Goal: Task Accomplishment & Management: Use online tool/utility

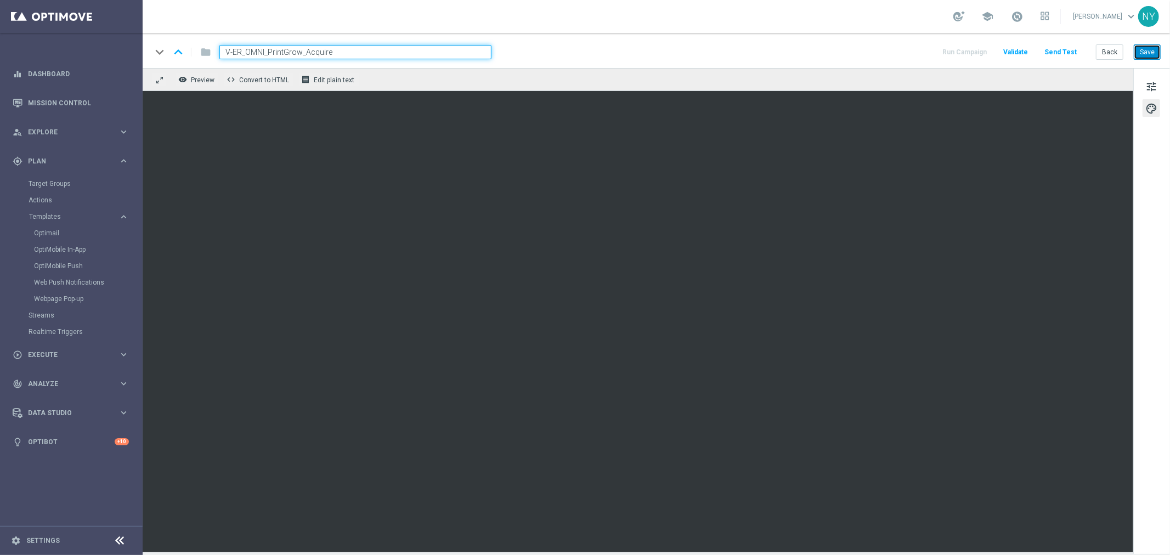
click at [1142, 46] on button "Save" at bounding box center [1147, 51] width 27 height 15
click at [1142, 54] on button "Save" at bounding box center [1147, 51] width 27 height 15
click at [1153, 83] on span "tune" at bounding box center [1151, 87] width 12 height 14
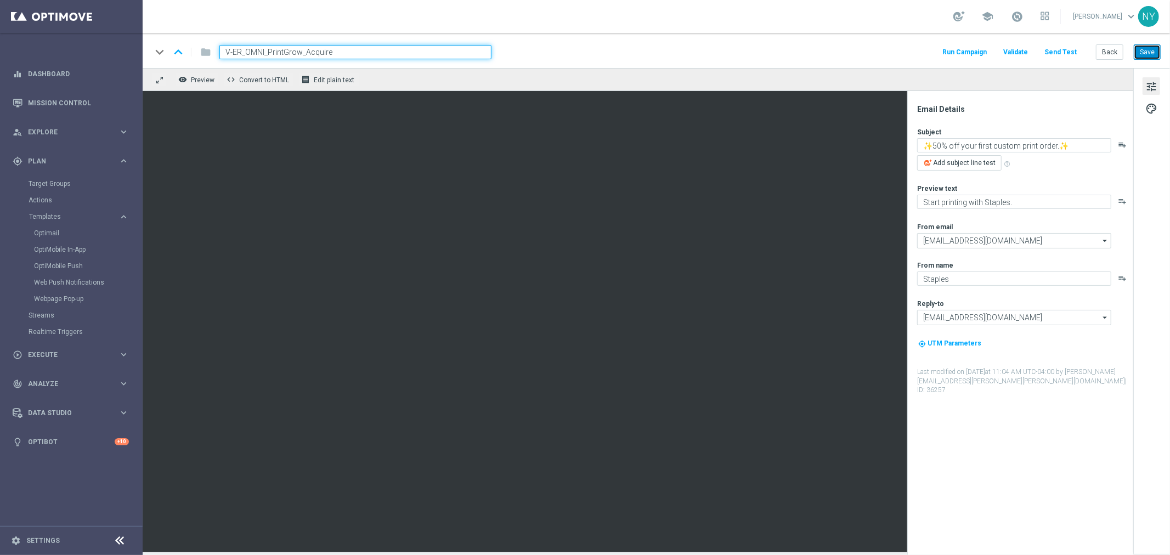
click at [1147, 48] on button "Save" at bounding box center [1147, 51] width 27 height 15
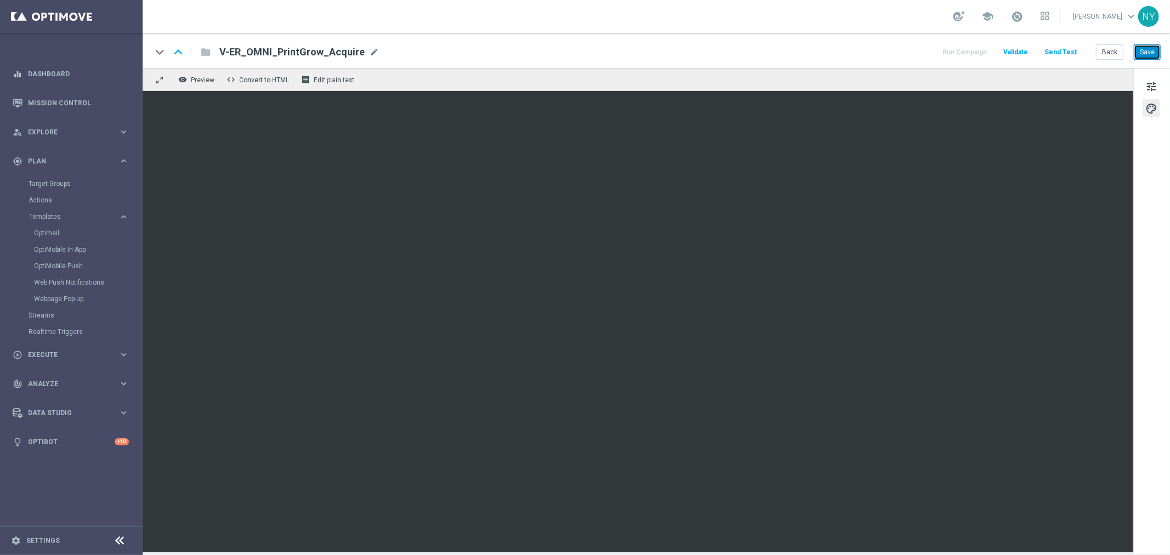
click at [1148, 55] on button "Save" at bounding box center [1147, 51] width 27 height 15
click at [1139, 50] on button "Save" at bounding box center [1147, 51] width 27 height 15
click at [1147, 49] on button "Save" at bounding box center [1147, 51] width 27 height 15
click at [1071, 50] on button "Send Test" at bounding box center [1061, 52] width 36 height 15
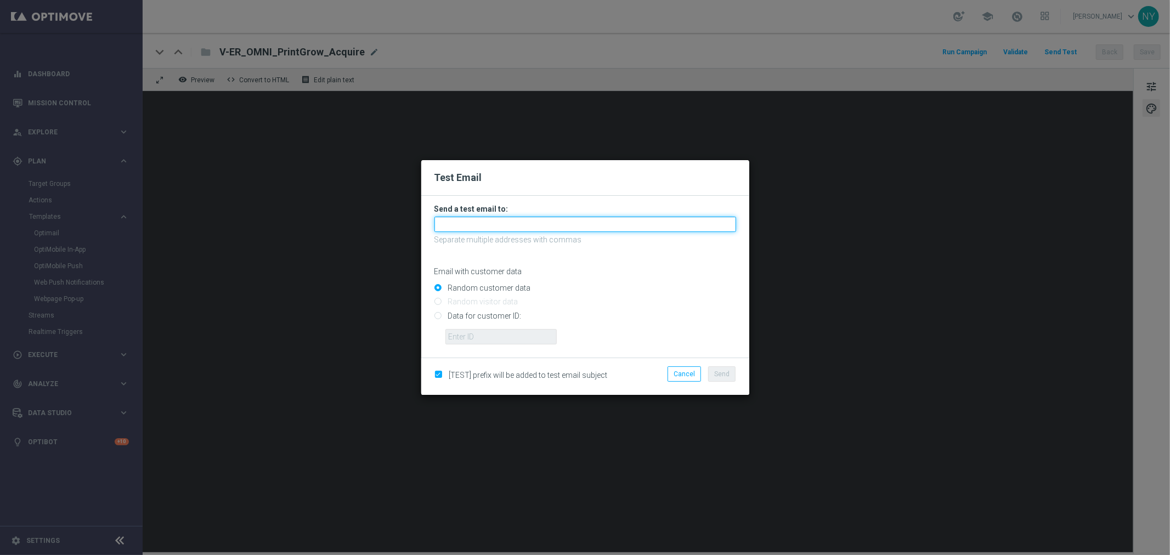
click at [458, 223] on input "text" at bounding box center [585, 224] width 302 height 15
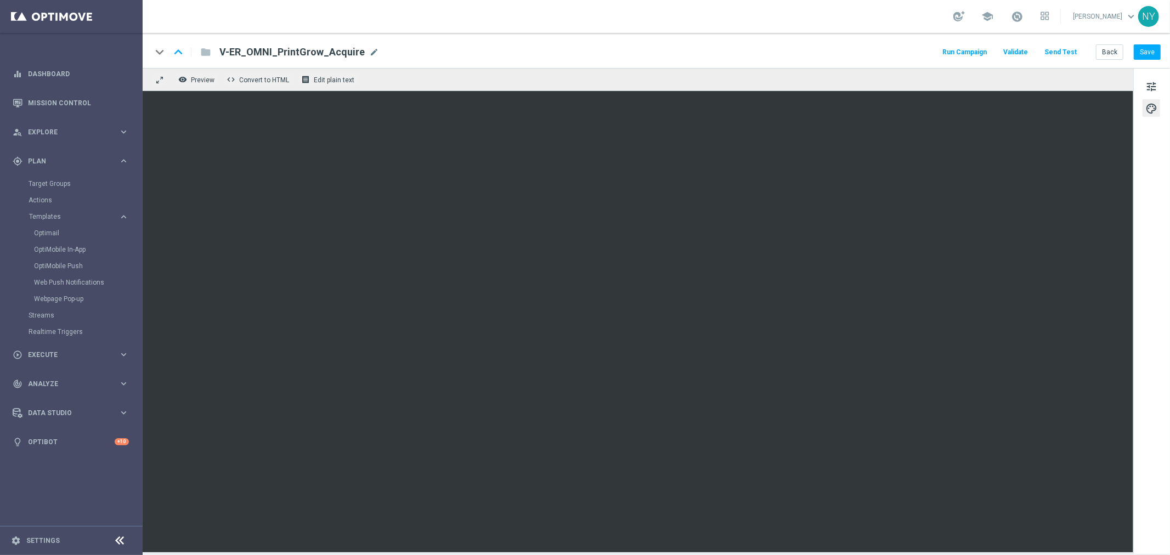
click at [1061, 52] on button "Send Test" at bounding box center [1061, 52] width 36 height 15
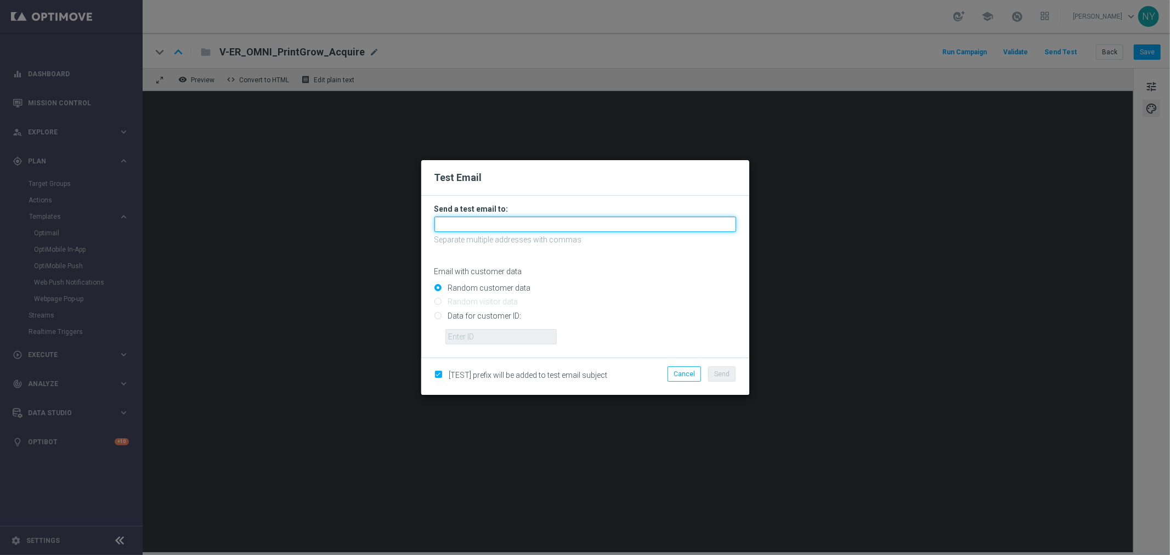
click at [480, 226] on input "text" at bounding box center [585, 224] width 302 height 15
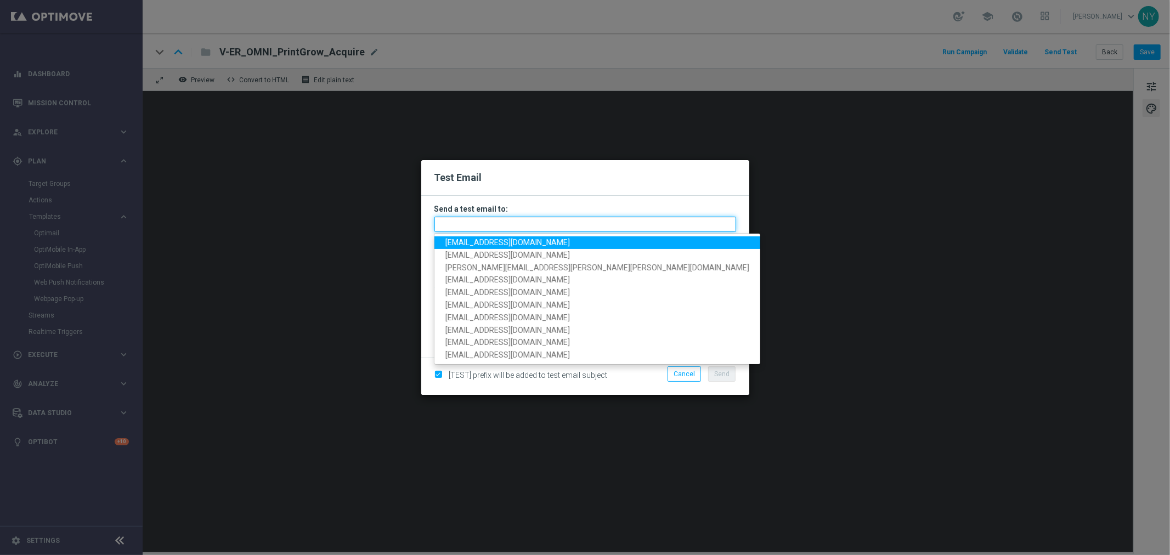
paste input "neilyetts3-bh3cb@litmusemail.com"
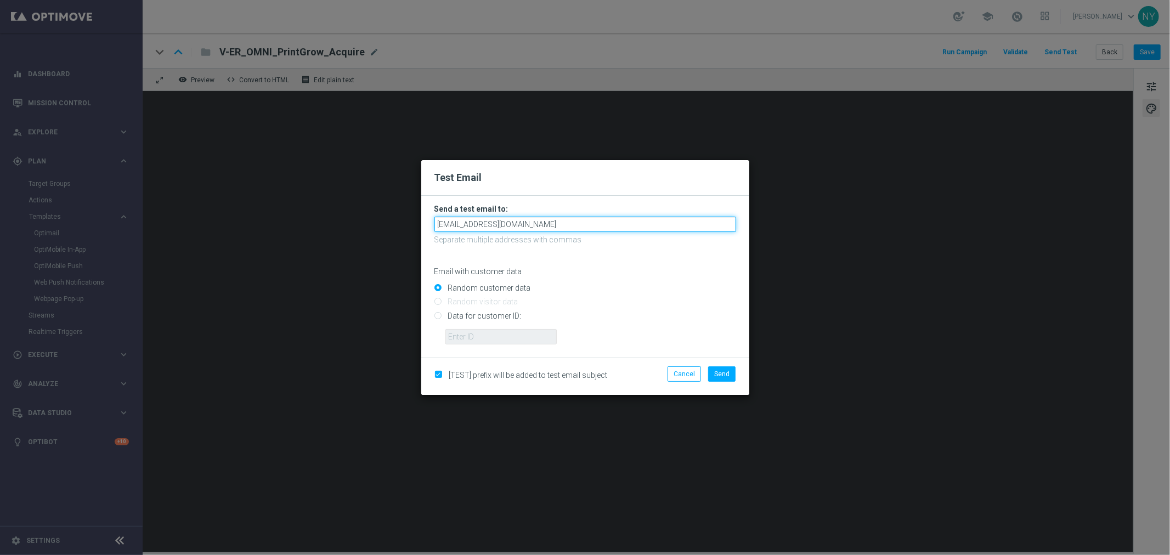
type input "neilyetts3-bh3cb@litmusemail.com"
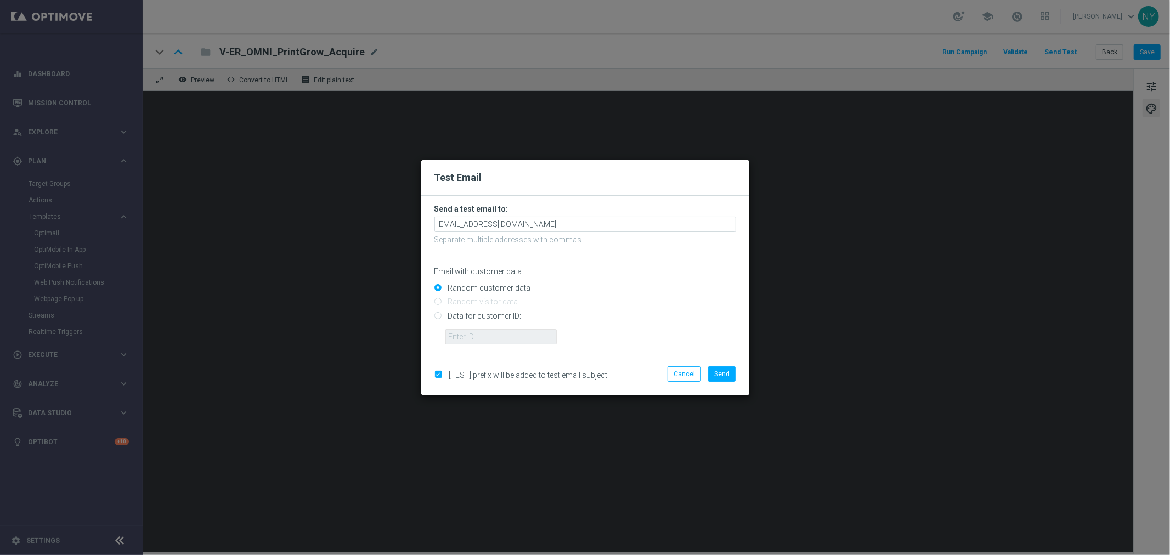
click at [441, 314] on input "Data for customer ID:" at bounding box center [585, 320] width 302 height 15
radio input "true"
click at [455, 336] on input "text" at bounding box center [500, 336] width 111 height 15
click at [484, 335] on input "text" at bounding box center [500, 336] width 111 height 15
paste input "10000006208"
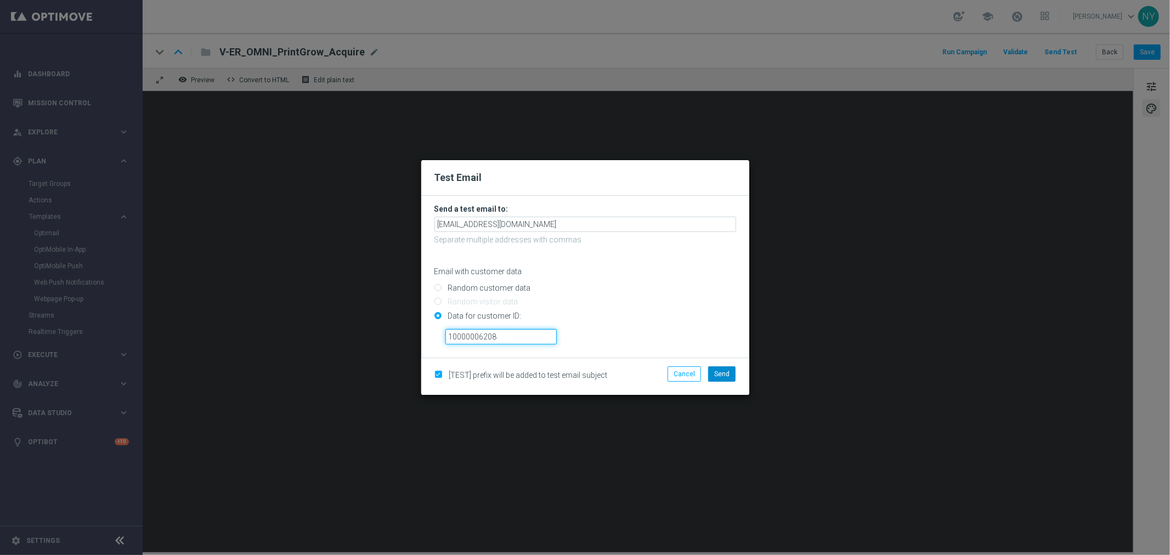
type input "10000006208"
click at [721, 373] on span "Send" at bounding box center [721, 374] width 15 height 8
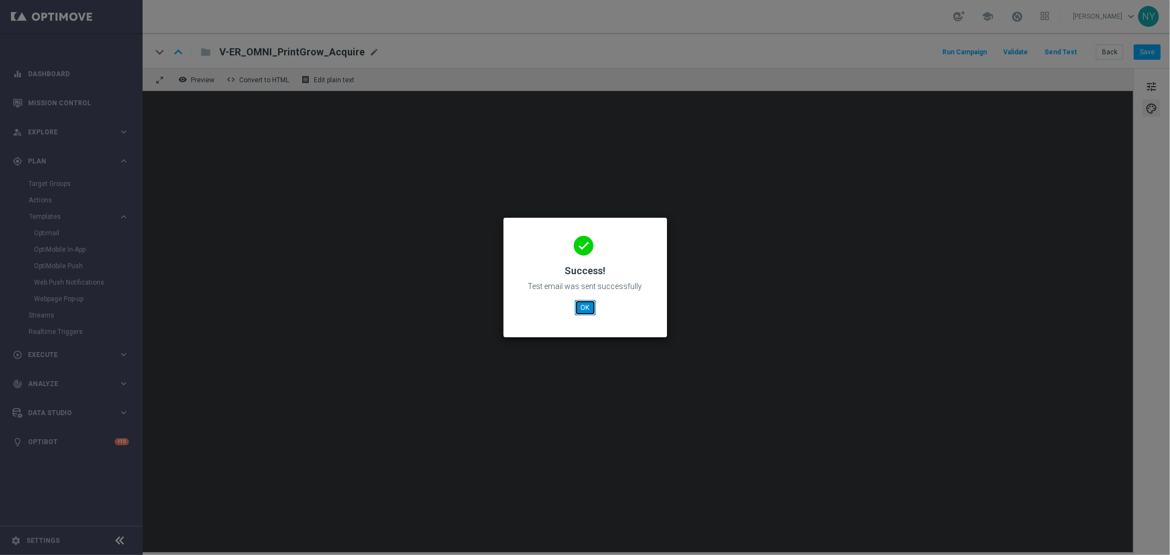
click at [587, 306] on button "OK" at bounding box center [585, 307] width 21 height 15
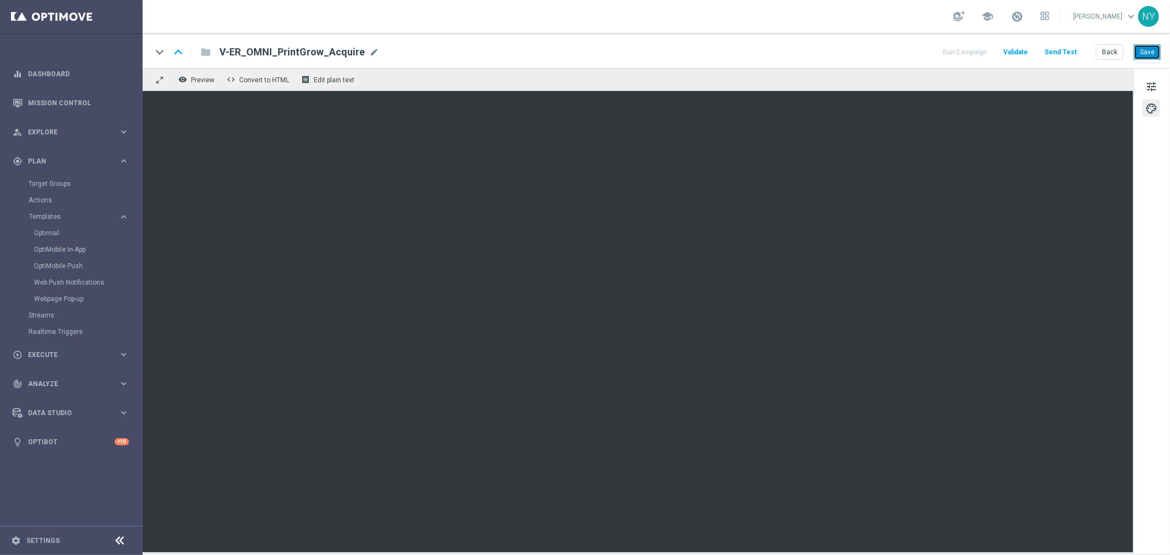
click at [1143, 48] on button "Save" at bounding box center [1147, 51] width 27 height 15
click at [1057, 48] on button "Send Test" at bounding box center [1061, 52] width 36 height 15
click at [1067, 51] on button "Send Test" at bounding box center [1061, 52] width 36 height 15
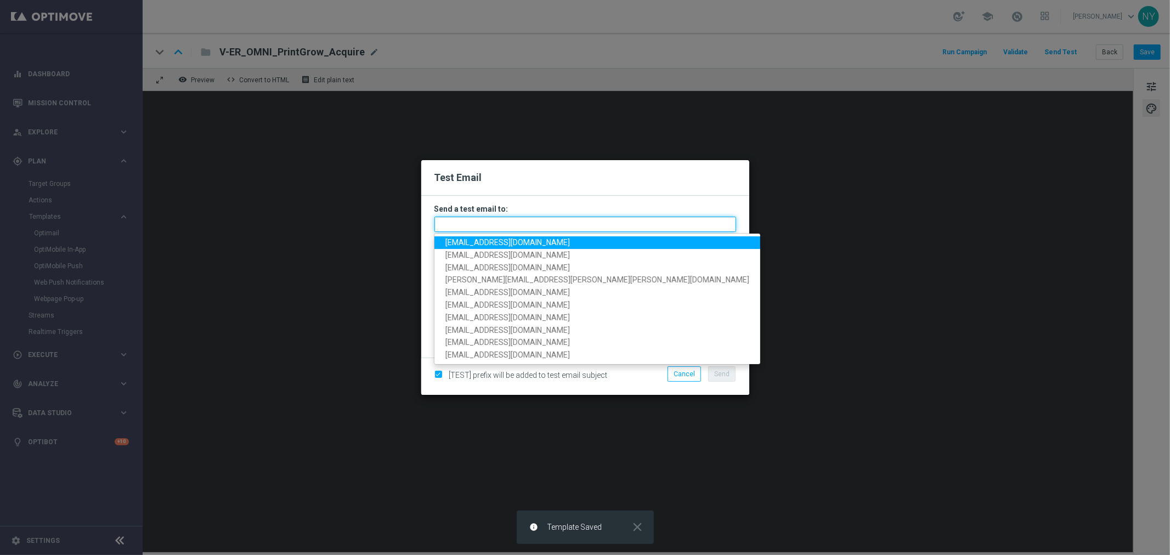
click at [440, 223] on input "text" at bounding box center [585, 224] width 302 height 15
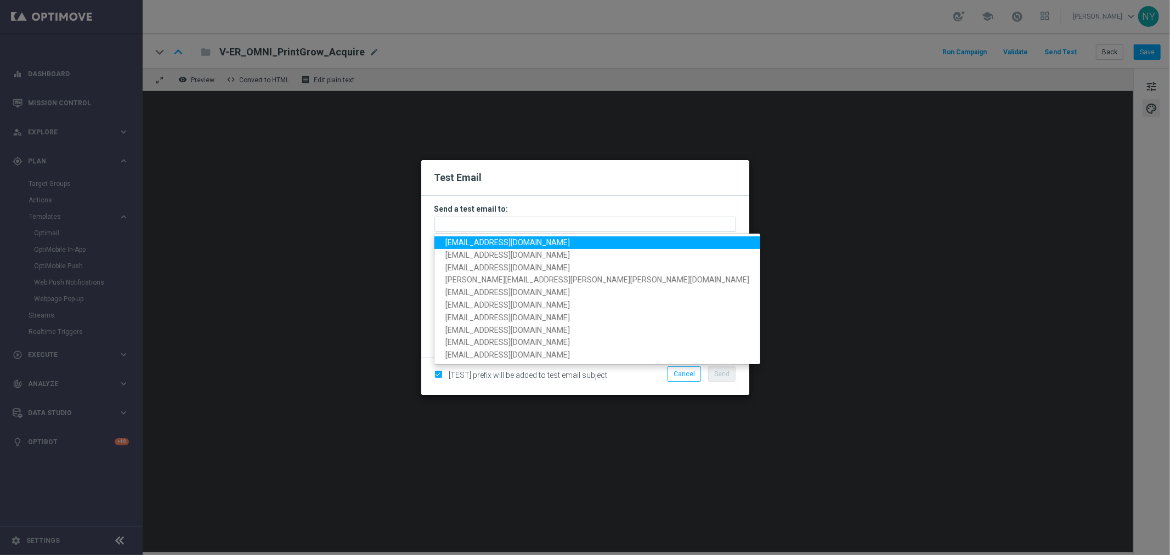
click at [461, 240] on span "neilyetts3-bh3cb@litmusemail.com" at bounding box center [507, 242] width 124 height 9
type input "neilyetts3-bh3cb@litmusemail.com"
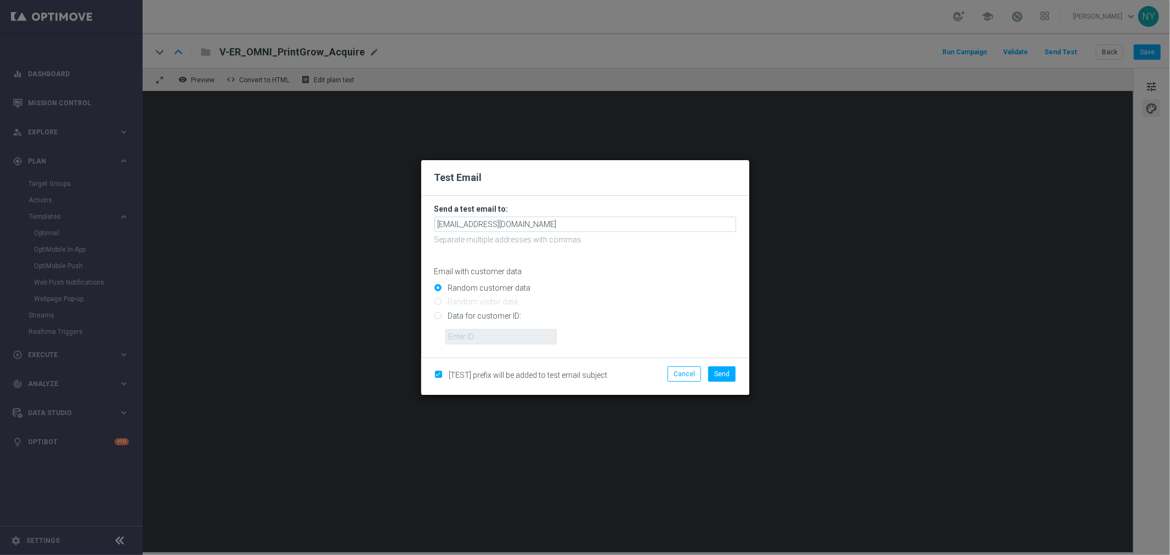
click at [439, 314] on input "Data for customer ID:" at bounding box center [585, 320] width 302 height 15
radio input "true"
click at [453, 329] on input "text" at bounding box center [500, 336] width 111 height 15
paste input "10000006208"
type input "10000006208"
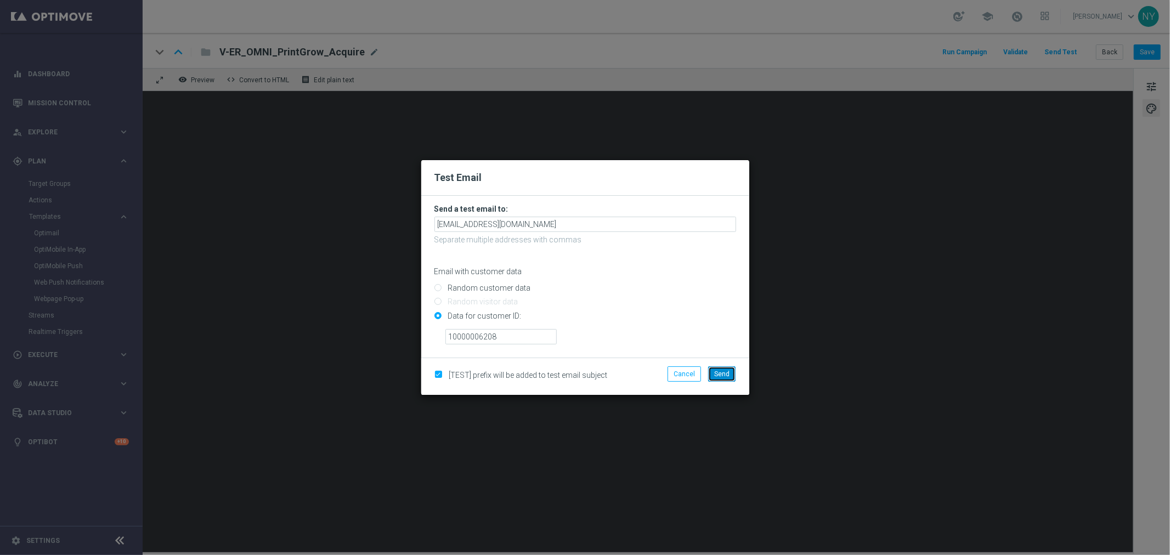
click at [724, 372] on span "Send" at bounding box center [721, 374] width 15 height 8
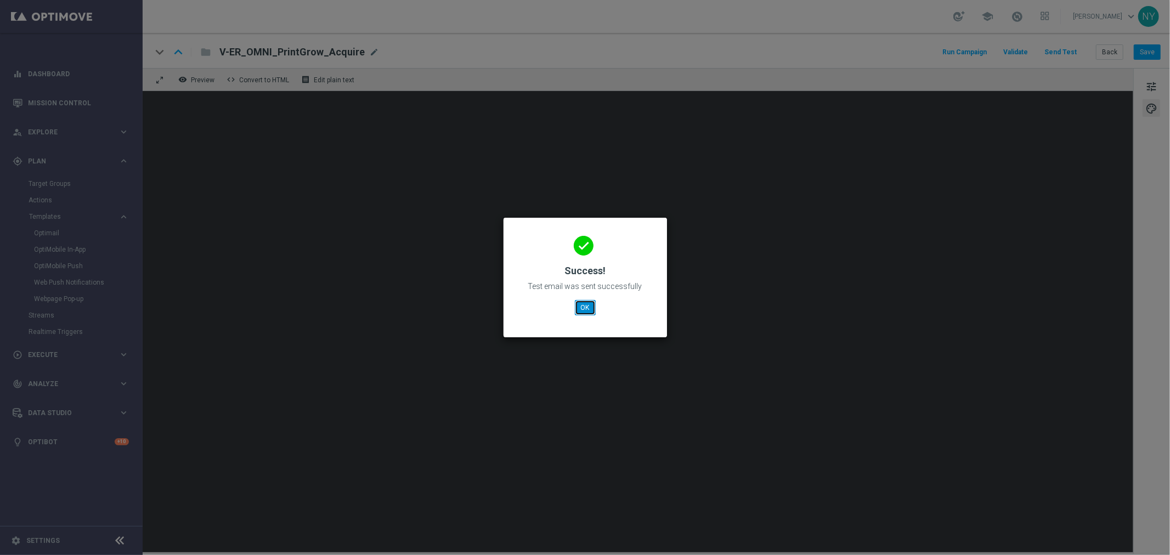
click at [586, 307] on button "OK" at bounding box center [585, 307] width 21 height 15
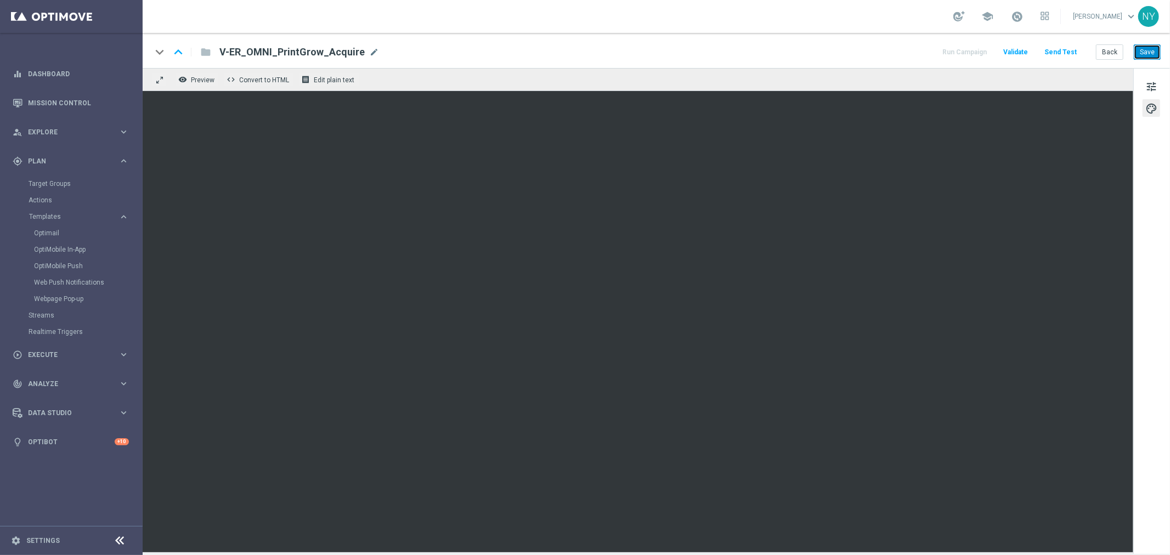
click at [1148, 52] on button "Save" at bounding box center [1147, 51] width 27 height 15
click at [1066, 53] on button "Send Test" at bounding box center [1061, 52] width 36 height 15
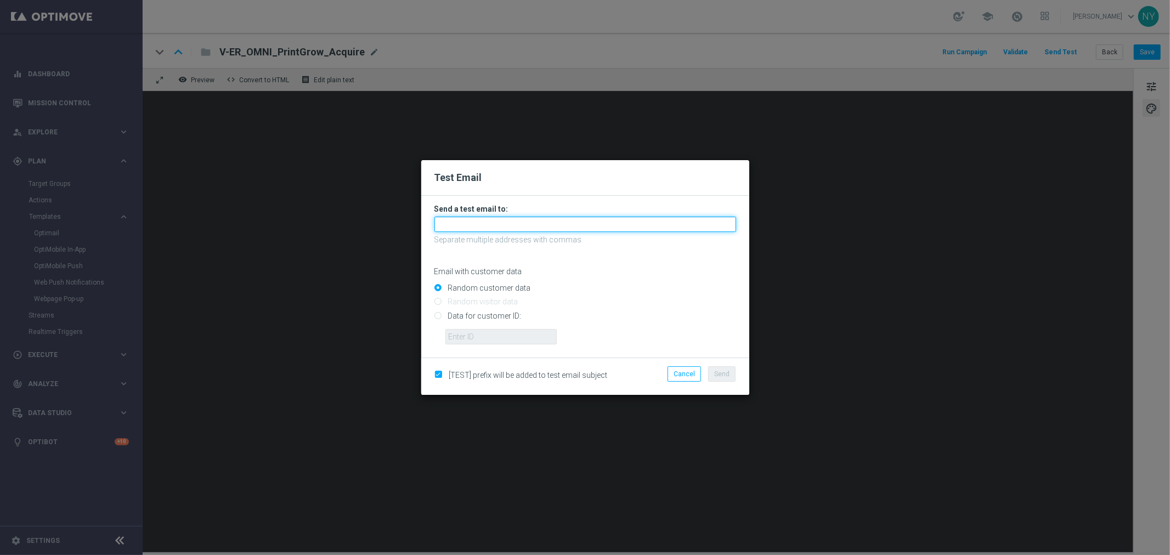
click at [450, 225] on input "text" at bounding box center [585, 224] width 302 height 15
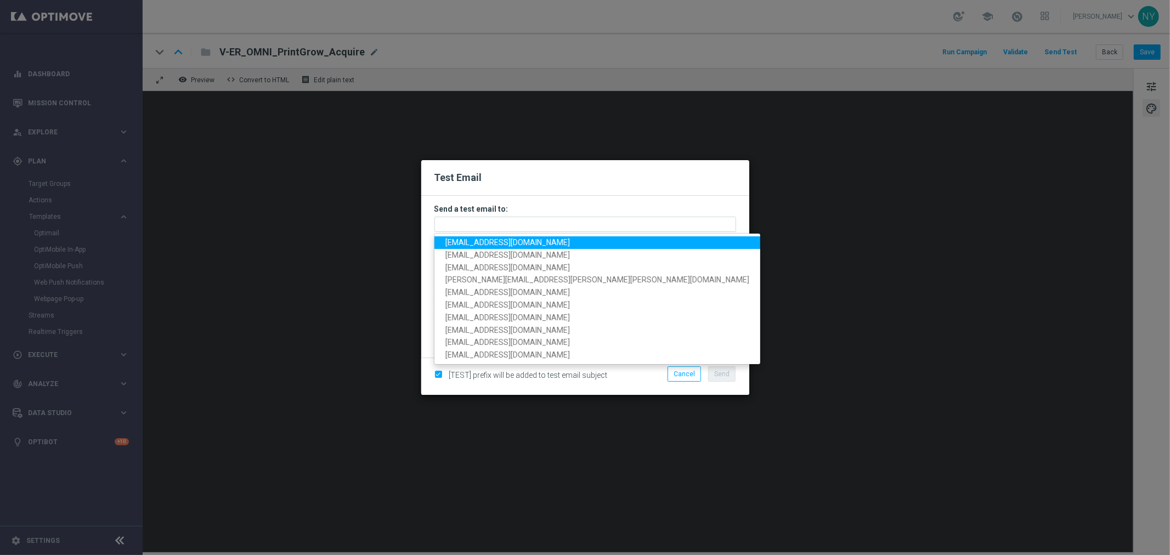
click at [462, 245] on span "neilyetts3-bh3cb@litmusemail.com" at bounding box center [507, 242] width 124 height 9
type input "neilyetts3-bh3cb@litmusemail.com"
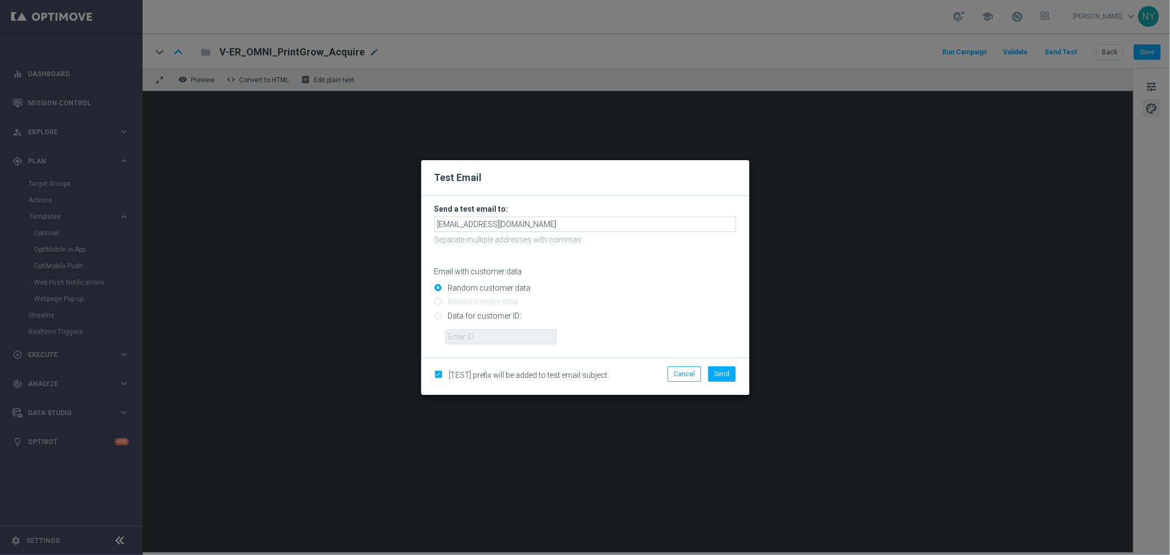
click at [438, 316] on input "Data for customer ID:" at bounding box center [585, 320] width 302 height 15
radio input "true"
drag, startPoint x: 473, startPoint y: 330, endPoint x: 399, endPoint y: 340, distance: 74.8
click at [473, 330] on input "text" at bounding box center [500, 336] width 111 height 15
click at [470, 333] on input "text" at bounding box center [500, 336] width 111 height 15
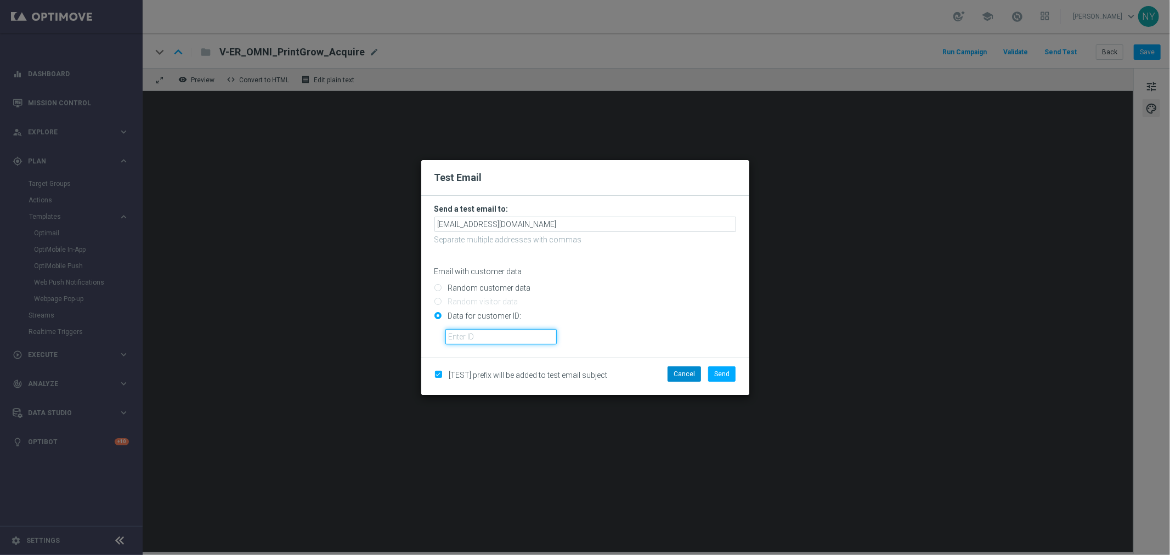
paste input "10000006208"
type input "10000006208"
click at [721, 373] on span "Send" at bounding box center [721, 374] width 15 height 8
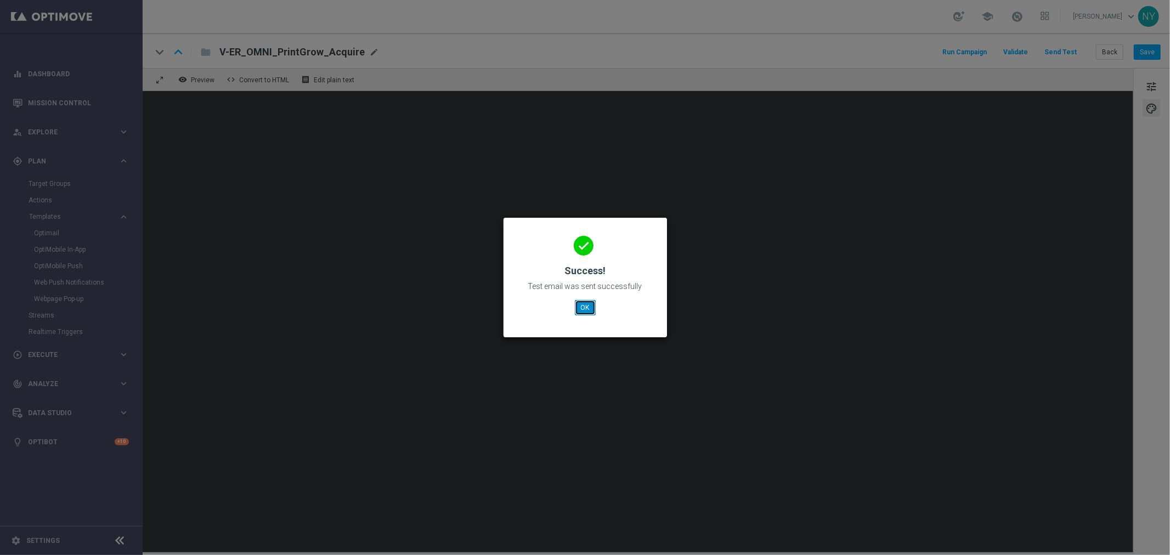
click at [580, 310] on button "OK" at bounding box center [585, 307] width 21 height 15
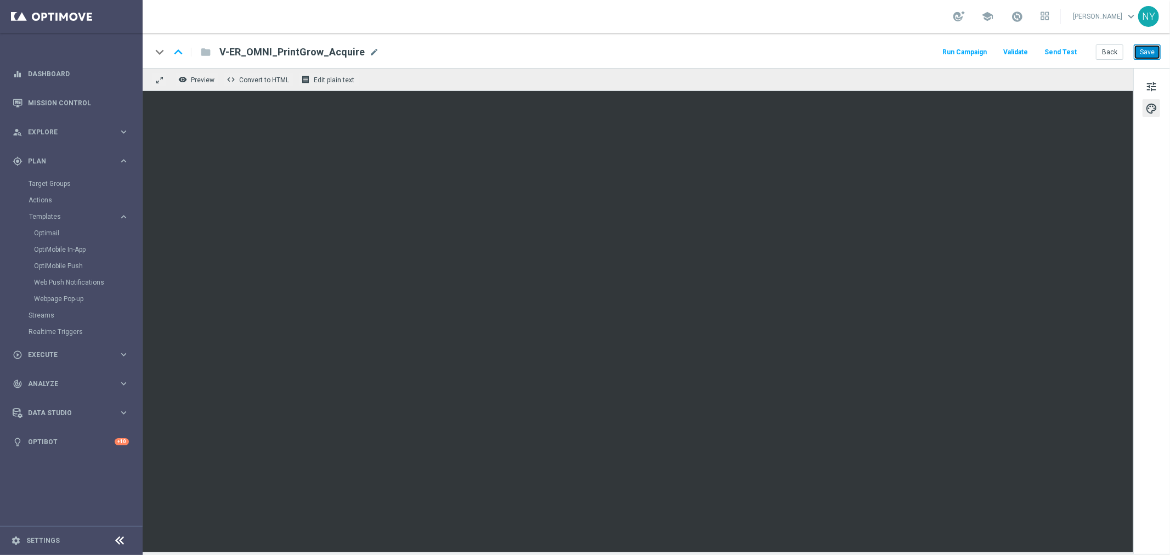
click at [1145, 48] on button "Save" at bounding box center [1147, 51] width 27 height 15
click at [1111, 52] on button "Back" at bounding box center [1109, 51] width 27 height 15
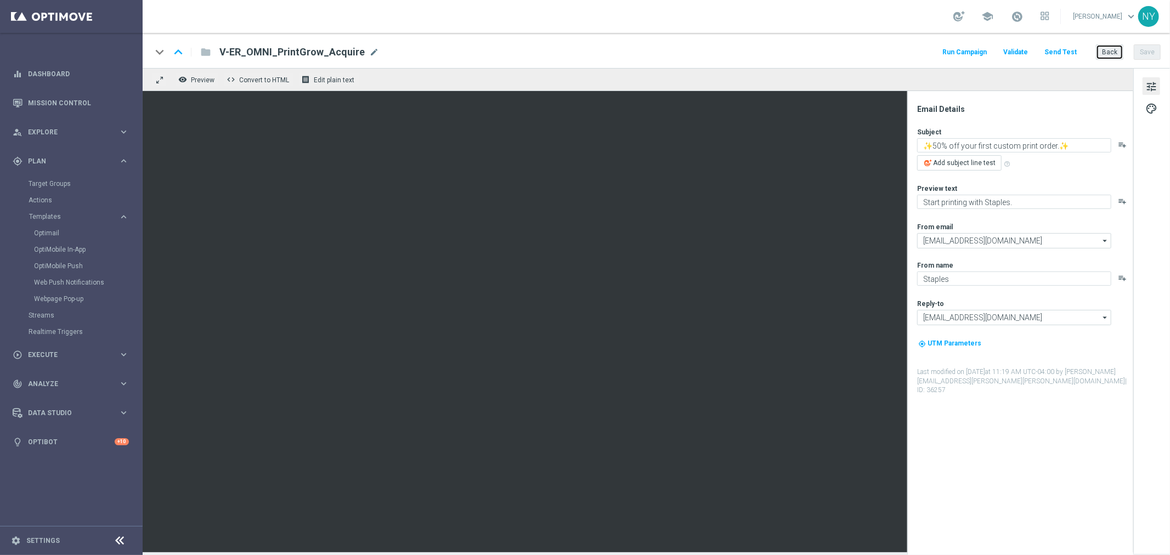
click at [1112, 53] on button "Back" at bounding box center [1109, 51] width 27 height 15
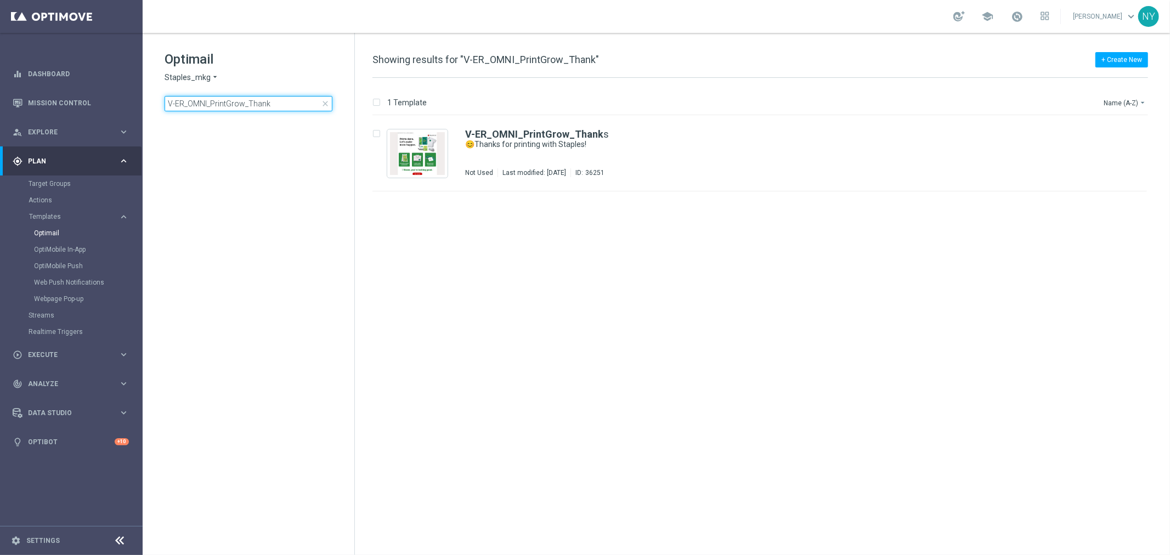
drag, startPoint x: 284, startPoint y: 102, endPoint x: 248, endPoint y: 105, distance: 36.3
click at [248, 105] on input "V-ER_OMNI_PrintGrow_Thank" at bounding box center [249, 103] width 168 height 15
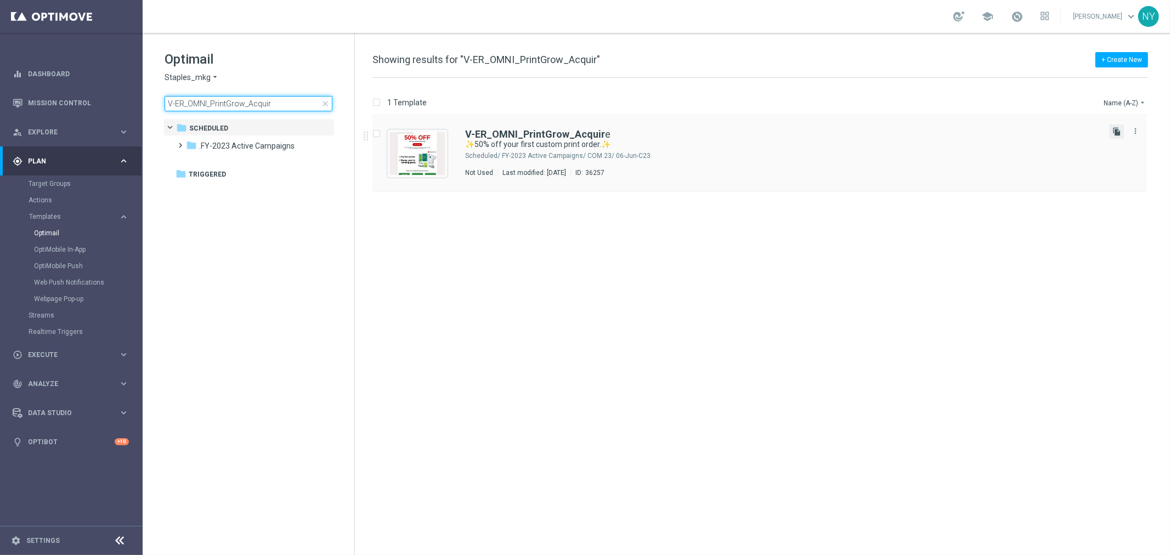
type input "V-ER_OMNI_PrintGrow_Acquir"
click at [1114, 132] on icon "file_copy" at bounding box center [1116, 131] width 9 height 9
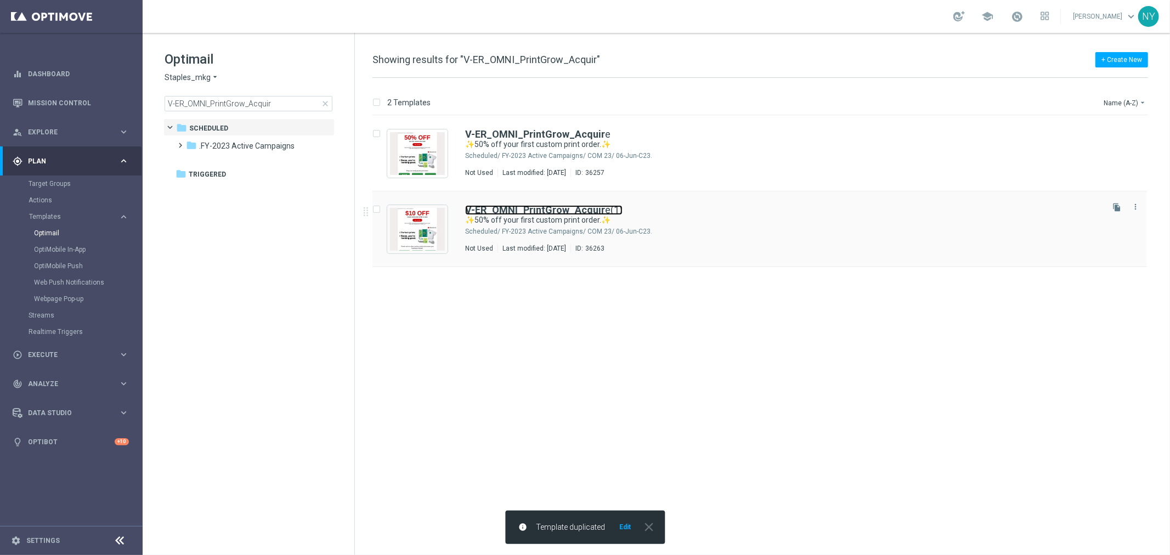
click at [573, 212] on b "V-ER_OMNI_PrintGrow_Acquir" at bounding box center [535, 210] width 140 height 12
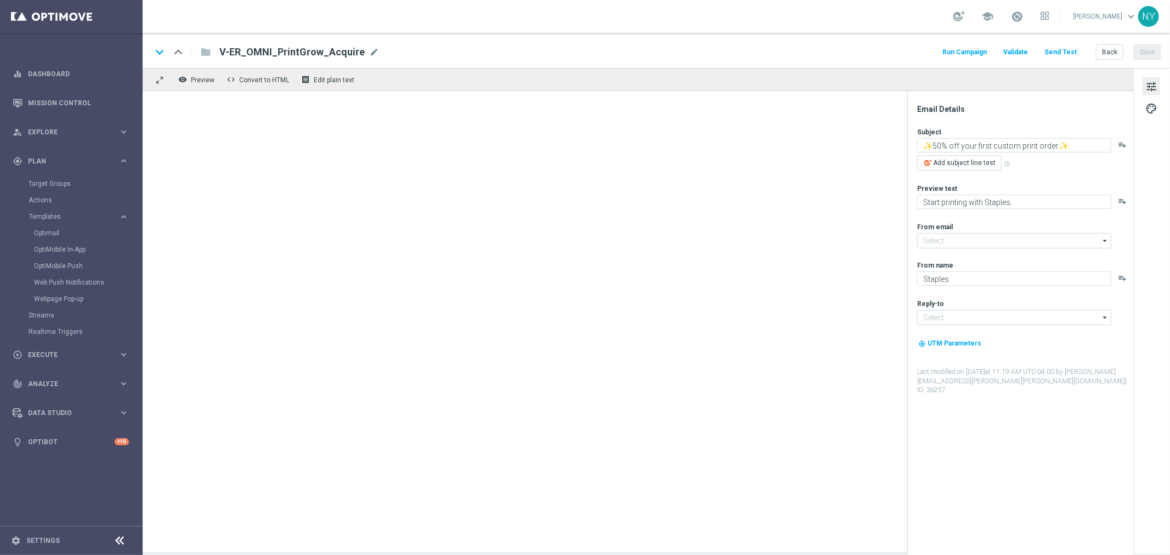
type input "[EMAIL_ADDRESS][DOMAIN_NAME]"
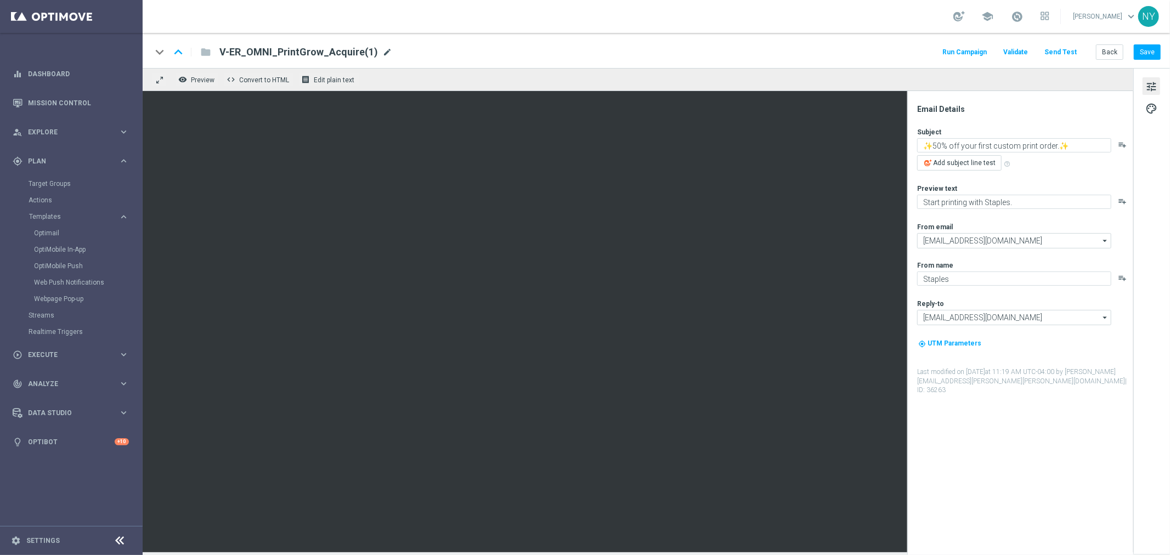
click at [382, 49] on span "mode_edit" at bounding box center [387, 52] width 10 height 10
drag, startPoint x: 351, startPoint y: 52, endPoint x: 305, endPoint y: 52, distance: 45.5
click at [305, 52] on input "V-ER_OMNI_PrintGrow_Acquire(1)" at bounding box center [355, 52] width 272 height 14
click at [366, 51] on span "mode_edit" at bounding box center [371, 52] width 10 height 10
drag, startPoint x: 300, startPoint y: 55, endPoint x: 284, endPoint y: 55, distance: 15.9
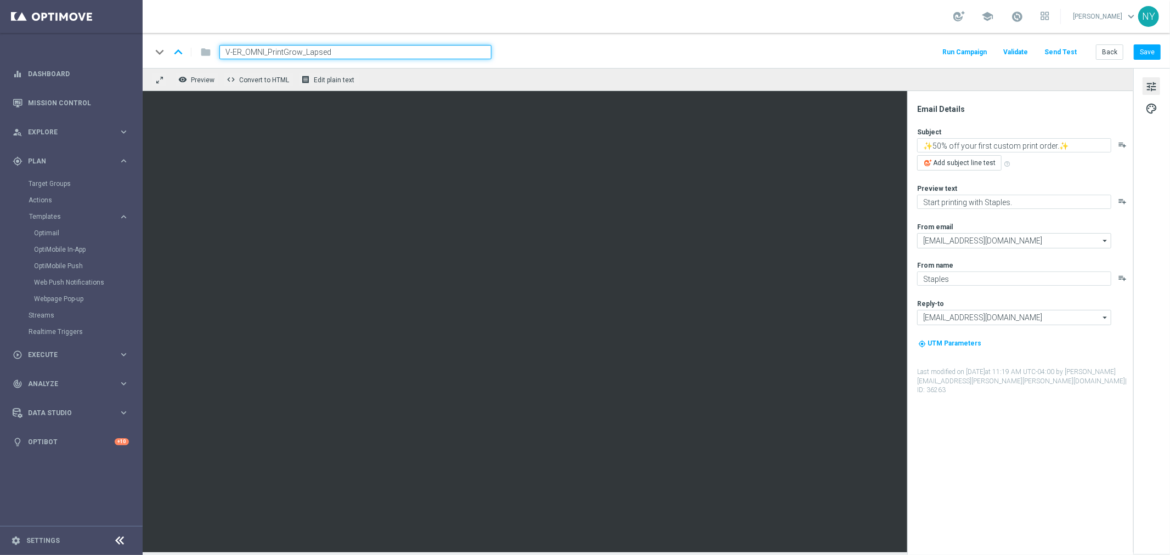
click at [284, 55] on input "V-ER_OMNI_PrintGrow_Lapsed" at bounding box center [355, 52] width 272 height 14
type input "V-ER_OMNI_Print_Lapsed"
click at [1149, 52] on button "Save" at bounding box center [1147, 51] width 27 height 15
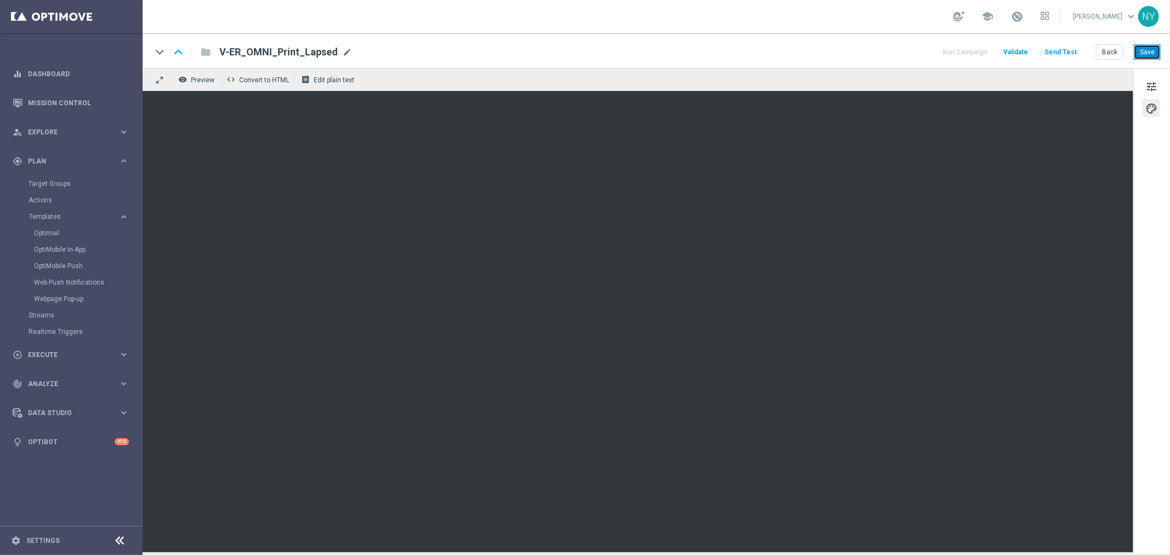
click at [1144, 52] on button "Save" at bounding box center [1147, 51] width 27 height 15
click at [1151, 80] on span "tune" at bounding box center [1151, 87] width 12 height 14
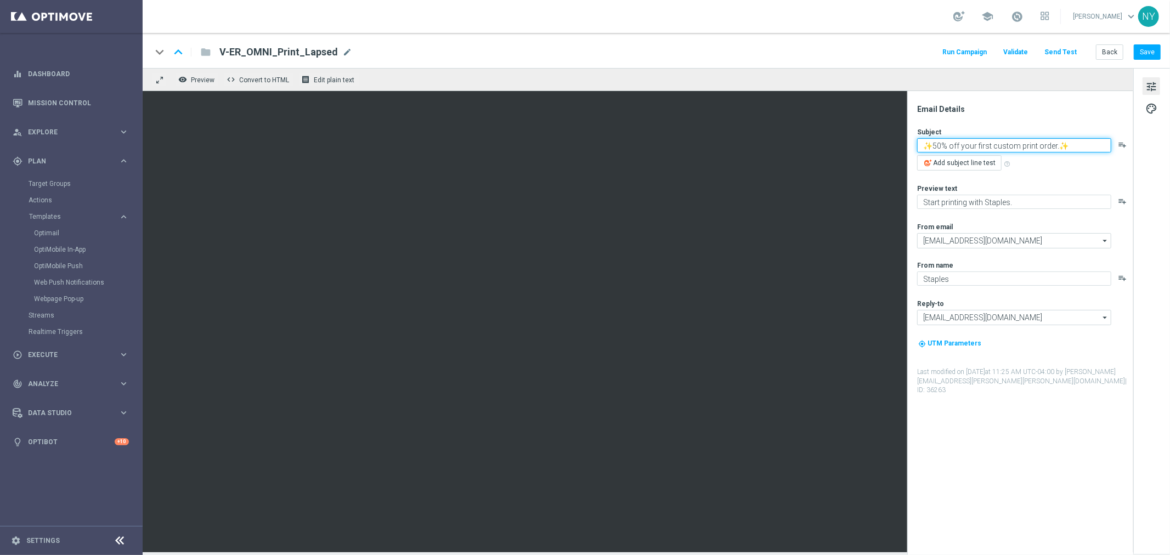
paste textarea "💥$10 off custom print orders of $50+💥"
type textarea "💥$10 off custom print orders of $50+💥"
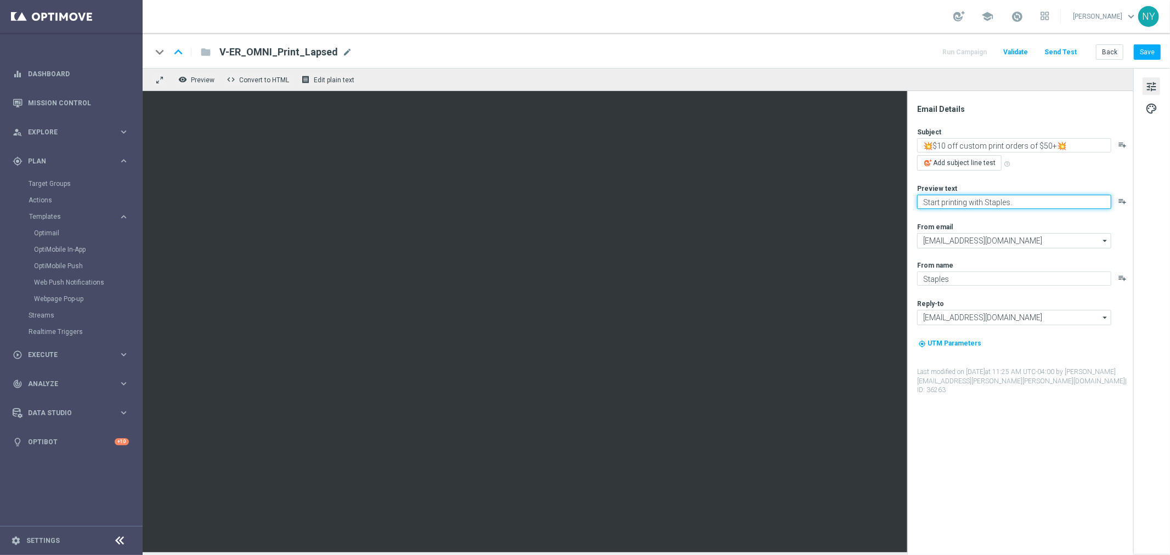
click at [1013, 204] on textarea "Start printing with Staples." at bounding box center [1014, 202] width 194 height 14
paste textarea "Keep printing with Staples."
type textarea "Keep printing with Staples."
click at [1147, 49] on button "Save" at bounding box center [1147, 51] width 27 height 15
click at [1064, 50] on button "Send Test" at bounding box center [1061, 52] width 36 height 15
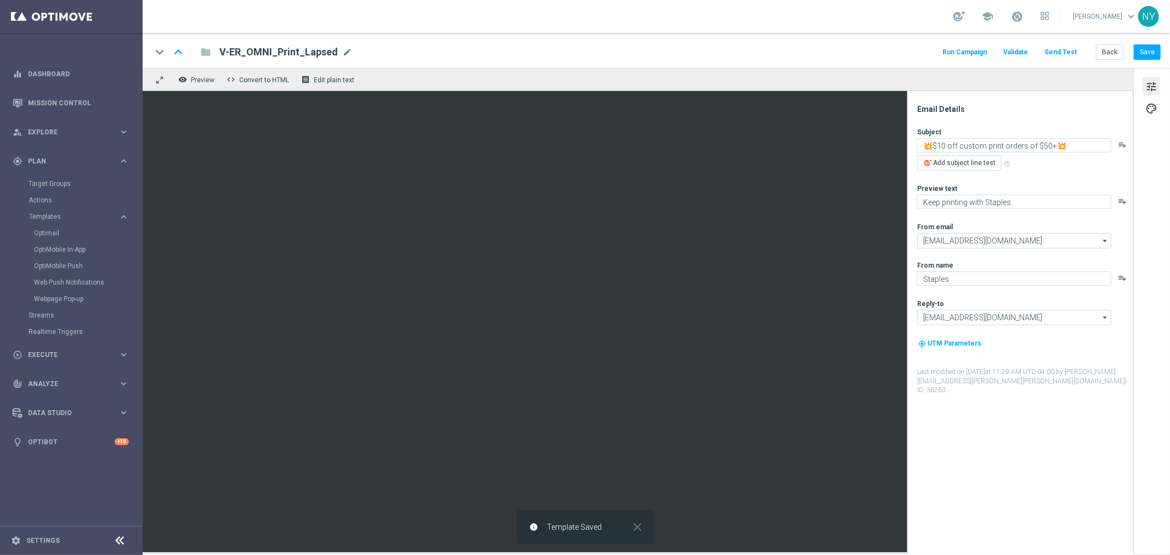
click at [1064, 50] on button "Send Test" at bounding box center [1061, 52] width 36 height 15
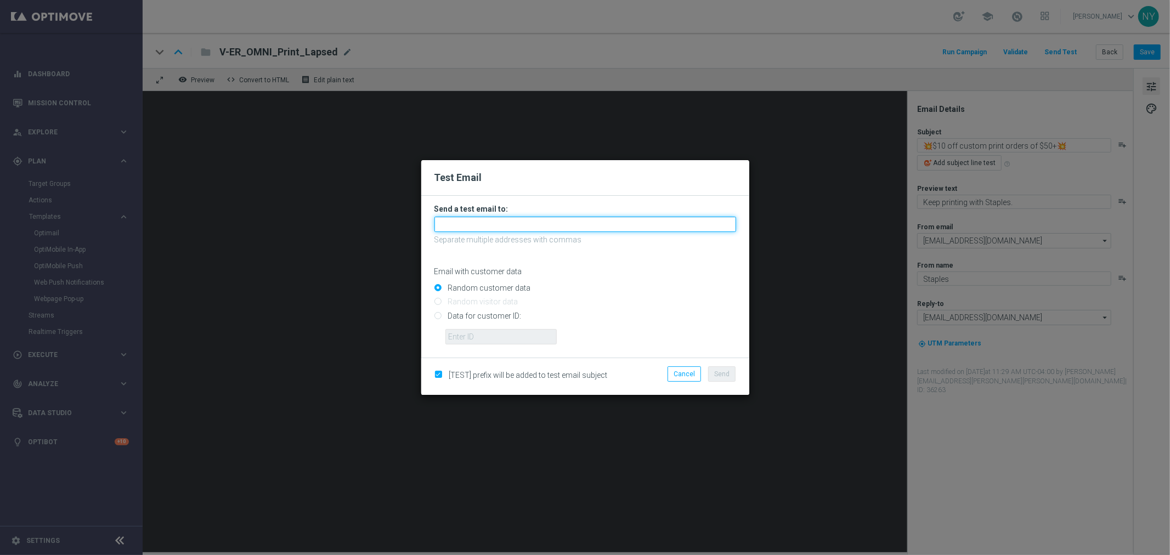
click at [461, 219] on input "text" at bounding box center [585, 224] width 302 height 15
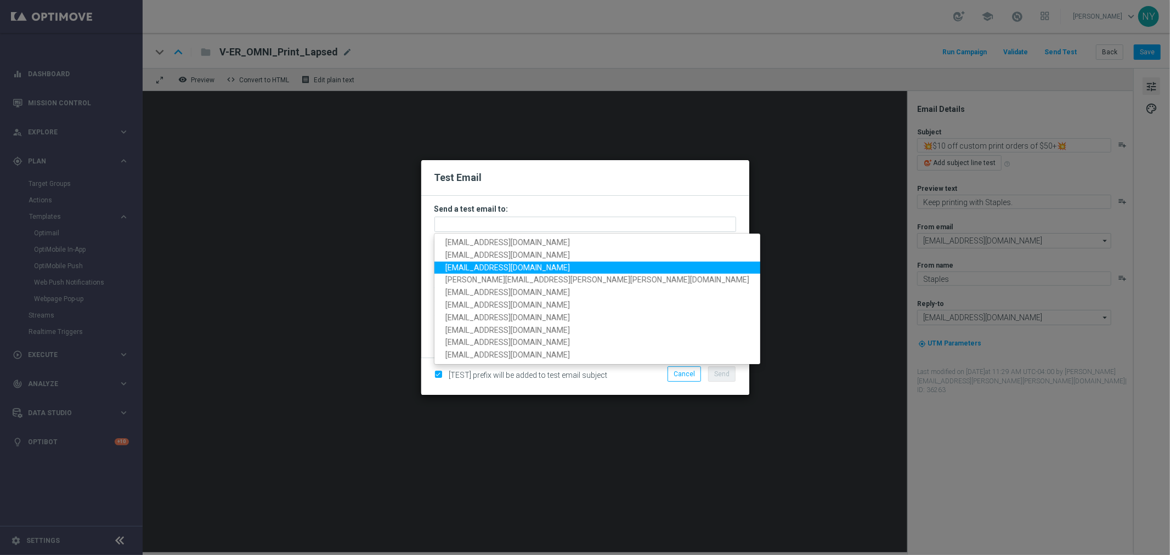
click at [473, 267] on span "neilyetts3@litmusemail.com" at bounding box center [507, 267] width 124 height 9
type input "neilyetts3@litmusemail.com"
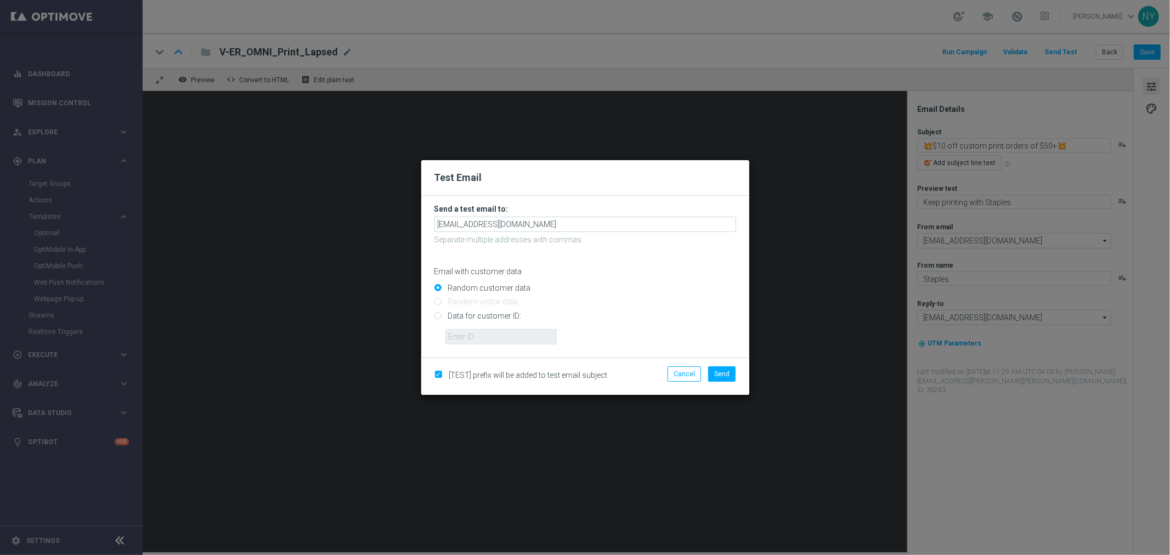
click at [441, 316] on input "Data for customer ID:" at bounding box center [585, 320] width 302 height 15
radio input "true"
click at [460, 339] on input "text" at bounding box center [500, 336] width 111 height 15
paste input "10000006208"
type input "10000006208"
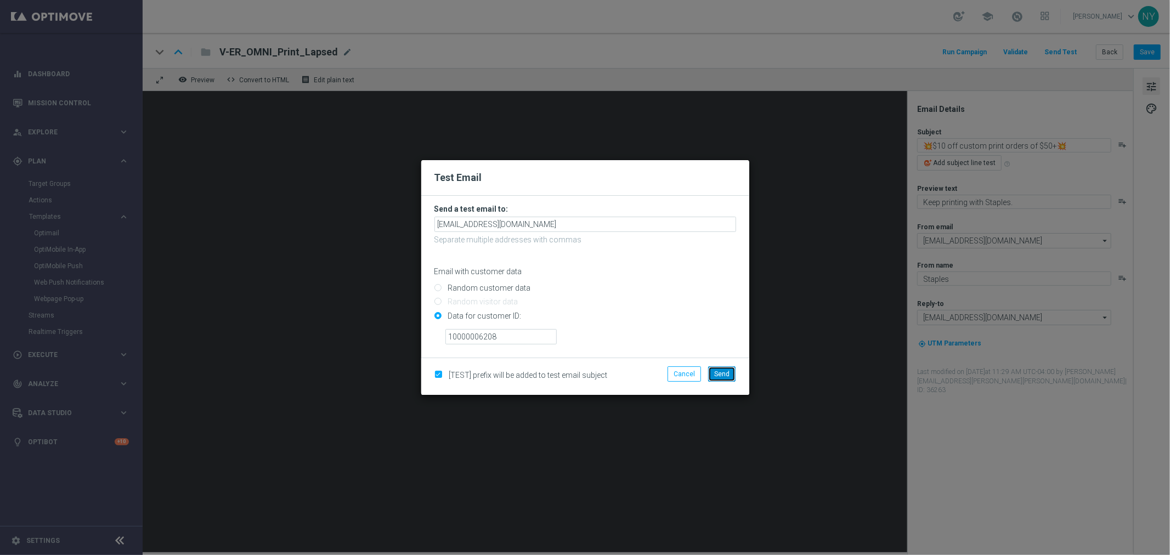
click at [726, 373] on span "Send" at bounding box center [721, 374] width 15 height 8
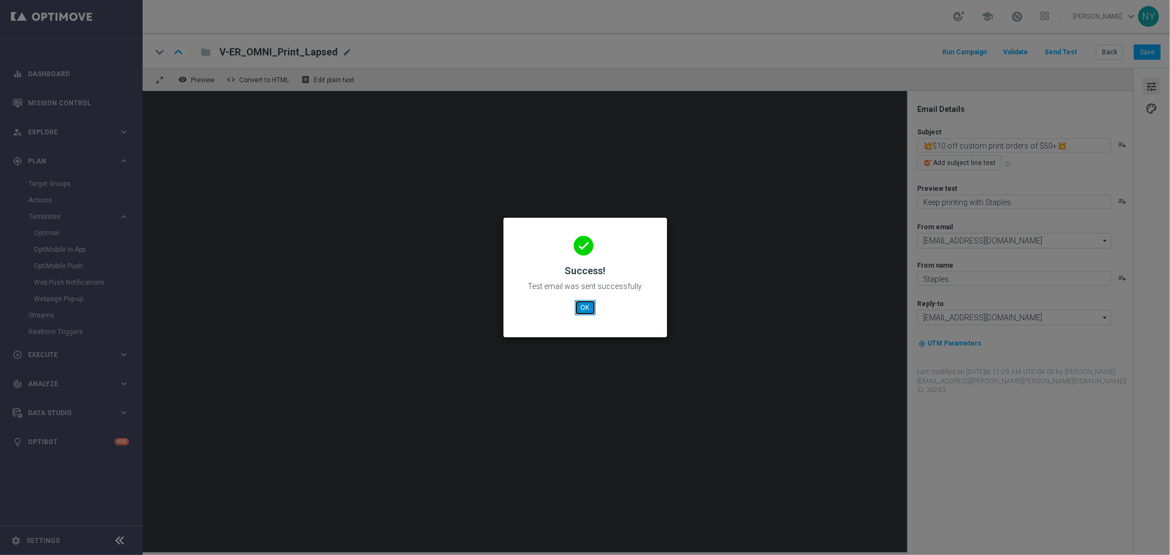
click at [587, 309] on button "OK" at bounding box center [585, 307] width 21 height 15
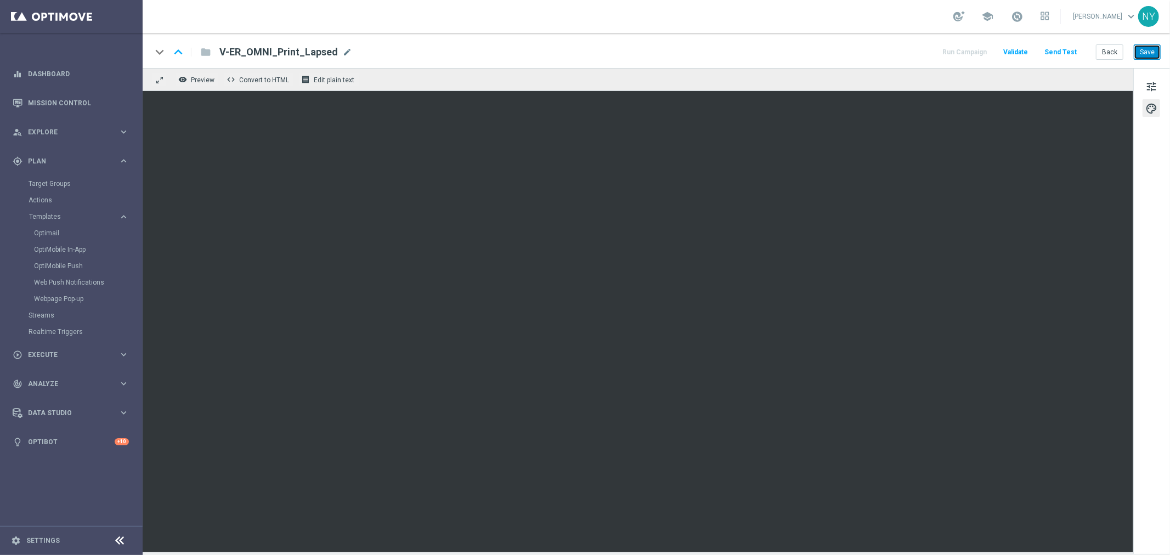
click at [1148, 55] on button "Save" at bounding box center [1147, 51] width 27 height 15
click at [1066, 50] on button "Send Test" at bounding box center [1061, 52] width 36 height 15
click at [1056, 47] on button "Send Test" at bounding box center [1061, 52] width 36 height 15
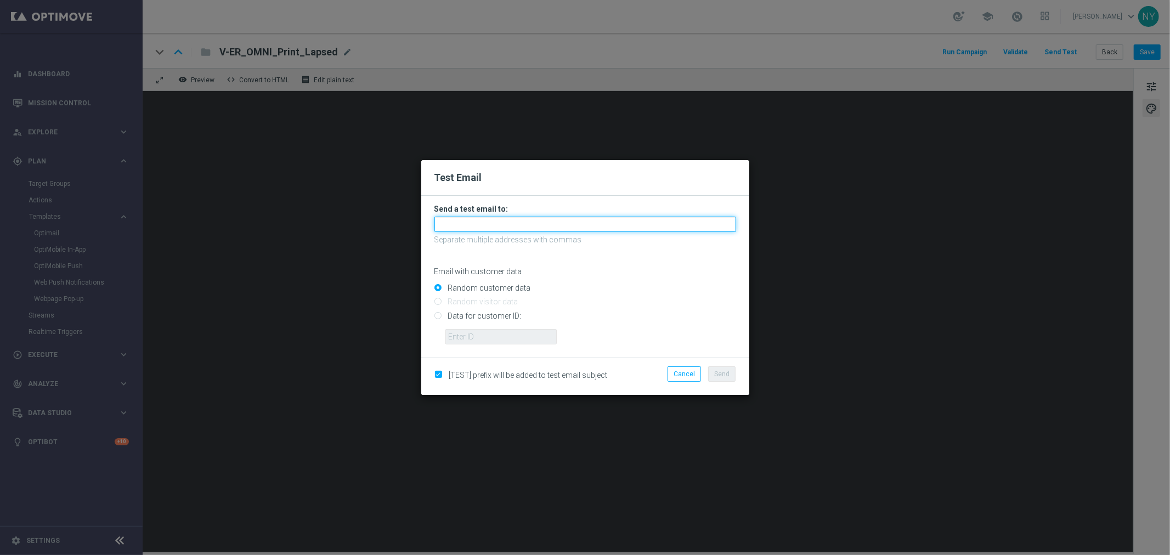
click at [485, 224] on input "text" at bounding box center [585, 224] width 302 height 15
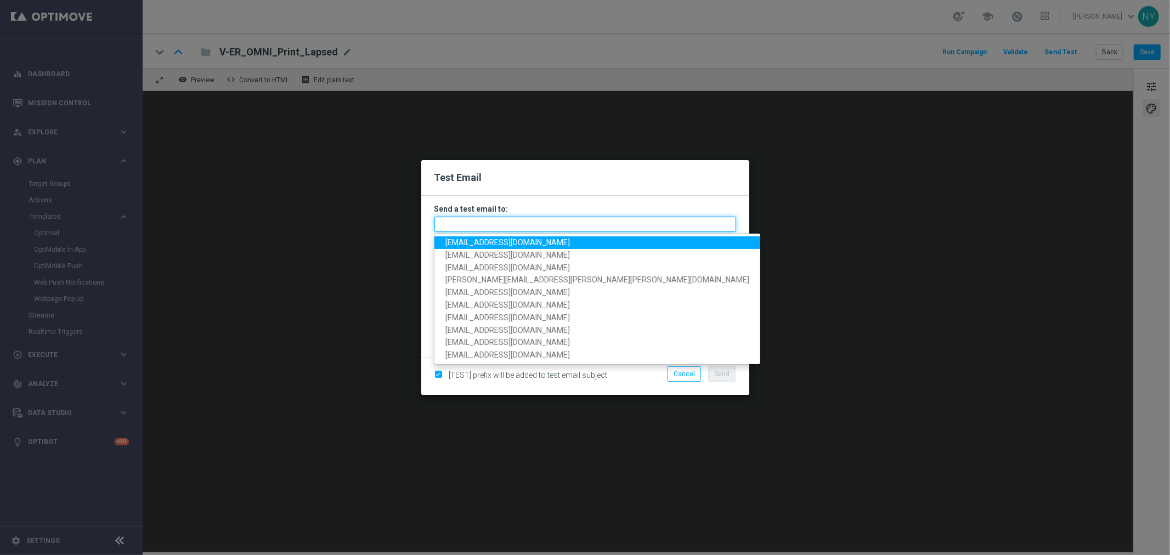
paste input "neilyetts3-bh50n@litmusemail.com"
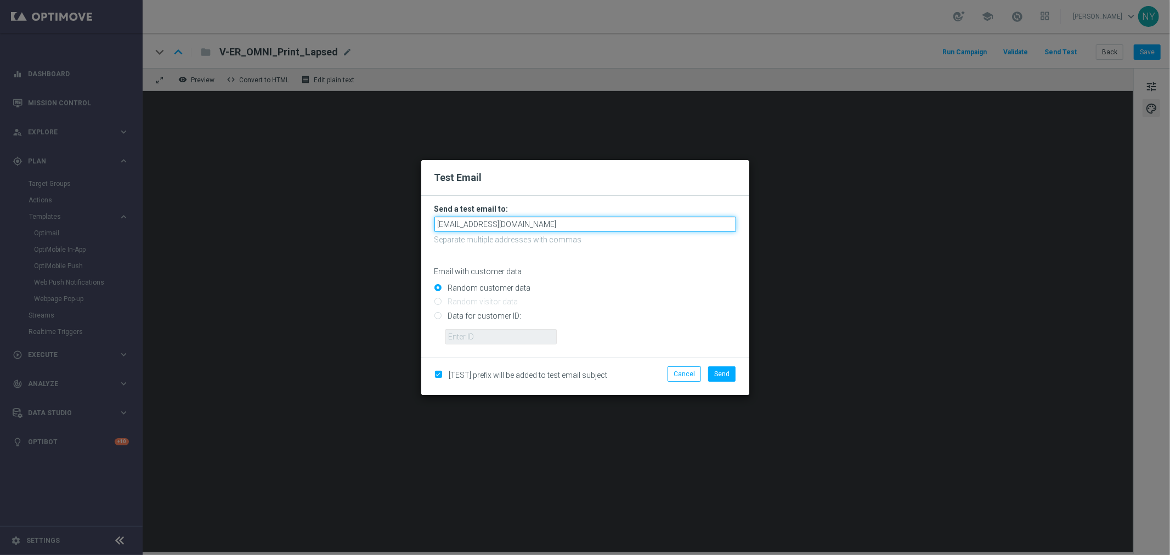
type input "neilyetts3-bh50n@litmusemail.com"
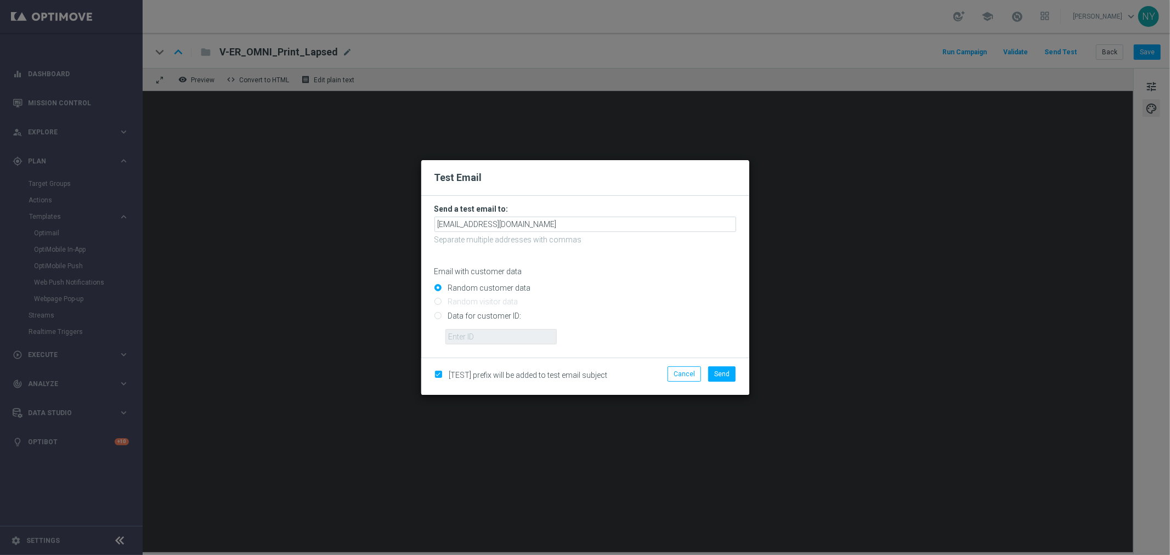
click at [440, 315] on input "Data for customer ID:" at bounding box center [585, 320] width 302 height 15
radio input "true"
click at [463, 338] on input "text" at bounding box center [500, 336] width 111 height 15
paste input "10000006208"
type input "10000006208"
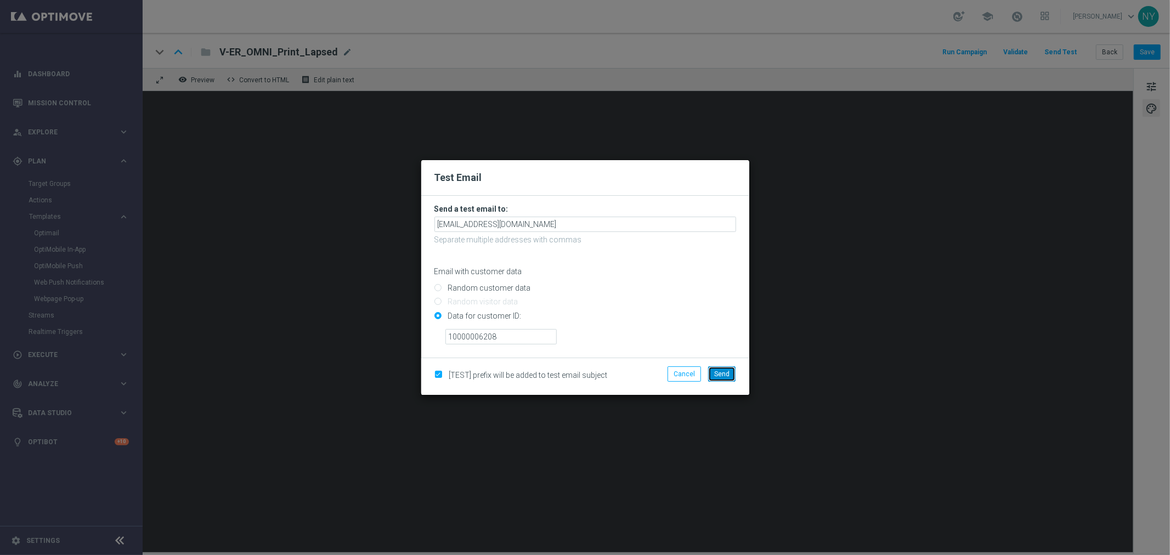
click at [727, 375] on span "Send" at bounding box center [721, 374] width 15 height 8
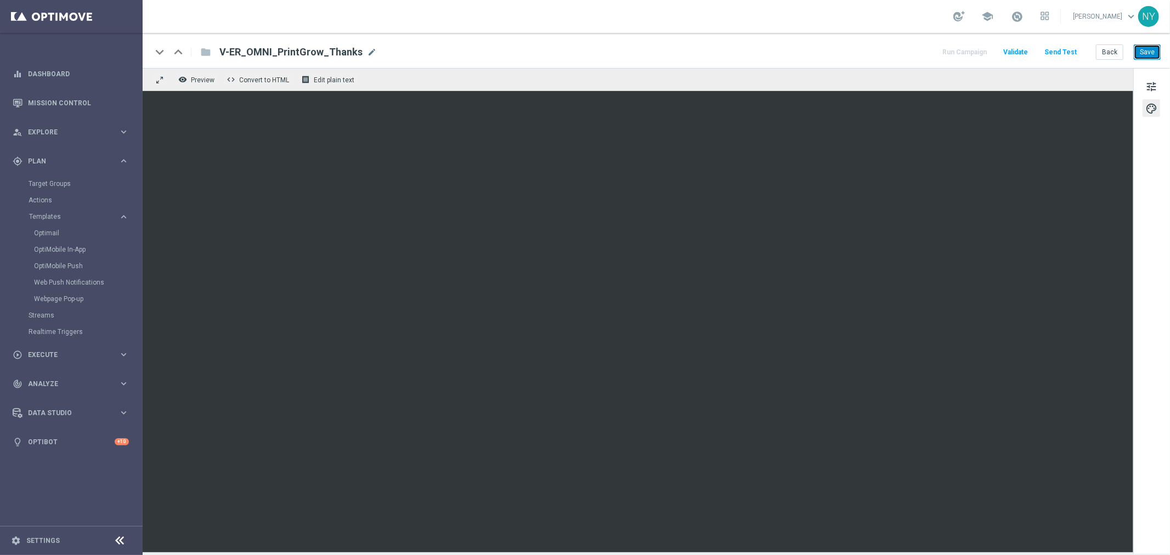
click at [1144, 52] on button "Save" at bounding box center [1147, 51] width 27 height 15
click at [1143, 53] on button "Save" at bounding box center [1147, 51] width 27 height 15
click at [1060, 53] on button "Send Test" at bounding box center [1061, 52] width 36 height 15
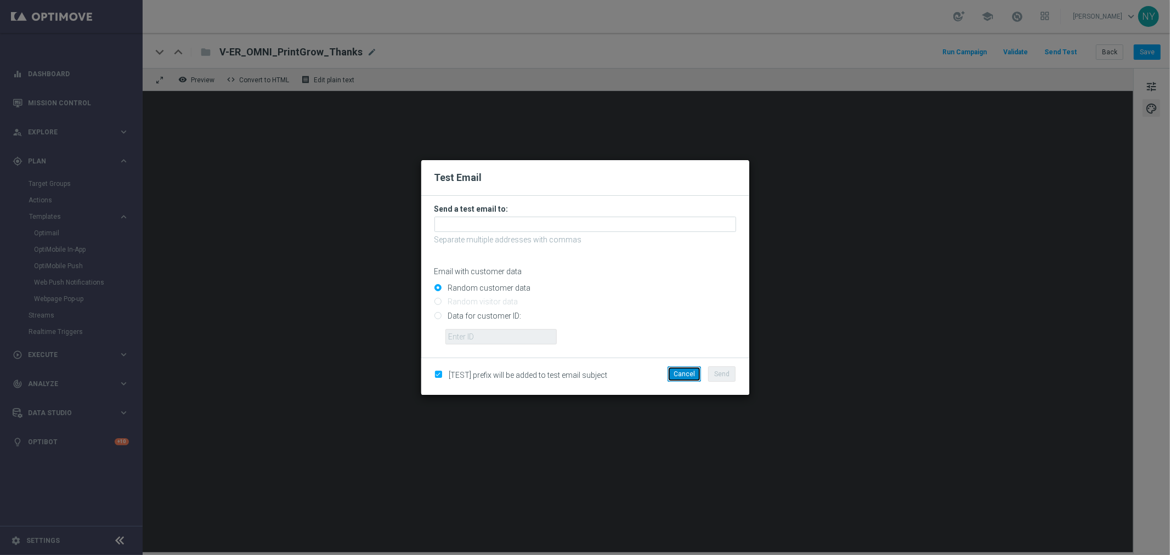
click at [681, 374] on button "Cancel" at bounding box center [683, 373] width 33 height 15
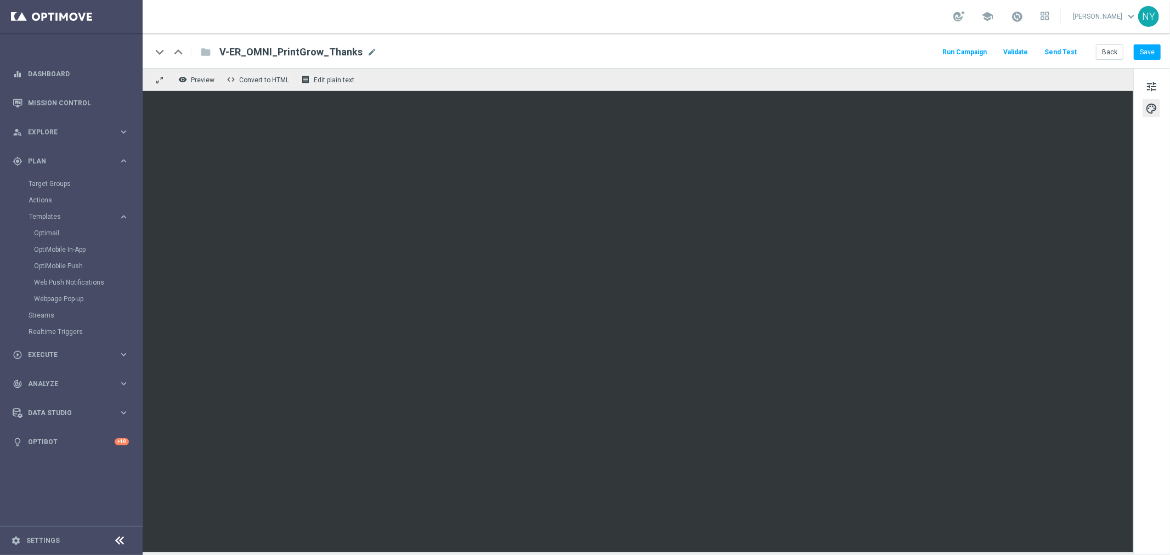
click at [1058, 49] on button "Send Test" at bounding box center [1061, 52] width 36 height 15
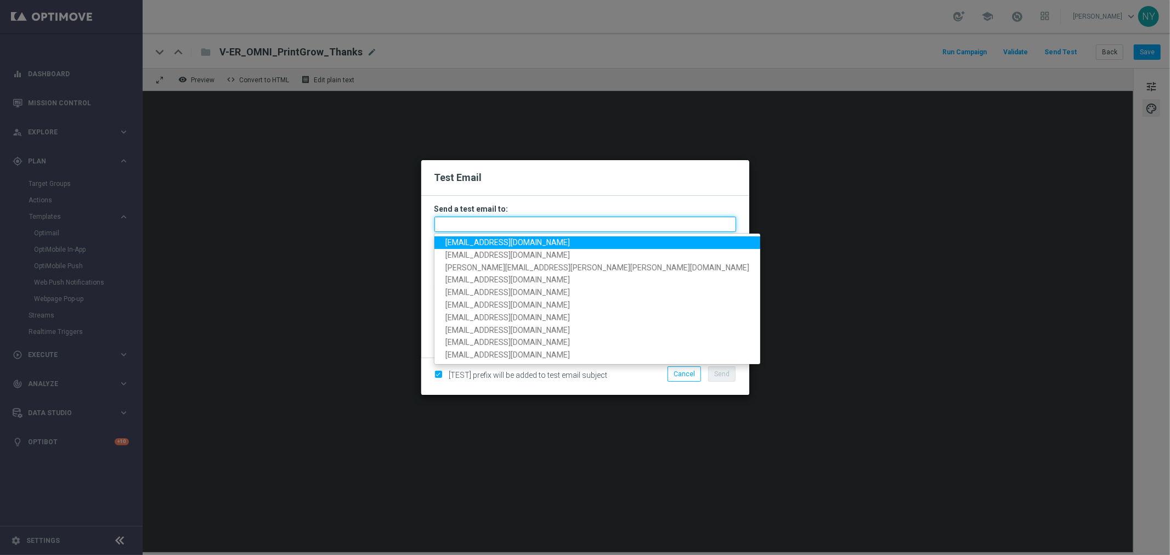
click at [483, 225] on input "text" at bounding box center [585, 224] width 302 height 15
paste input "[EMAIL_ADDRESS][DOMAIN_NAME]"
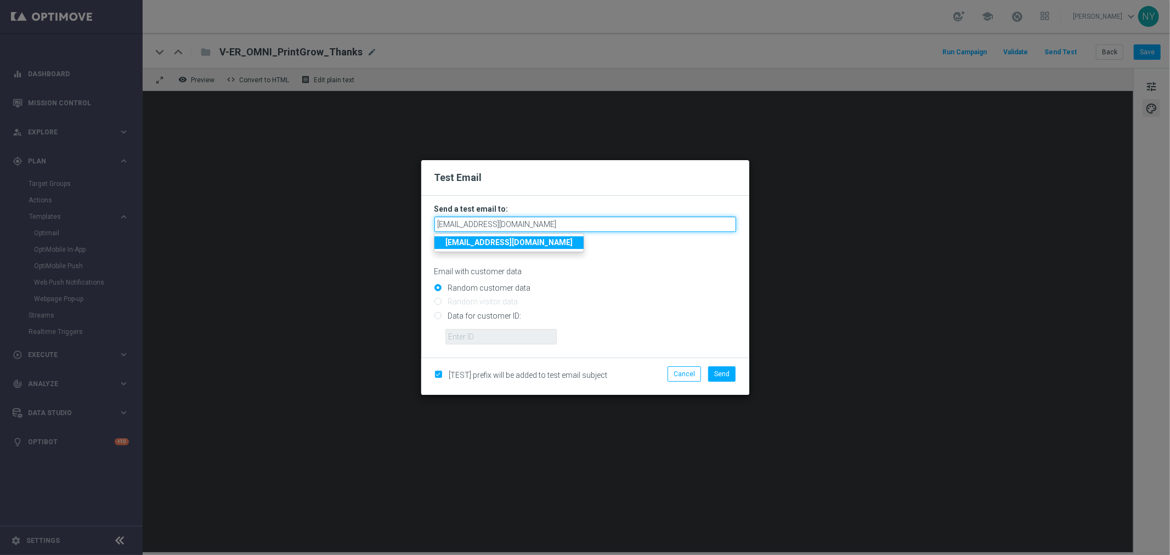
type input "[EMAIL_ADDRESS][DOMAIN_NAME]"
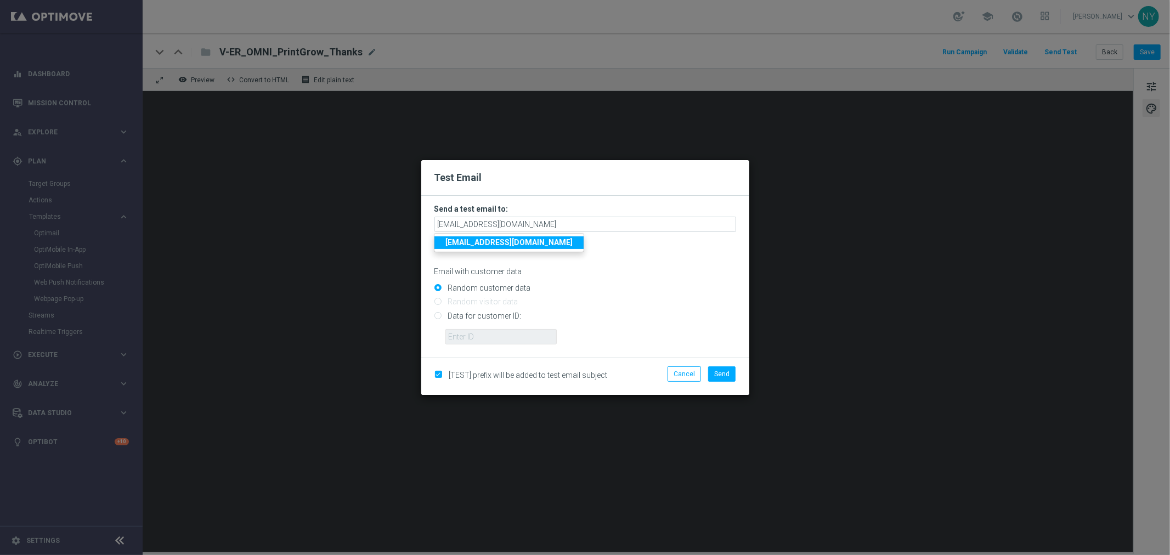
click at [438, 316] on input "Data for customer ID:" at bounding box center [585, 320] width 302 height 15
radio input "true"
click at [479, 337] on input "text" at bounding box center [500, 336] width 111 height 15
paste input "10000006208"
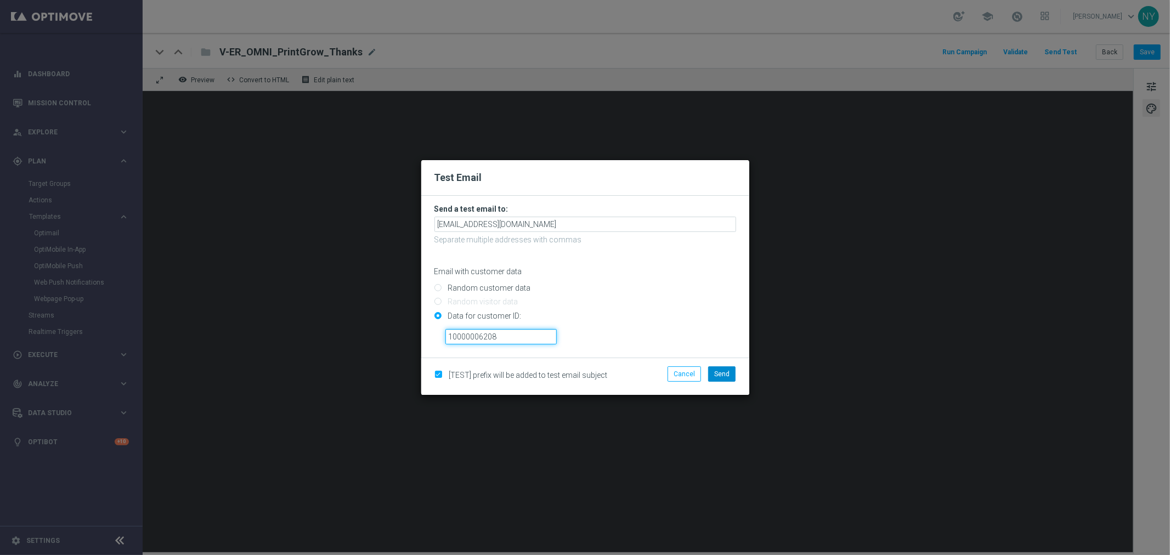
type input "10000006208"
click at [724, 376] on span "Send" at bounding box center [721, 374] width 15 height 8
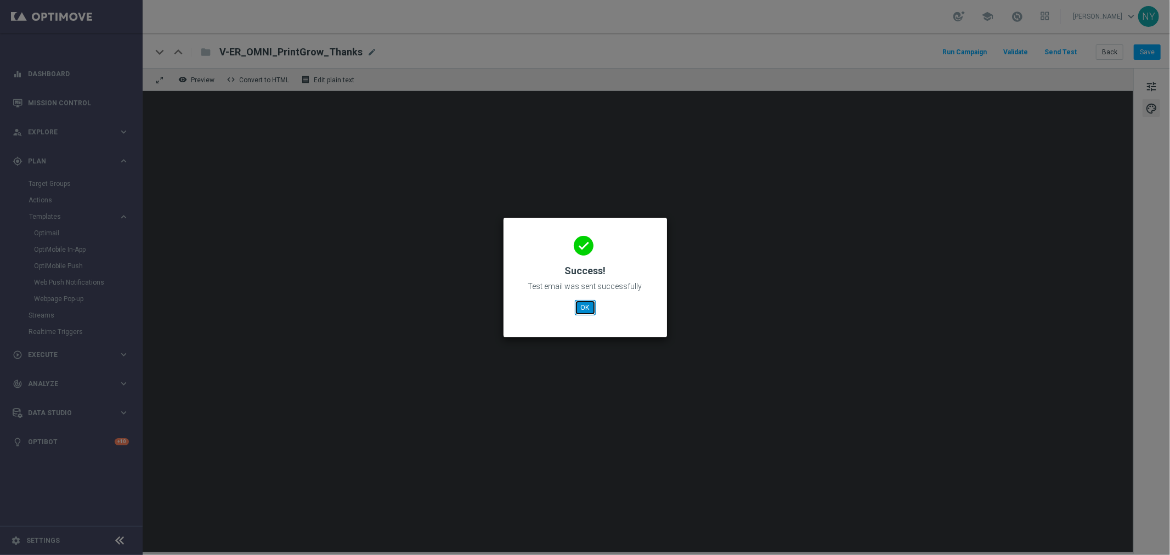
click at [585, 308] on button "OK" at bounding box center [585, 307] width 21 height 15
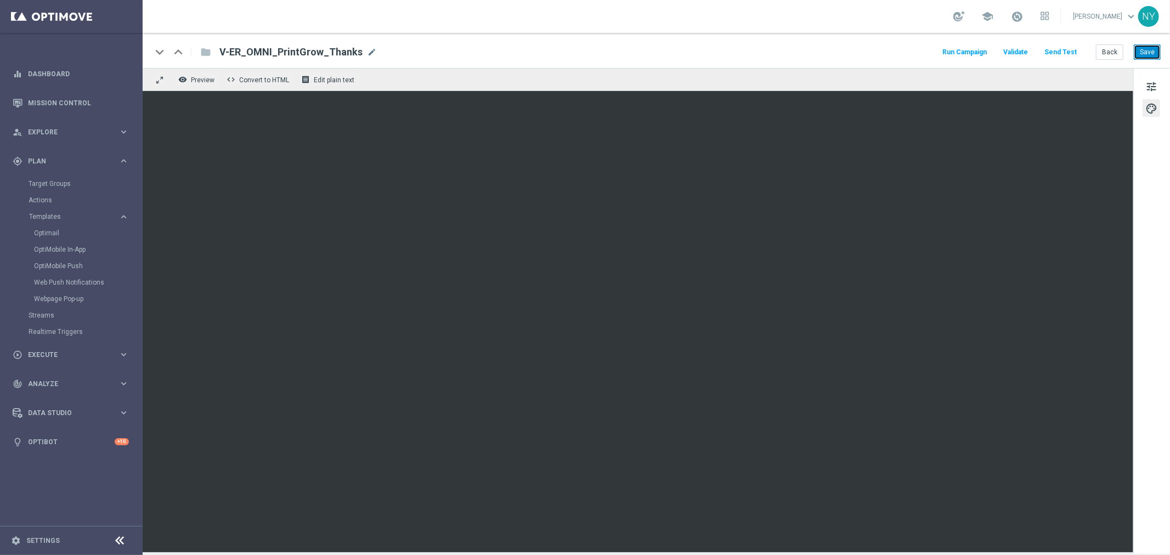
click at [1152, 53] on button "Save" at bounding box center [1147, 51] width 27 height 15
click at [1061, 54] on button "Send Test" at bounding box center [1061, 52] width 36 height 15
click at [1139, 49] on button "Save" at bounding box center [1147, 51] width 27 height 15
click at [1062, 52] on button "Send Test" at bounding box center [1061, 52] width 36 height 15
click at [1063, 48] on button "Send Test" at bounding box center [1061, 52] width 36 height 15
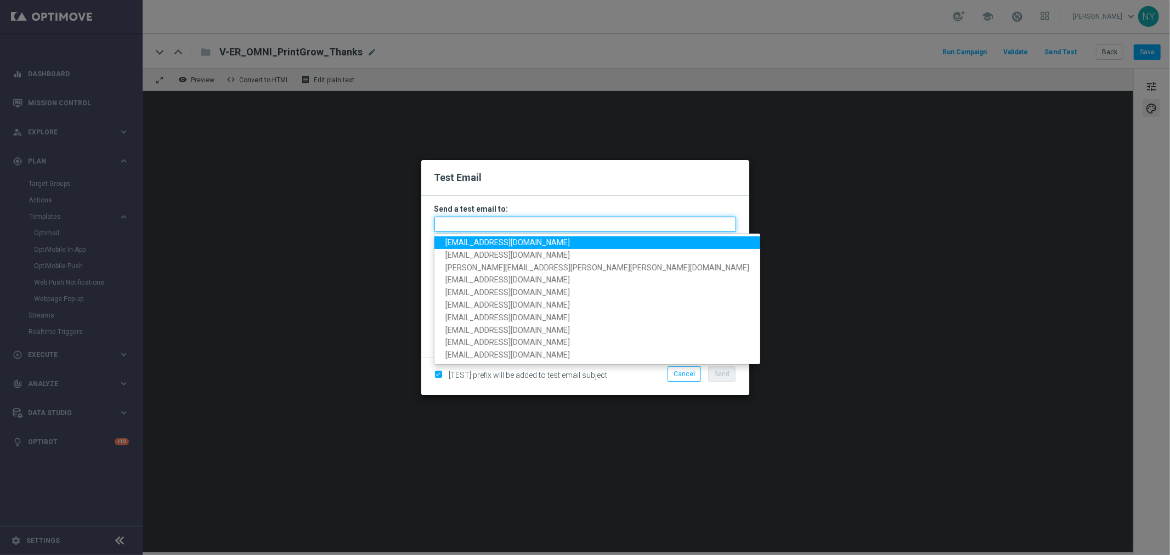
click at [487, 225] on input "text" at bounding box center [585, 224] width 302 height 15
paste input "neilyetts3-bgwsw@litmusemail.com"
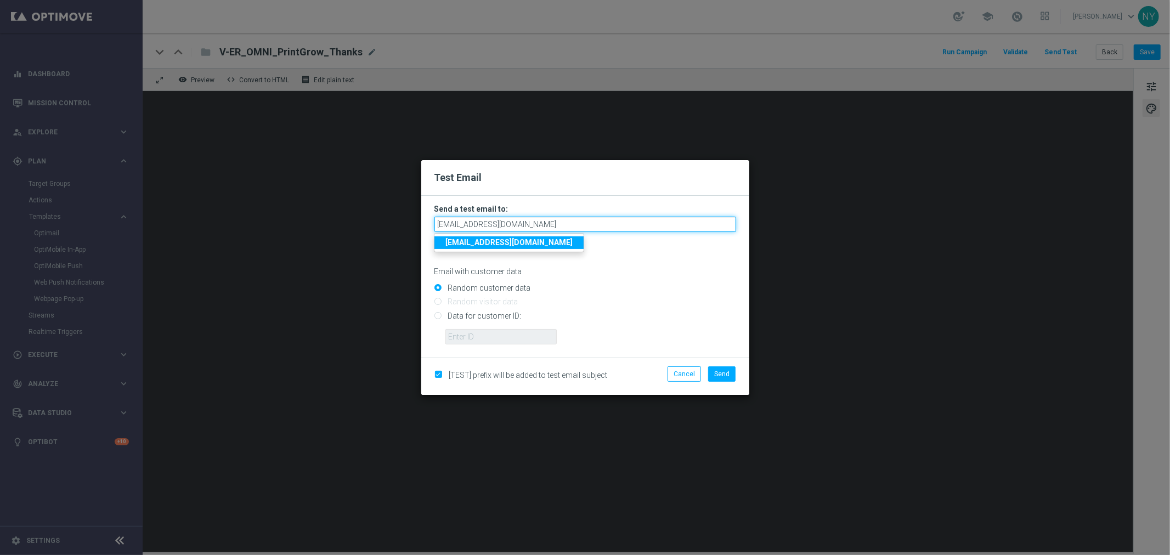
type input "neilyetts3-bgwsw@litmusemail.com"
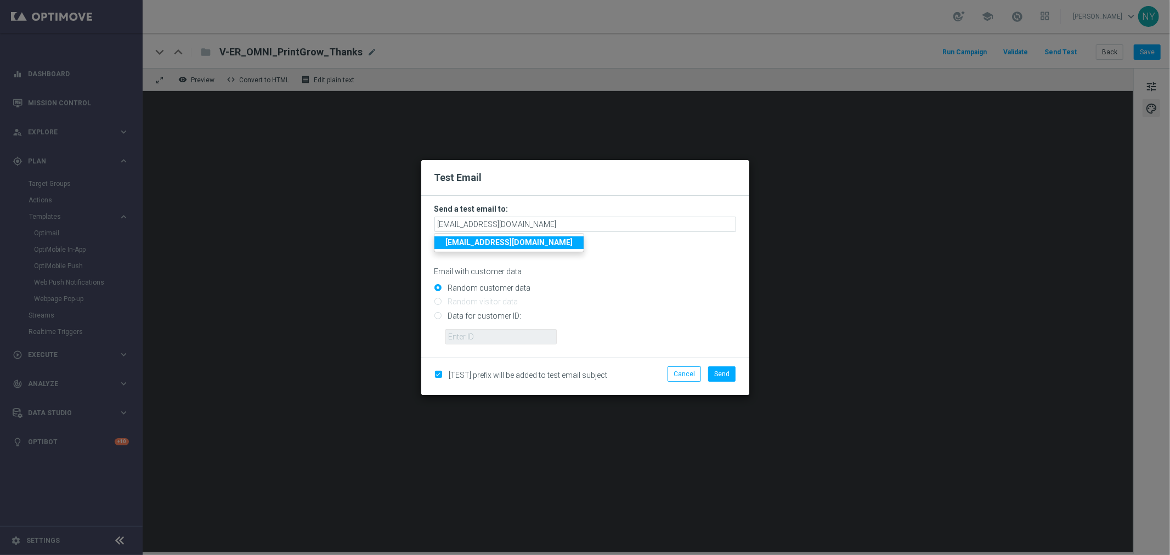
click at [438, 316] on input "Data for customer ID:" at bounding box center [585, 320] width 302 height 15
radio input "true"
click at [486, 339] on input "text" at bounding box center [500, 336] width 111 height 15
paste input "10000006208"
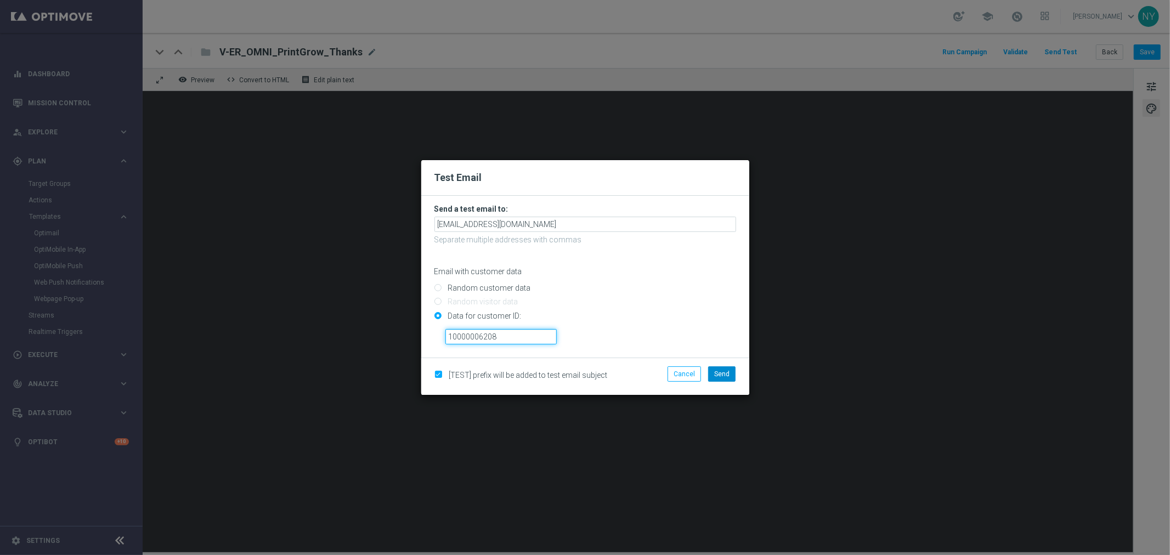
type input "10000006208"
click at [723, 378] on button "Send" at bounding box center [721, 373] width 27 height 15
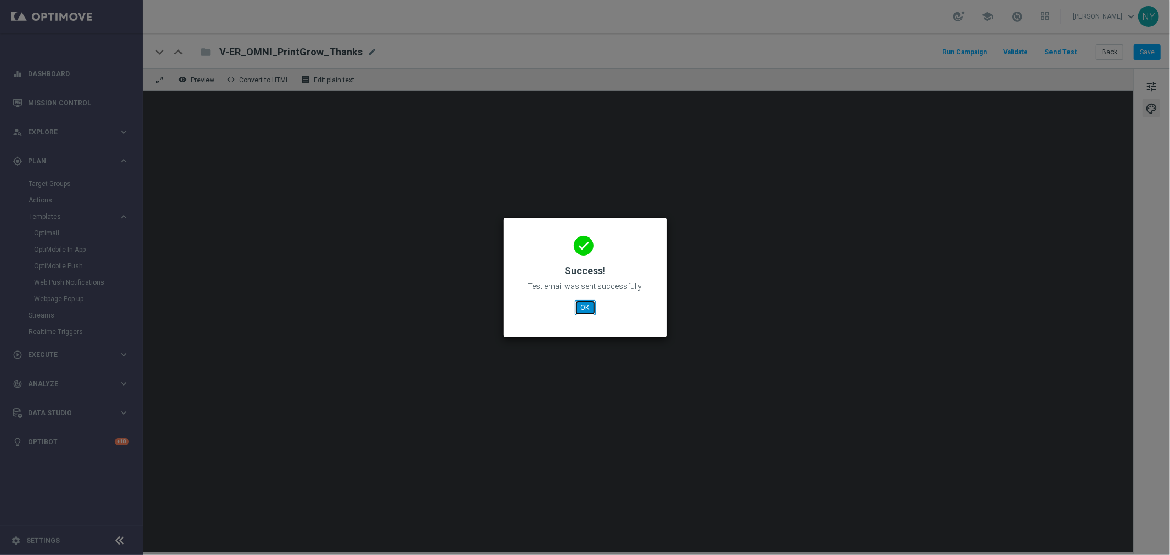
click at [579, 313] on button "OK" at bounding box center [585, 307] width 21 height 15
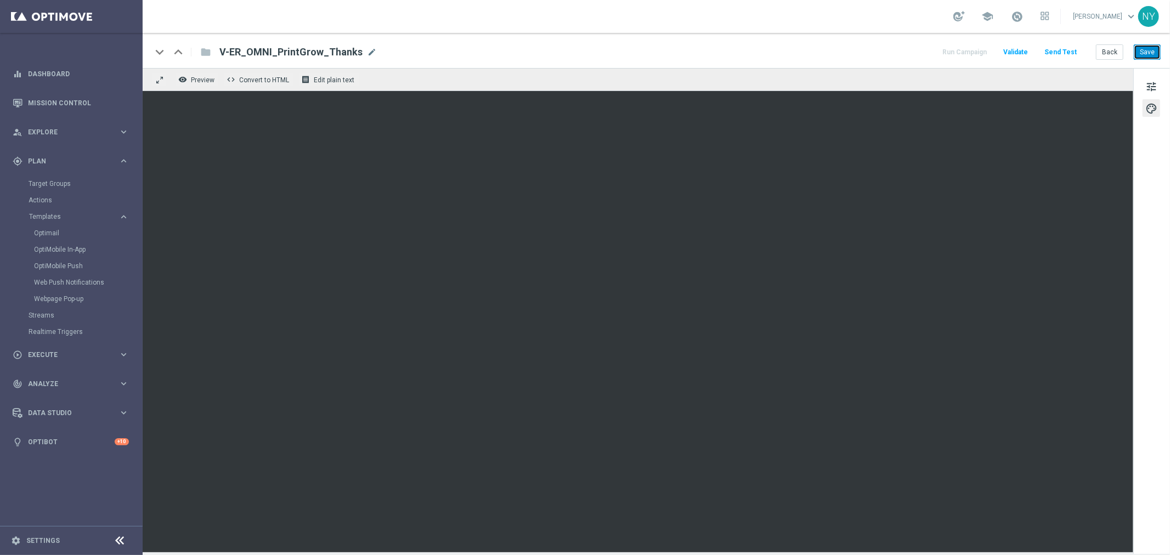
click at [1140, 55] on button "Save" at bounding box center [1147, 51] width 27 height 15
click at [1057, 48] on button "Send Test" at bounding box center [1061, 52] width 36 height 15
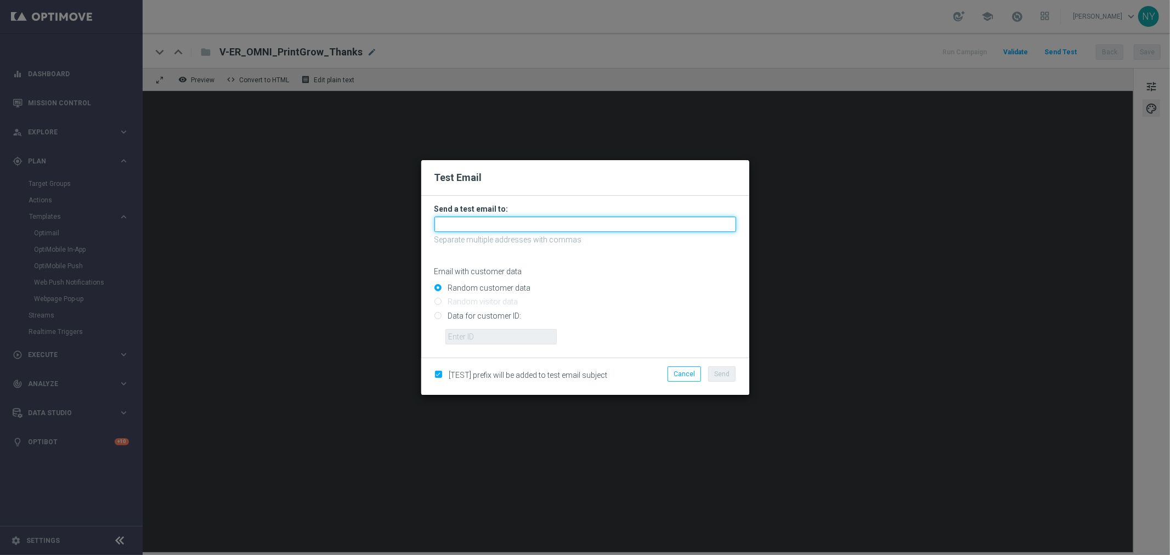
click at [455, 225] on input "text" at bounding box center [585, 224] width 302 height 15
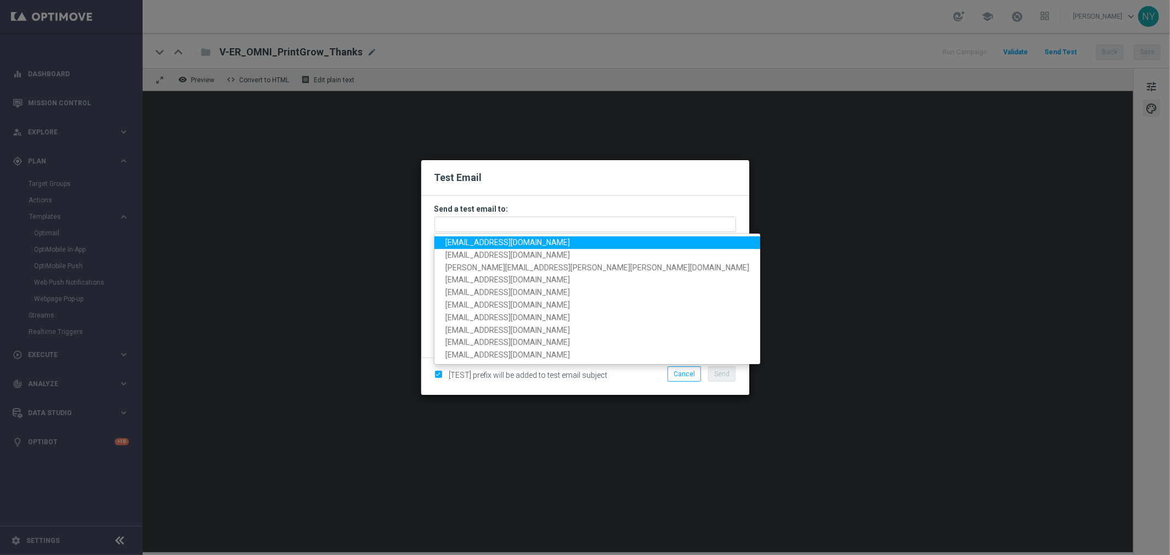
click at [479, 240] on span "neilyetts3-bgwsw@litmusemail.com" at bounding box center [507, 242] width 124 height 9
type input "neilyetts3-bgwsw@litmusemail.com"
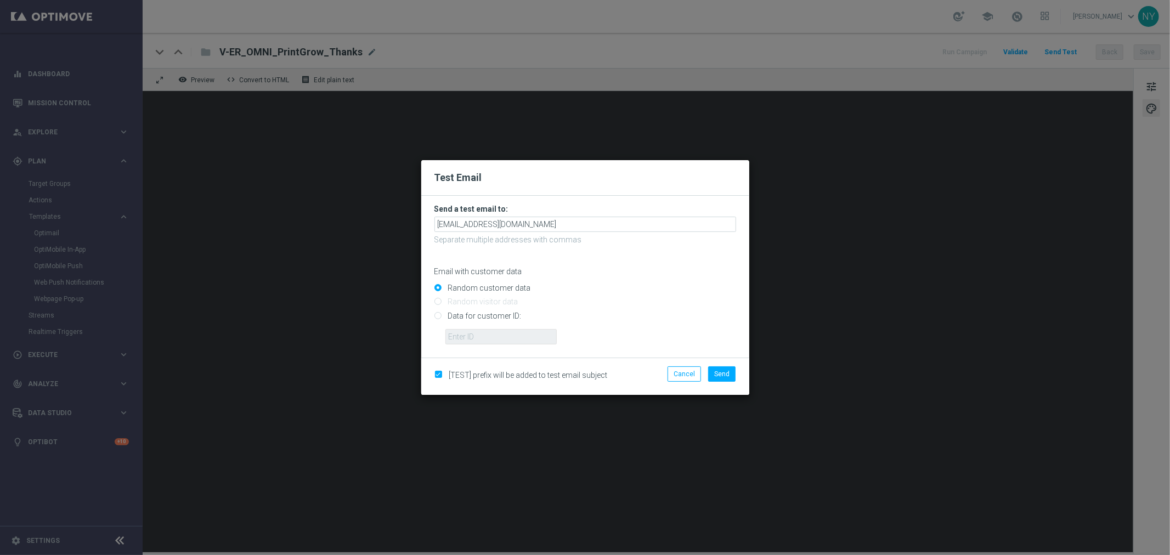
click at [438, 318] on input "Data for customer ID:" at bounding box center [585, 320] width 302 height 15
radio input "true"
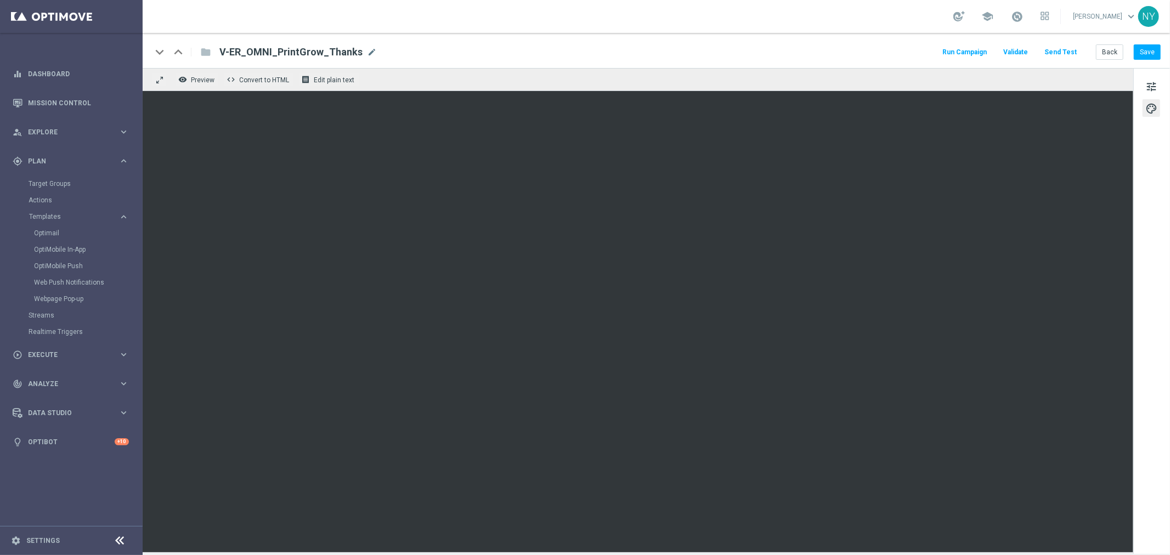
click at [1065, 49] on button "Send Test" at bounding box center [1061, 52] width 36 height 15
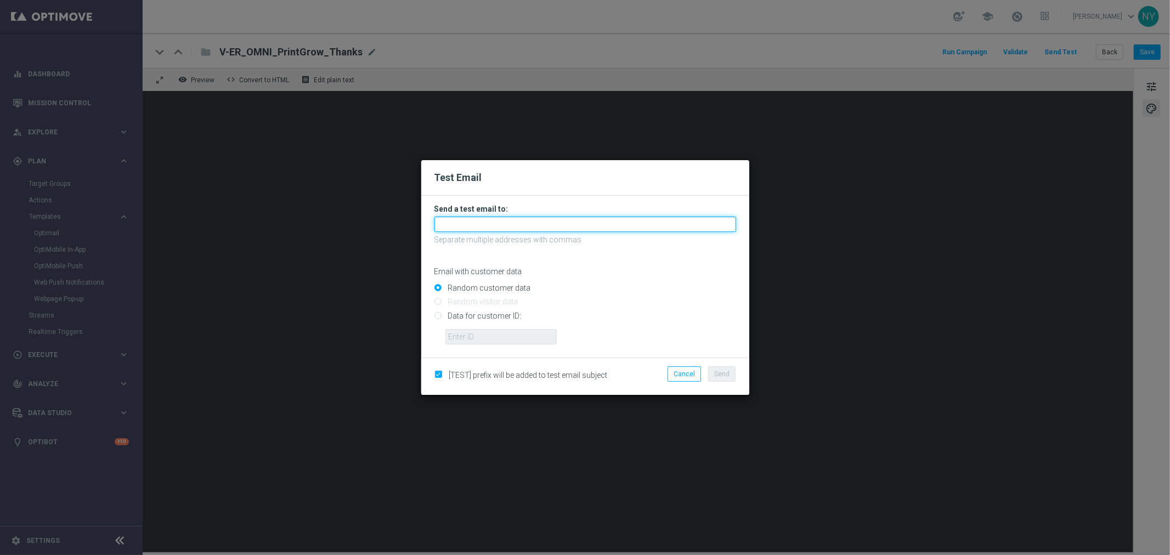
click at [448, 224] on input "text" at bounding box center [585, 224] width 302 height 15
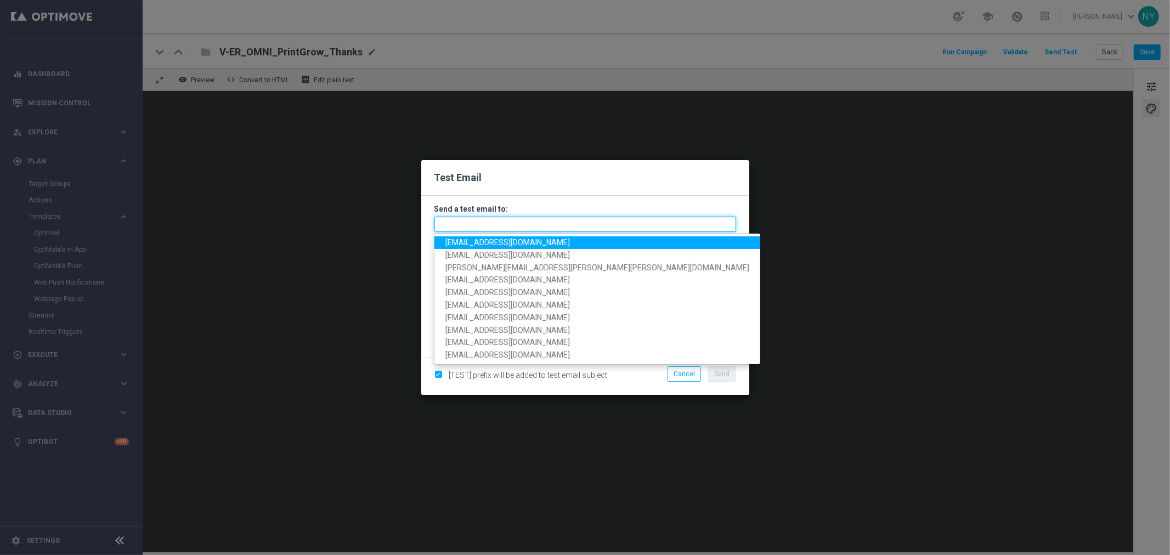
paste input "10000006208"
type input "10000006208"
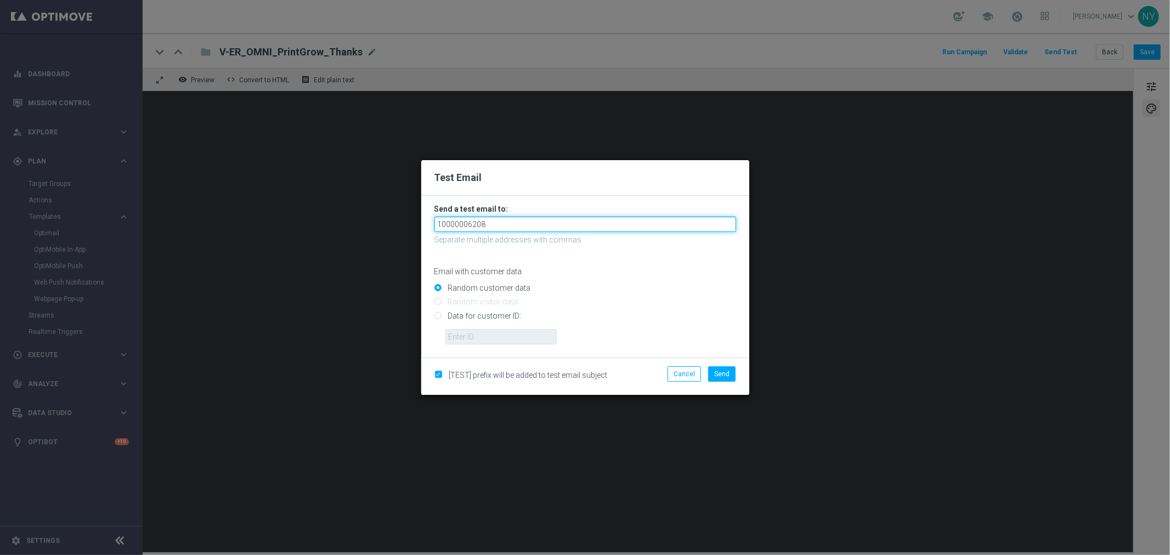
drag, startPoint x: 497, startPoint y: 226, endPoint x: 271, endPoint y: 229, distance: 225.4
click at [271, 229] on modal-container "Test Email Send a test email to: 10000006208 Separate multiple addresses with c…" at bounding box center [585, 277] width 1170 height 555
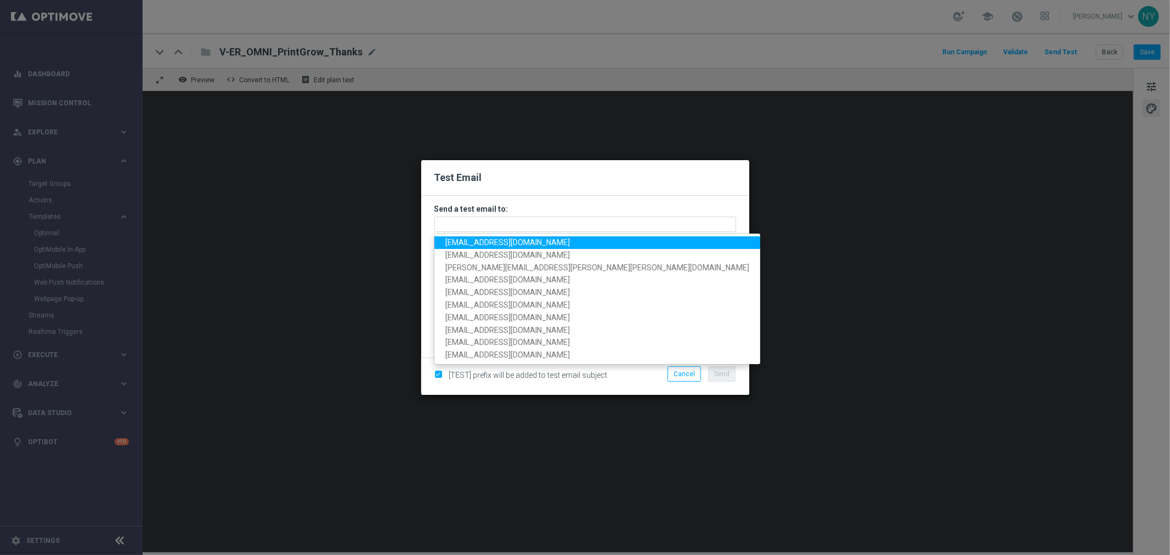
click at [539, 242] on span "neilyetts3-bgwsw@litmusemail.com" at bounding box center [507, 242] width 124 height 9
type input "neilyetts3-bgwsw@litmusemail.com"
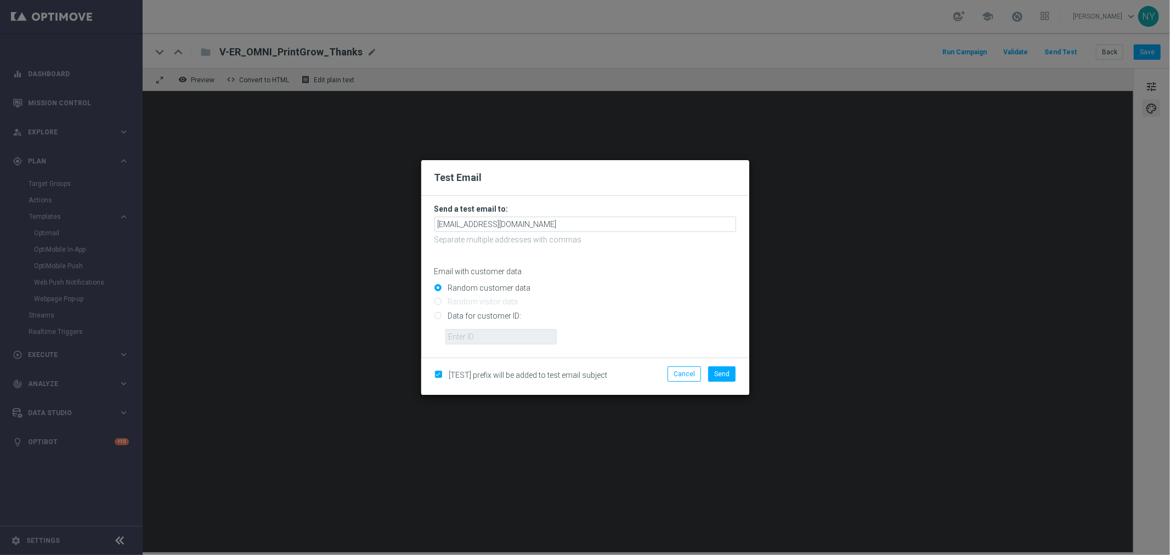
click at [435, 314] on input "Data for customer ID:" at bounding box center [585, 320] width 302 height 15
radio input "true"
click at [470, 335] on input "text" at bounding box center [500, 336] width 111 height 15
paste input "10000006208"
type input "10000006208"
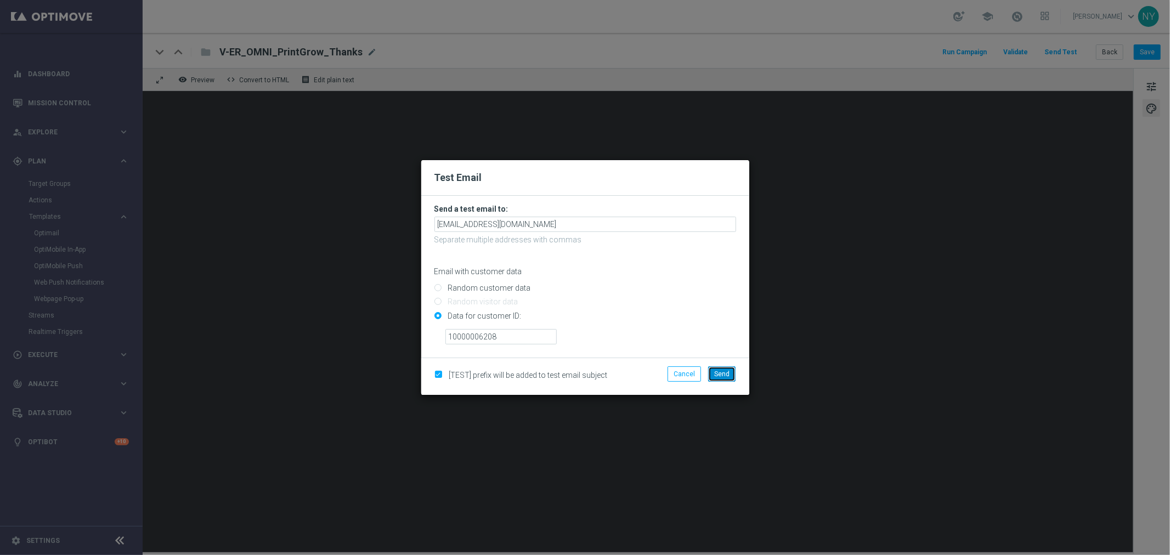
click at [720, 375] on span "Send" at bounding box center [721, 374] width 15 height 8
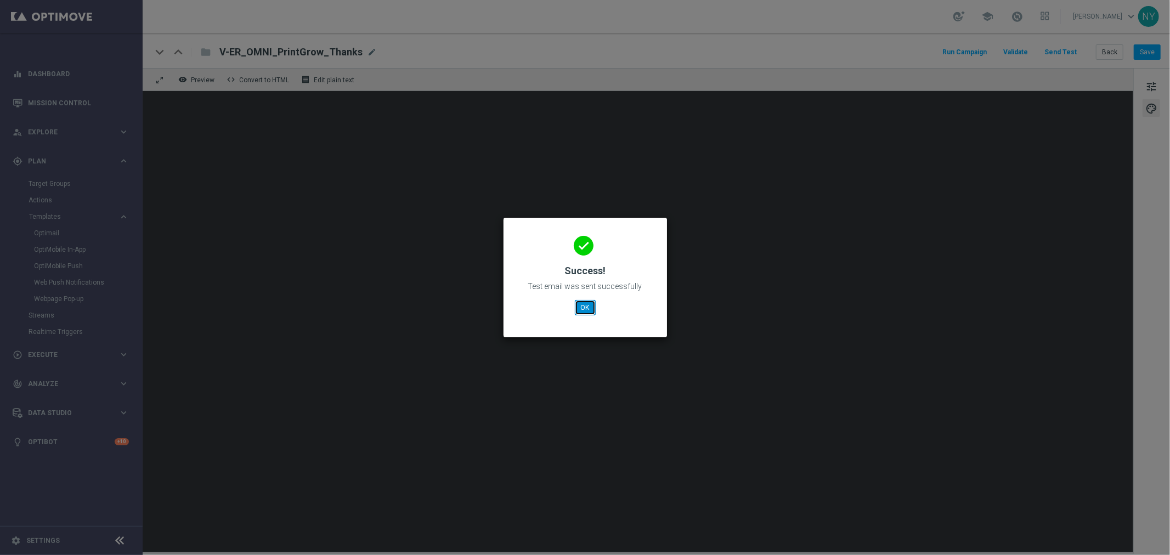
click at [585, 309] on button "OK" at bounding box center [585, 307] width 21 height 15
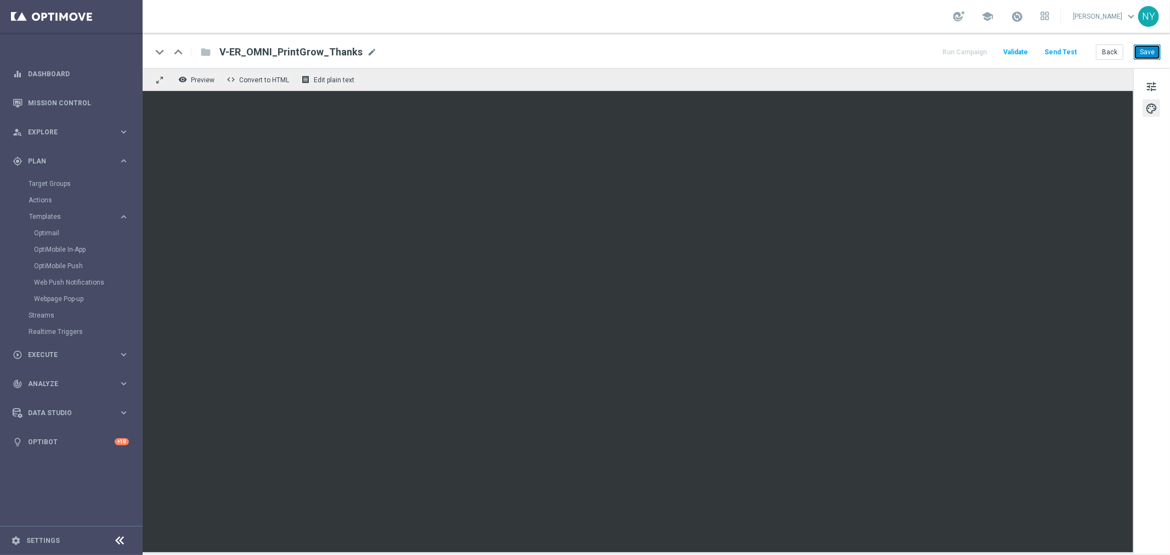
click at [1147, 51] on button "Save" at bounding box center [1147, 51] width 27 height 15
click at [1067, 53] on button "Send Test" at bounding box center [1061, 52] width 36 height 15
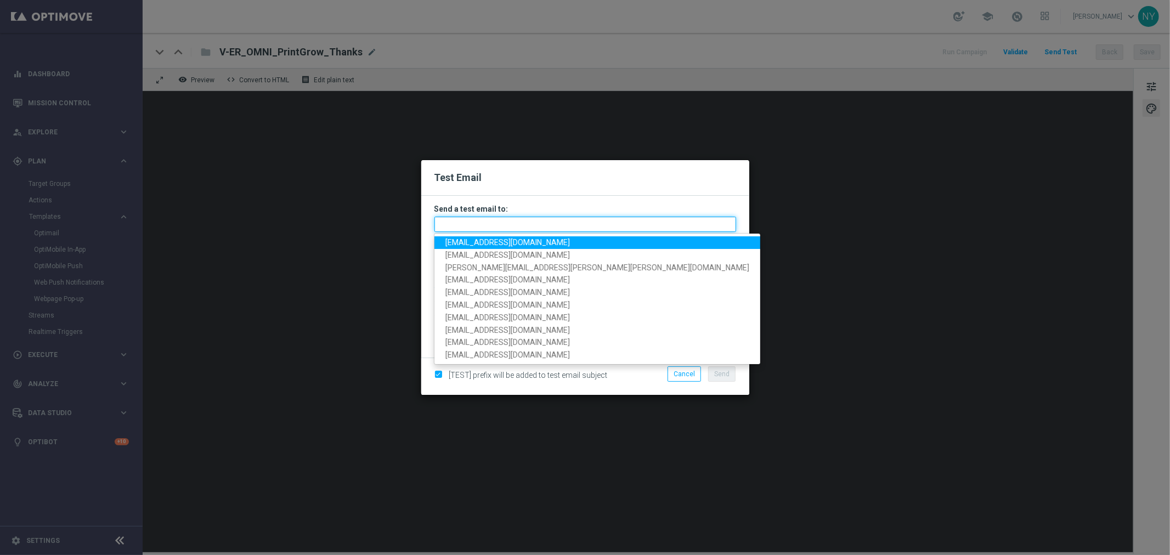
click at [455, 222] on input "text" at bounding box center [585, 224] width 302 height 15
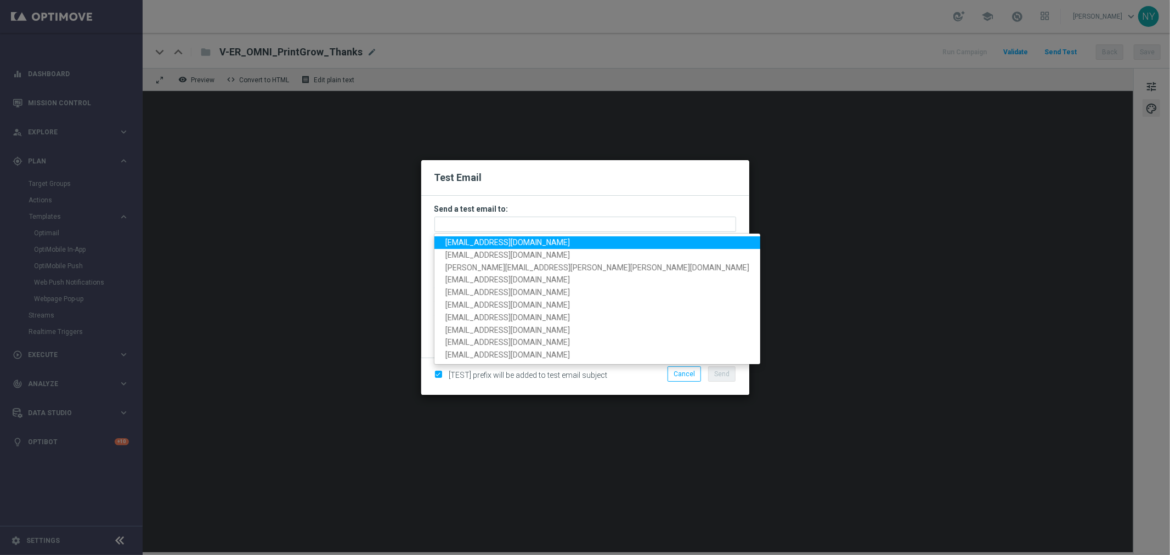
click at [471, 239] on span "neilyetts3-bgwsw@litmusemail.com" at bounding box center [507, 242] width 124 height 9
type input "neilyetts3-bgwsw@litmusemail.com"
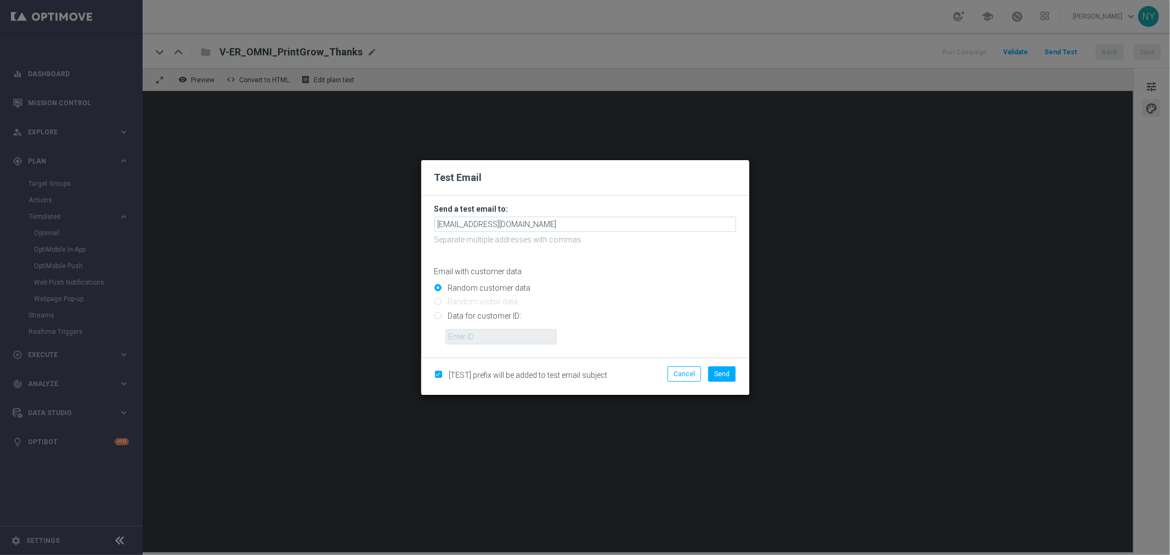
click at [438, 316] on input "Data for customer ID:" at bounding box center [585, 320] width 302 height 15
radio input "true"
drag, startPoint x: 458, startPoint y: 333, endPoint x: 480, endPoint y: 333, distance: 22.5
click at [458, 333] on input "text" at bounding box center [500, 336] width 111 height 15
paste input "10000006208"
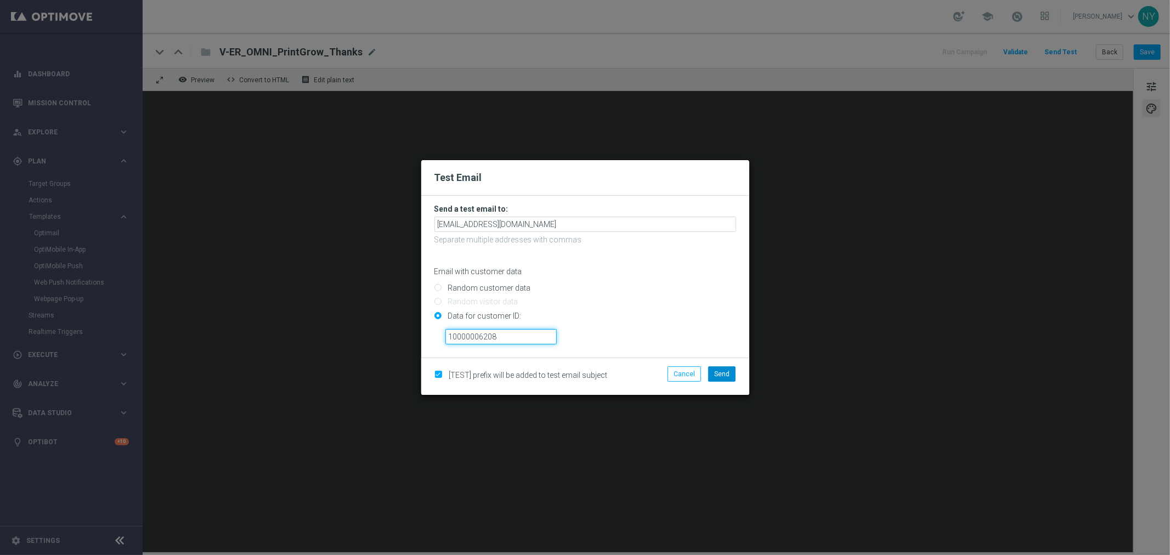
type input "10000006208"
click at [728, 375] on span "Send" at bounding box center [721, 374] width 15 height 8
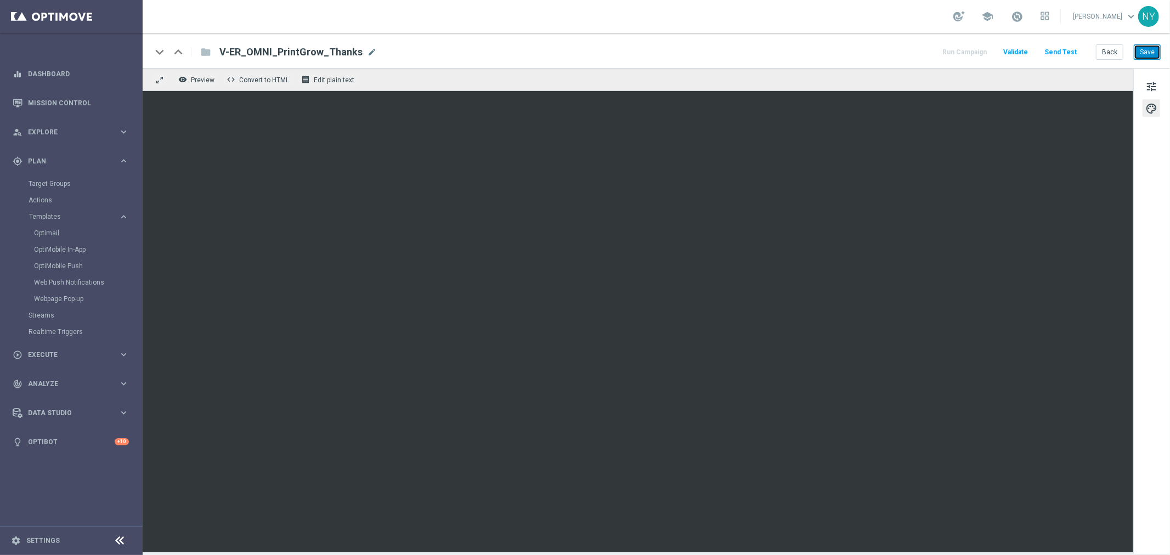
click at [1150, 52] on button "Save" at bounding box center [1147, 51] width 27 height 15
click at [1061, 50] on button "Send Test" at bounding box center [1061, 52] width 36 height 15
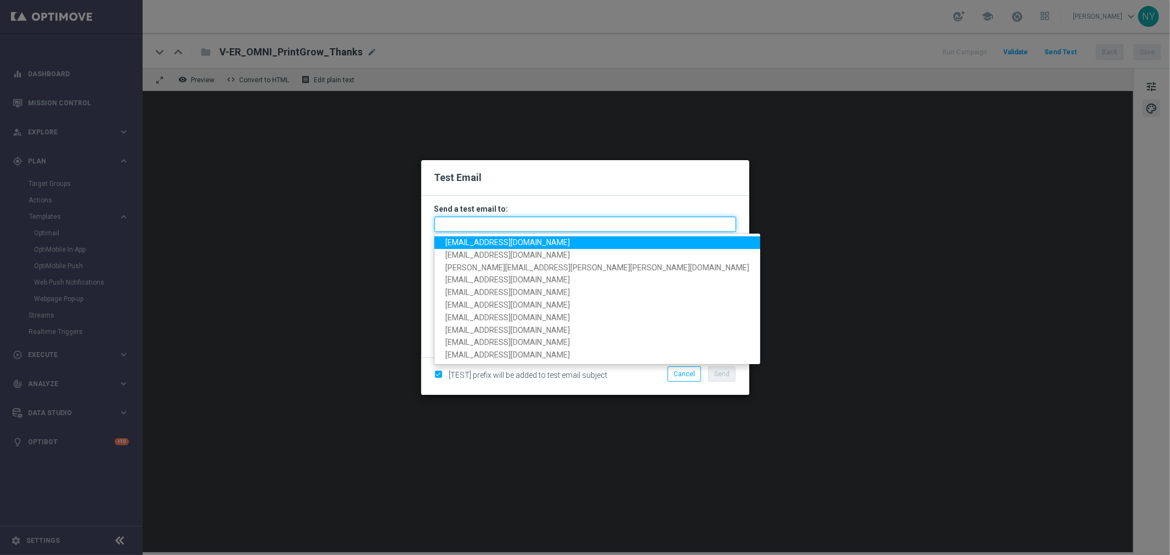
click at [468, 222] on input "text" at bounding box center [585, 224] width 302 height 15
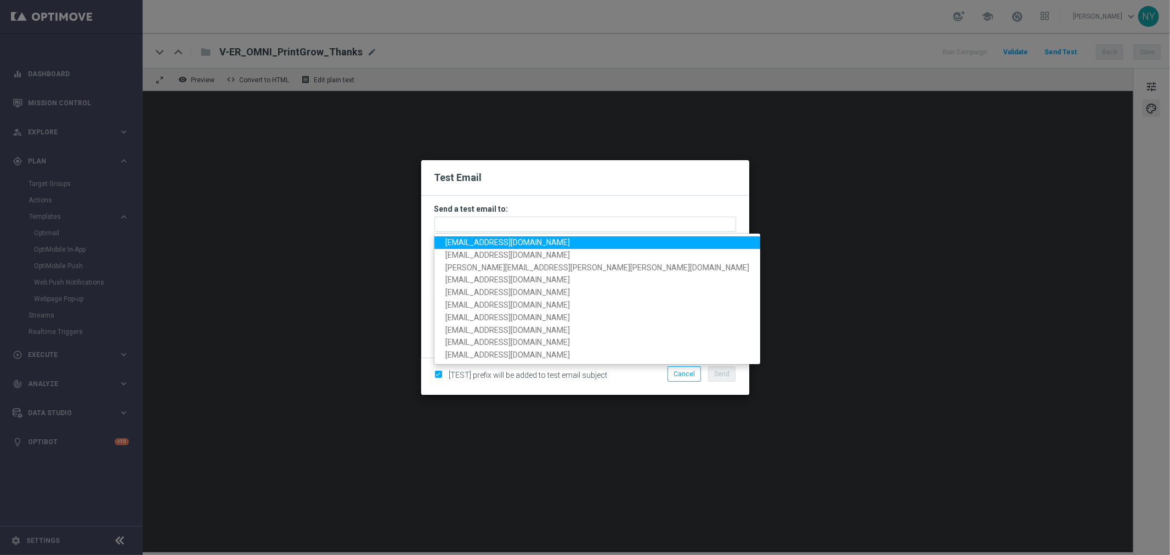
click at [469, 238] on span "neilyetts3-bgwsw@litmusemail.com" at bounding box center [507, 242] width 124 height 9
type input "neilyetts3-bgwsw@litmusemail.com"
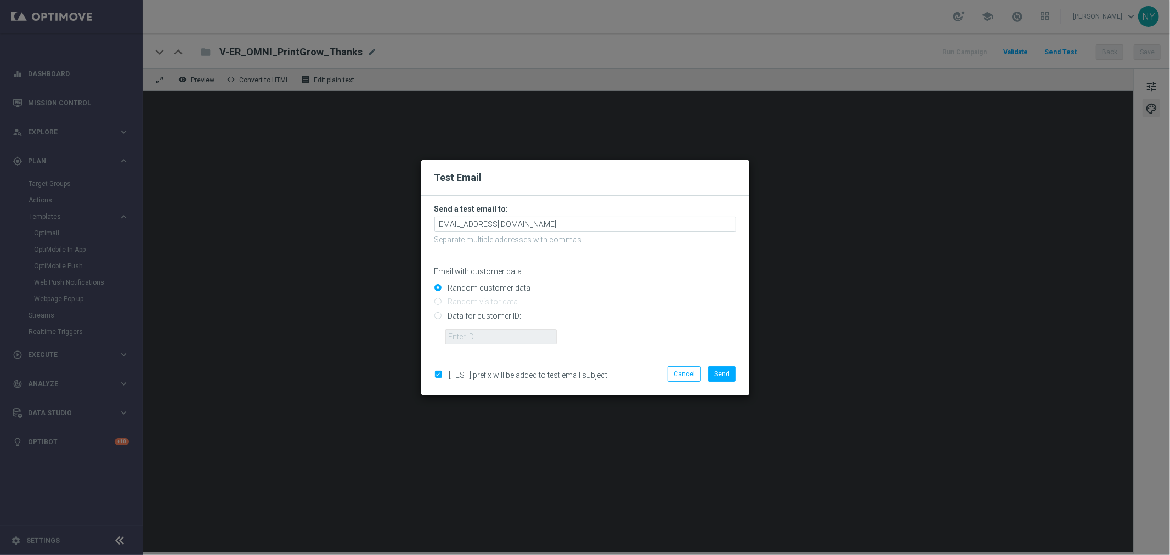
click at [440, 316] on input "Data for customer ID:" at bounding box center [585, 320] width 302 height 15
radio input "true"
click at [459, 336] on input "text" at bounding box center [500, 336] width 111 height 15
paste input "10000006208"
type input "10000006208"
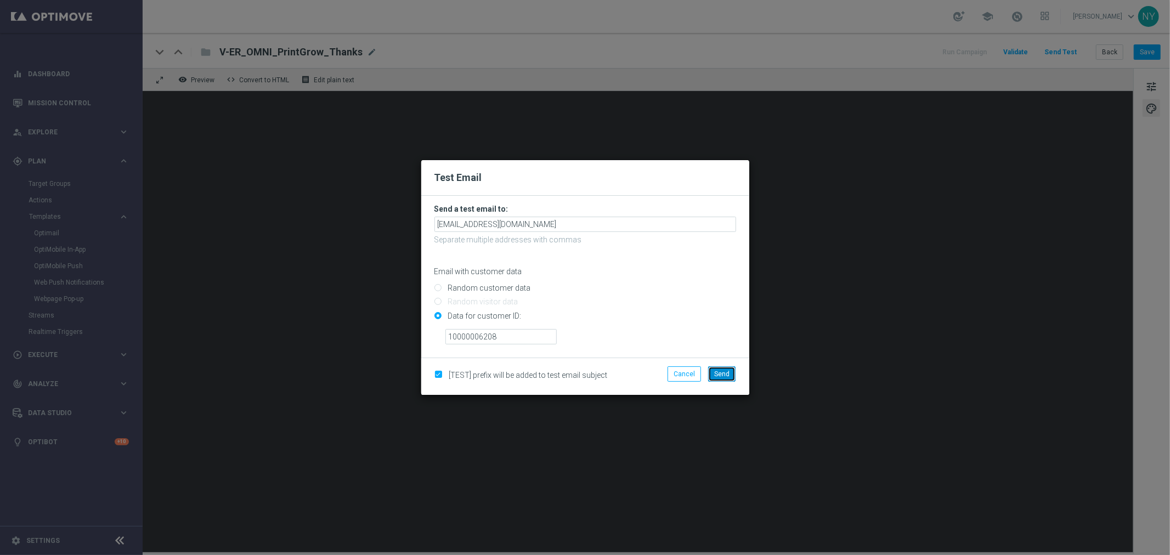
click at [718, 379] on button "Send" at bounding box center [721, 373] width 27 height 15
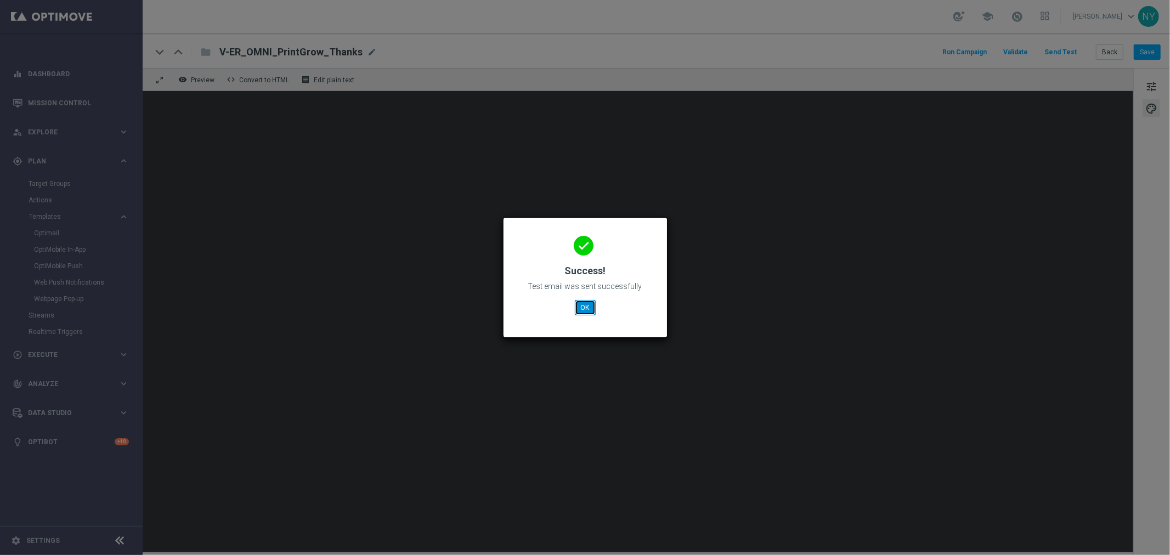
click at [588, 308] on button "OK" at bounding box center [585, 307] width 21 height 15
click at [582, 308] on button "OK" at bounding box center [585, 307] width 21 height 15
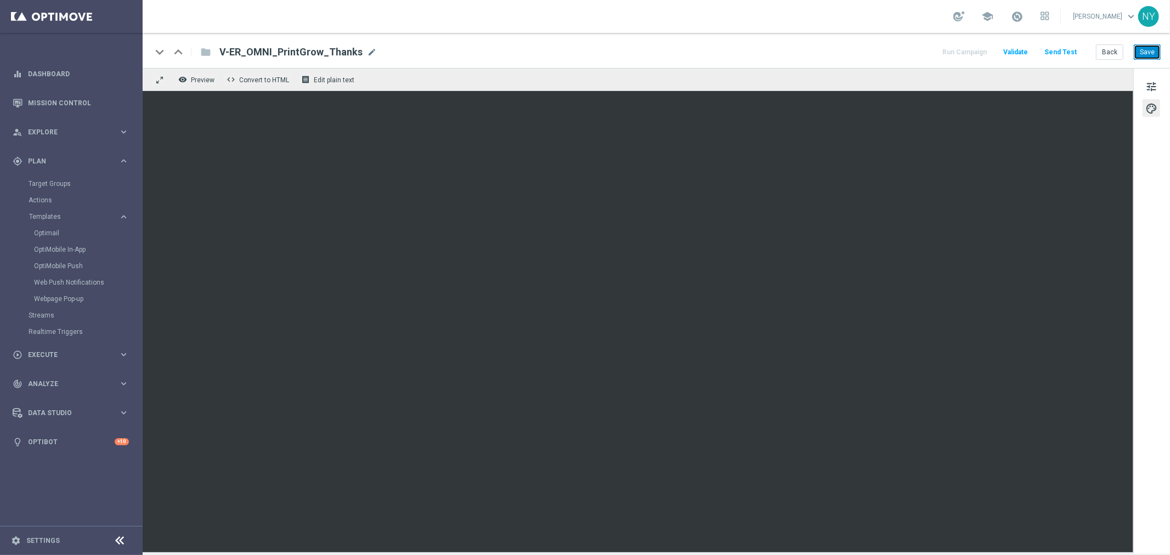
click at [1143, 55] on button "Save" at bounding box center [1147, 51] width 27 height 15
click at [1147, 55] on button "Save" at bounding box center [1147, 51] width 27 height 15
click at [1068, 51] on button "Send Test" at bounding box center [1061, 52] width 36 height 15
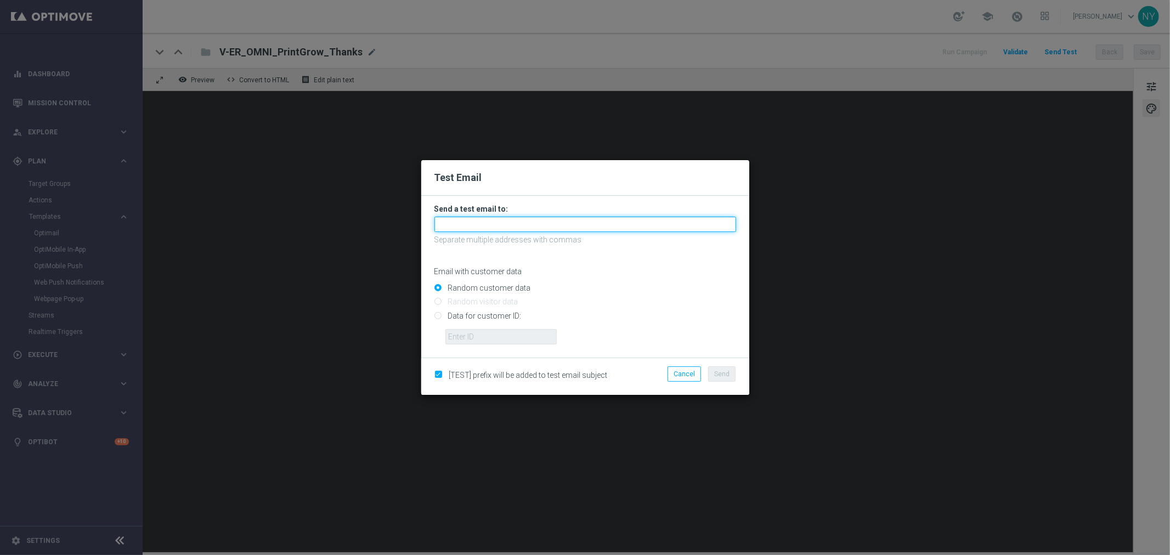
click at [475, 218] on input "text" at bounding box center [585, 224] width 302 height 15
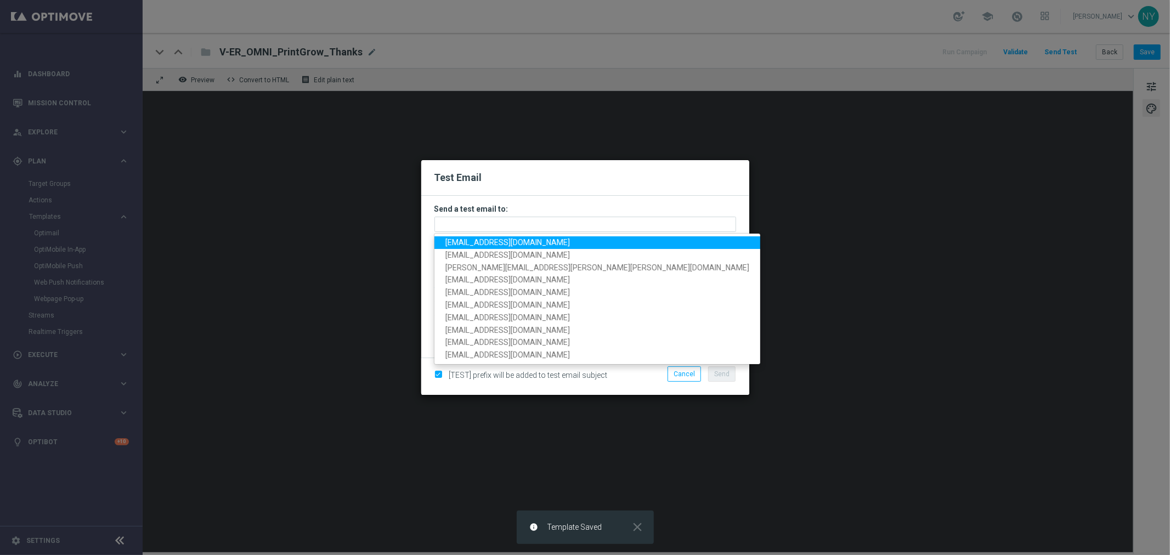
click at [467, 243] on span "neilyetts3-bgwsw@litmusemail.com" at bounding box center [507, 242] width 124 height 9
type input "neilyetts3-bgwsw@litmusemail.com"
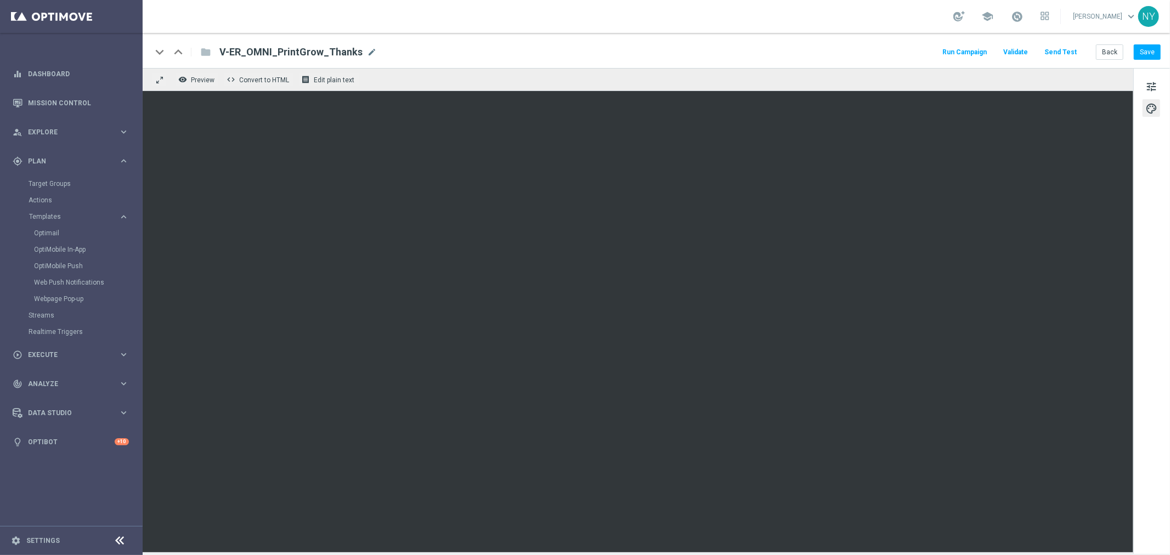
click at [1068, 49] on button "Send Test" at bounding box center [1061, 52] width 36 height 15
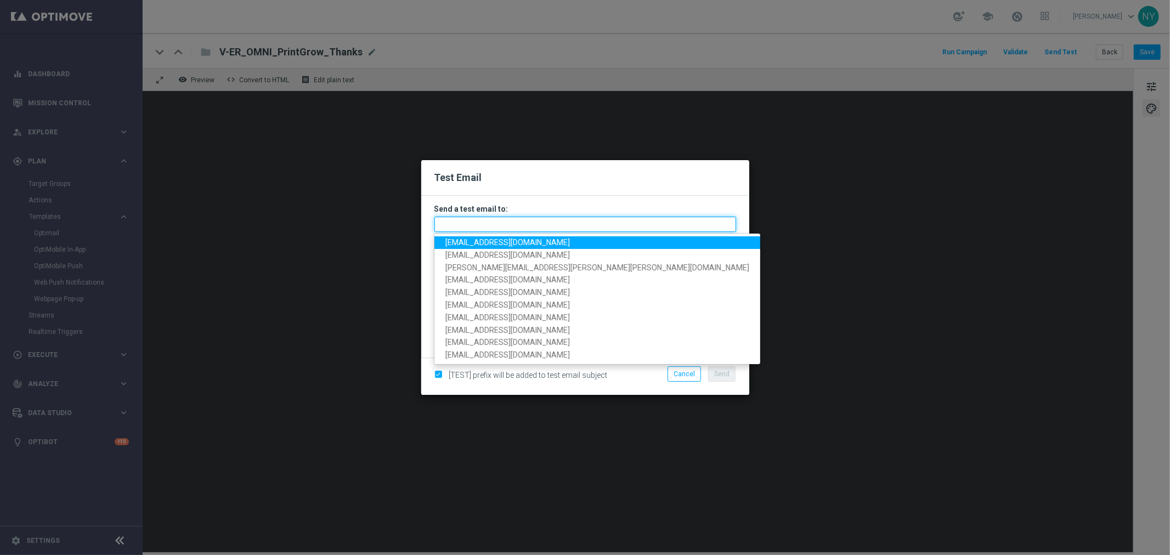
click at [455, 227] on input "text" at bounding box center [585, 224] width 302 height 15
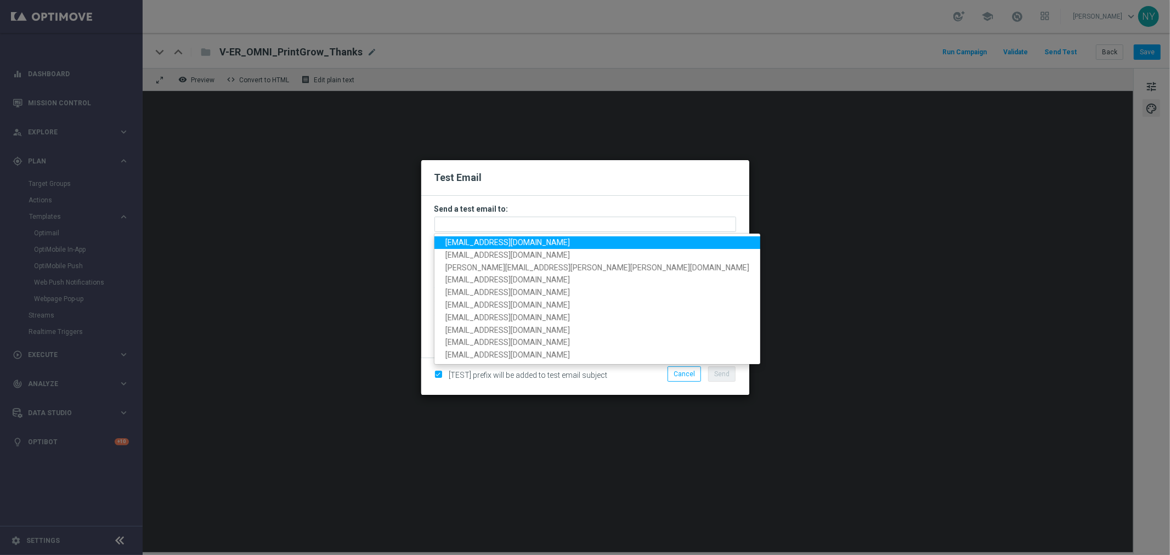
click at [458, 238] on span "neilyetts3-bgwsw@litmusemail.com" at bounding box center [507, 242] width 124 height 9
type input "neilyetts3-bgwsw@litmusemail.com"
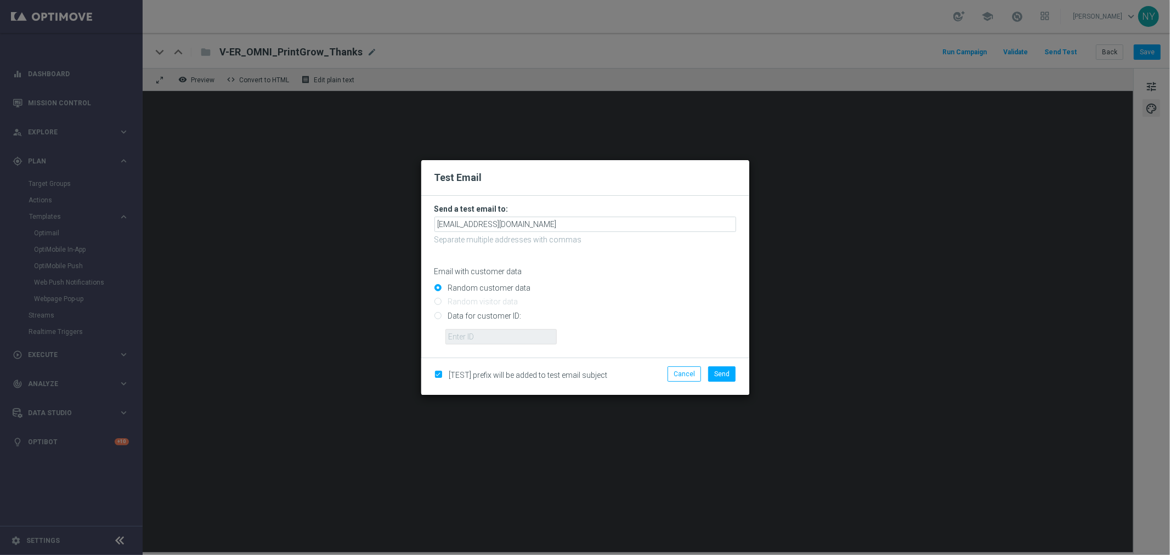
click at [439, 316] on input "Data for customer ID:" at bounding box center [585, 320] width 302 height 15
radio input "true"
click at [460, 332] on input "text" at bounding box center [500, 336] width 111 height 15
paste input "10000006208"
type input "10000006208"
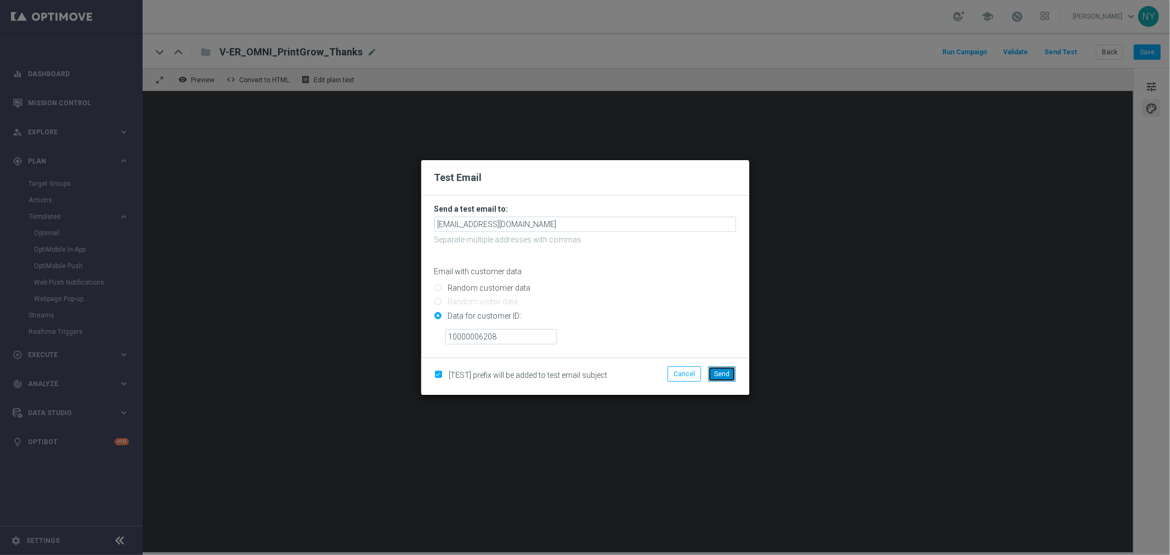
click at [730, 374] on button "Send" at bounding box center [721, 373] width 27 height 15
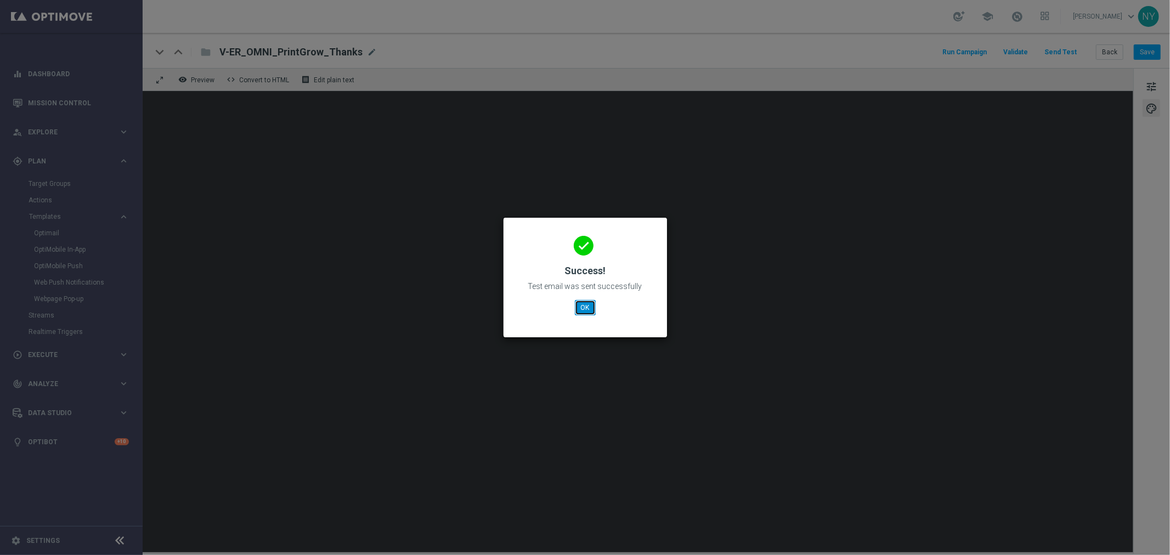
click at [584, 307] on button "OK" at bounding box center [585, 307] width 21 height 15
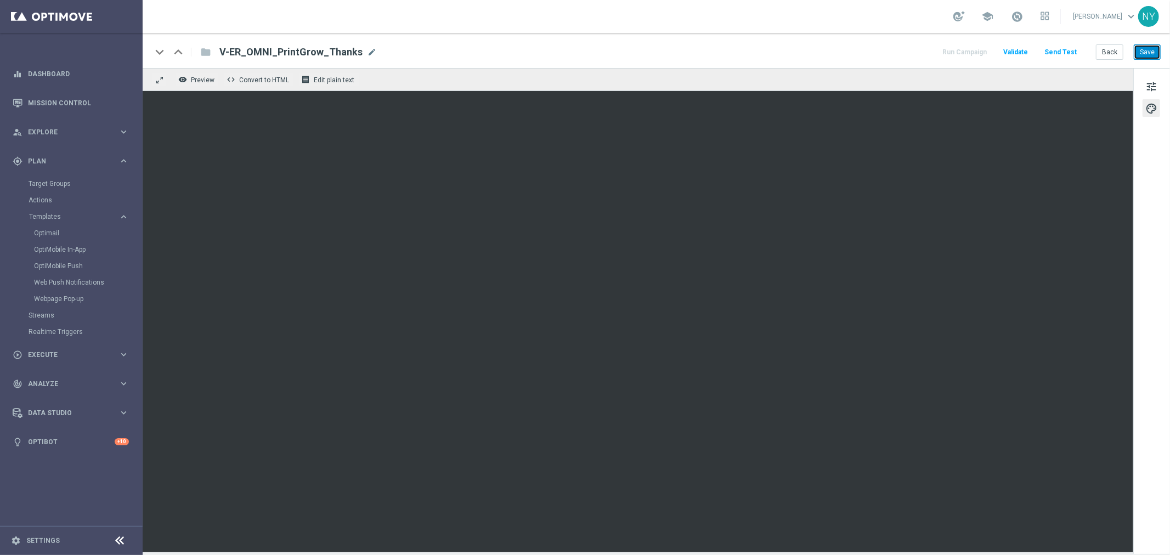
click at [1147, 55] on button "Save" at bounding box center [1147, 51] width 27 height 15
click at [1056, 52] on button "Send Test" at bounding box center [1061, 52] width 36 height 15
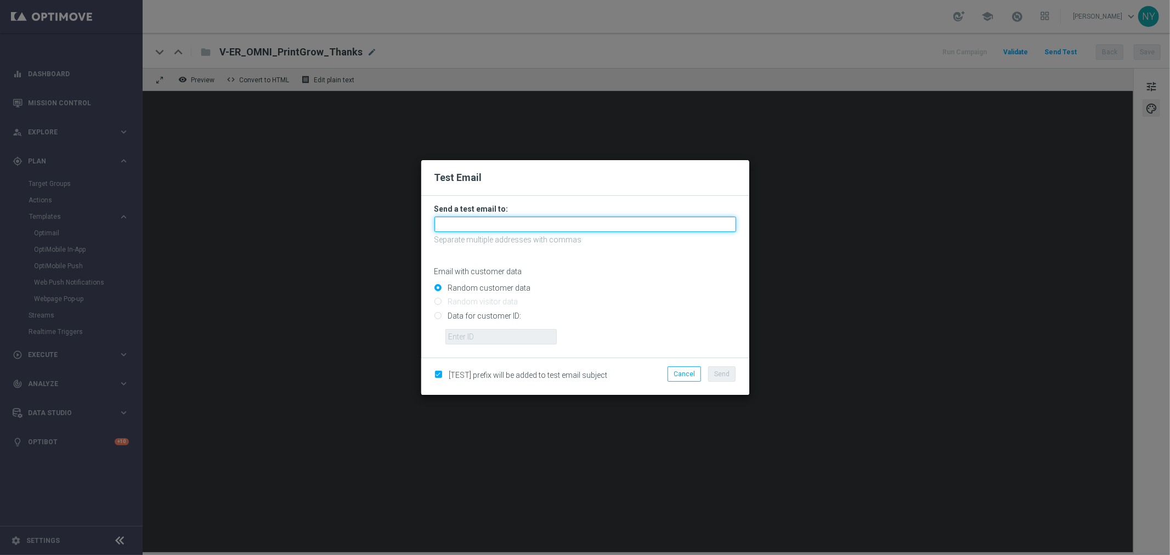
click at [452, 225] on input "text" at bounding box center [585, 224] width 302 height 15
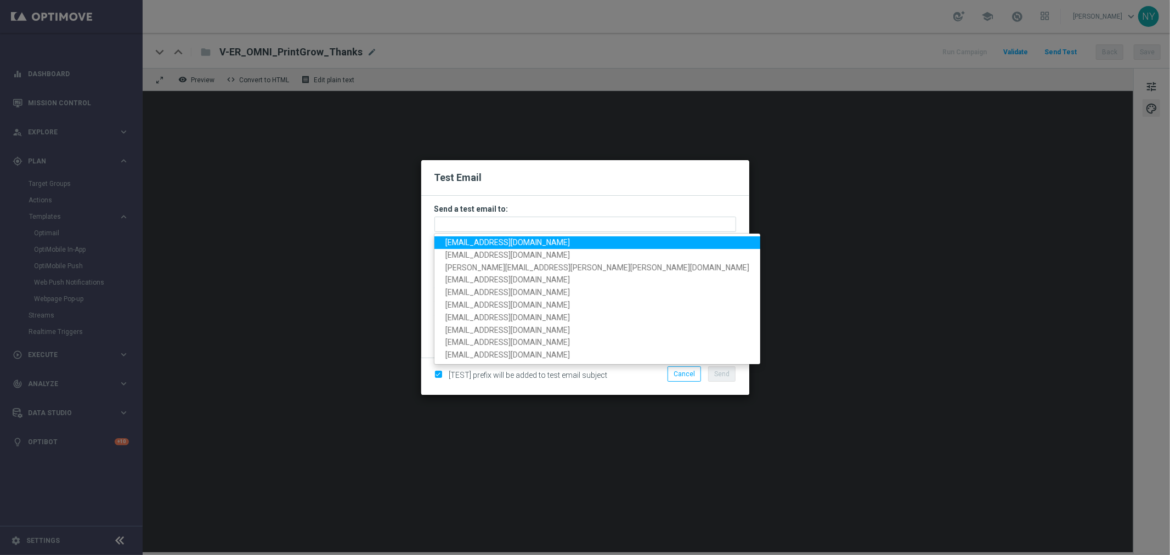
click at [461, 240] on span "neilyetts3-bgwsw@litmusemail.com" at bounding box center [507, 242] width 124 height 9
type input "neilyetts3-bgwsw@litmusemail.com"
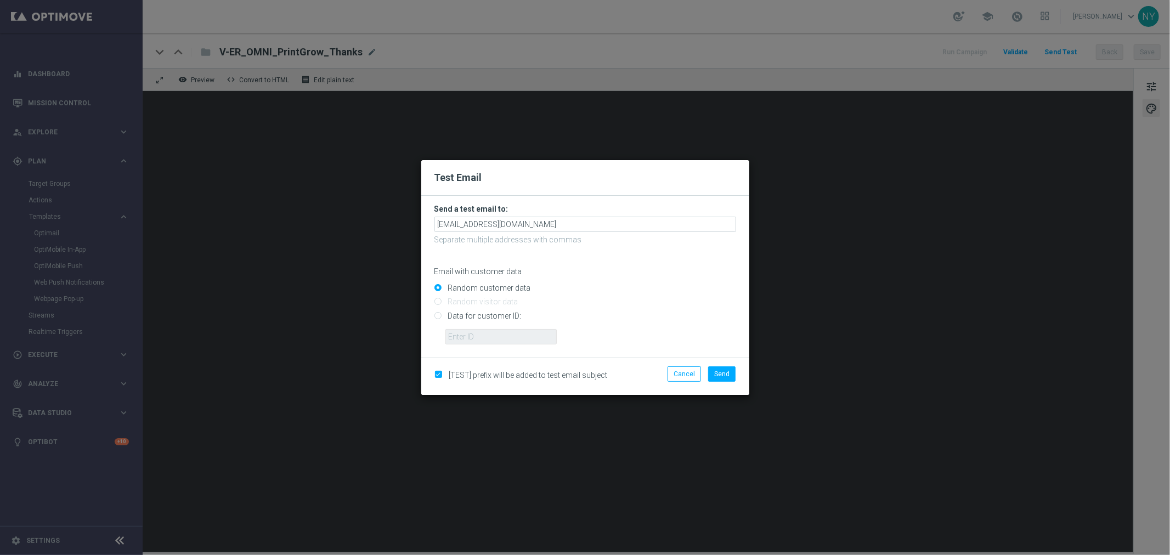
click at [437, 319] on input "Data for customer ID:" at bounding box center [585, 320] width 302 height 15
radio input "true"
click at [453, 333] on input "text" at bounding box center [500, 336] width 111 height 15
click at [494, 339] on input "text" at bounding box center [500, 336] width 111 height 15
paste input "10000006208"
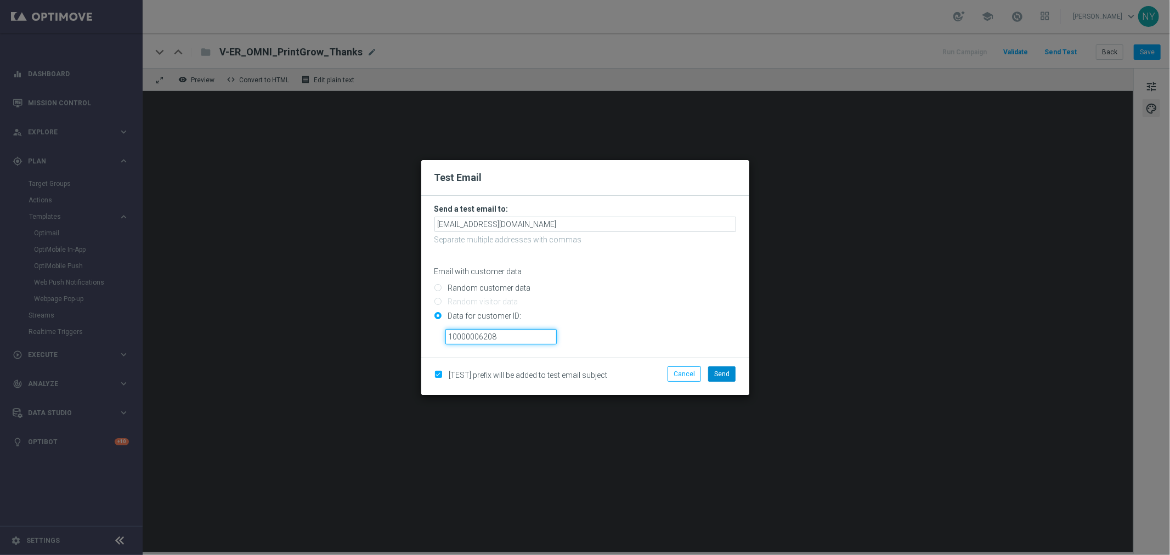
type input "10000006208"
click at [727, 378] on button "Send" at bounding box center [721, 373] width 27 height 15
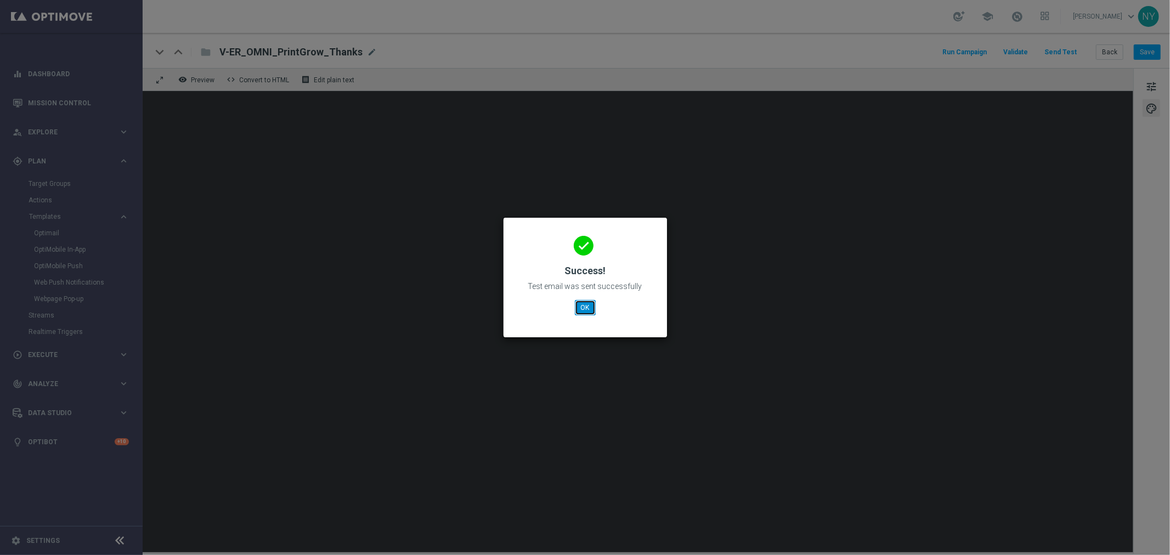
click at [583, 308] on button "OK" at bounding box center [585, 307] width 21 height 15
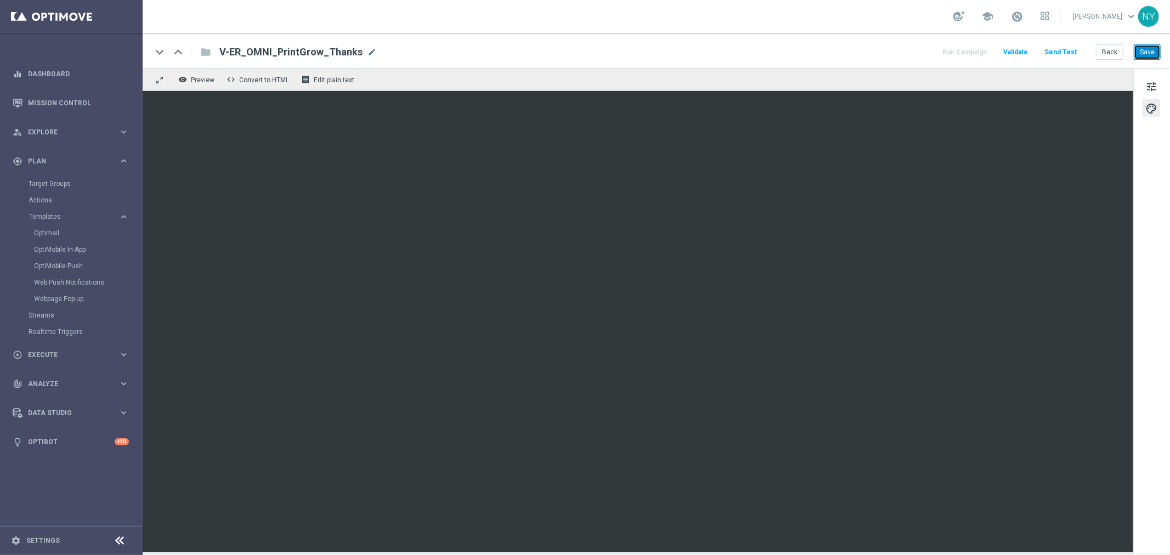
click at [1146, 54] on button "Save" at bounding box center [1147, 51] width 27 height 15
click at [1061, 48] on button "Send Test" at bounding box center [1061, 52] width 36 height 15
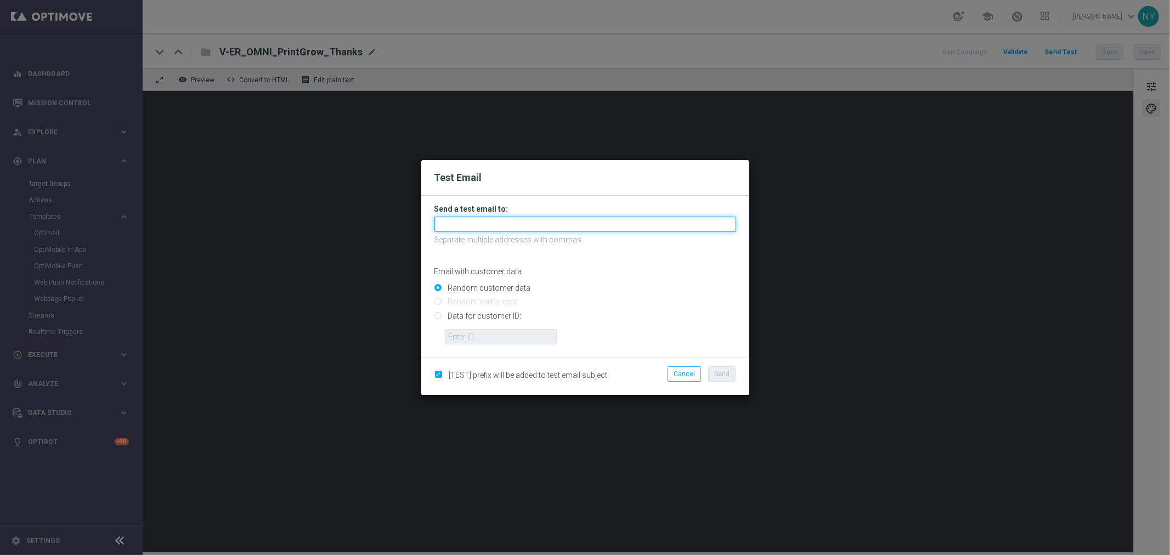
click at [483, 226] on input "text" at bounding box center [585, 224] width 302 height 15
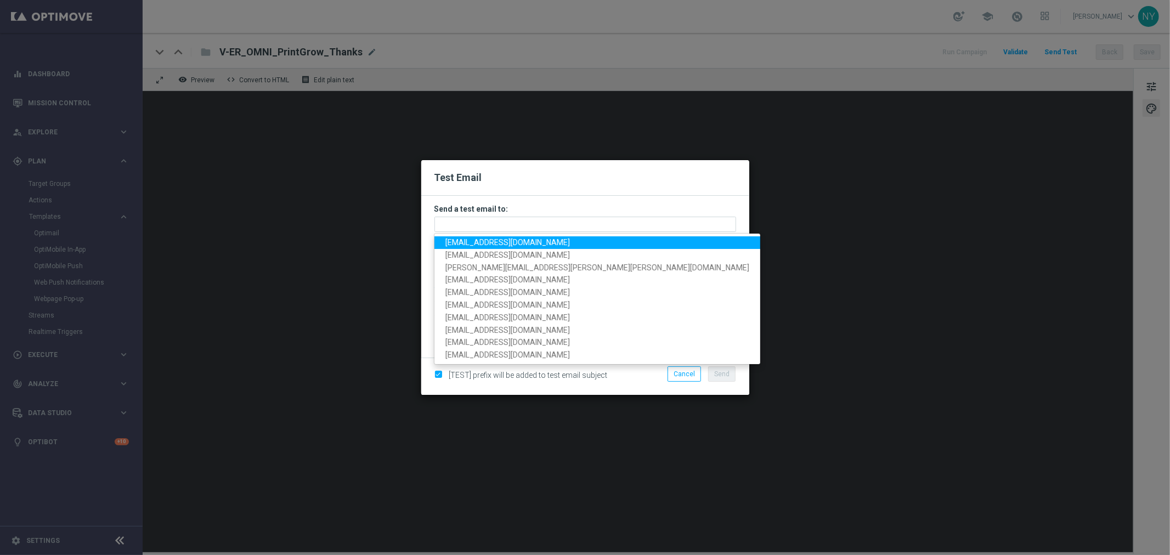
click at [486, 245] on span "neilyetts3-bgwsw@litmusemail.com" at bounding box center [507, 242] width 124 height 9
type input "neilyetts3-bgwsw@litmusemail.com"
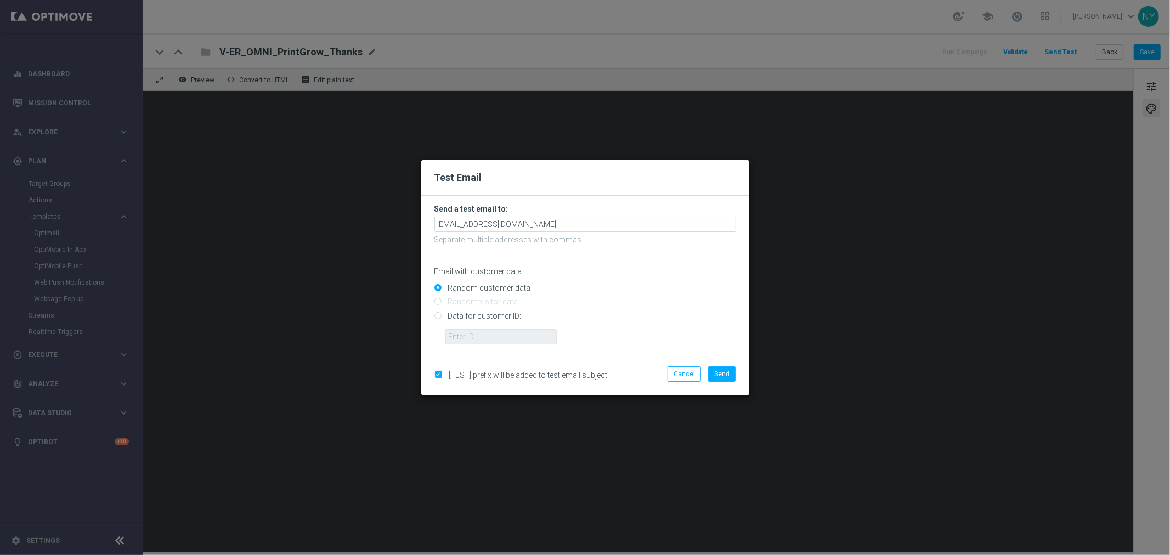
click at [438, 319] on input "Data for customer ID:" at bounding box center [585, 320] width 302 height 15
radio input "true"
click at [454, 333] on input "text" at bounding box center [500, 336] width 111 height 15
click at [480, 338] on input "text" at bounding box center [500, 336] width 111 height 15
paste input "10000006208"
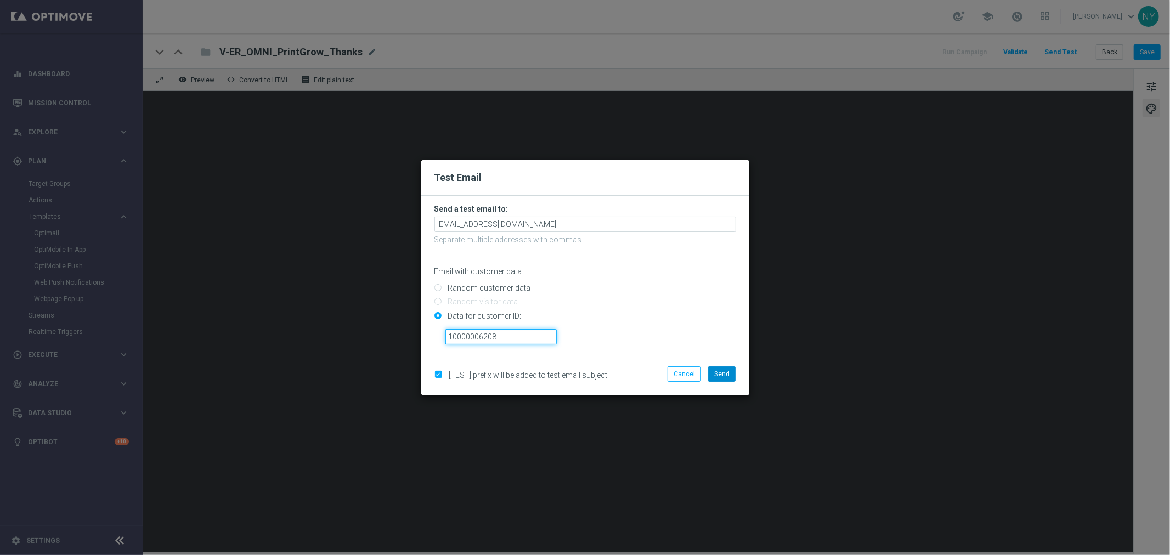
type input "10000006208"
click at [717, 370] on span "Send" at bounding box center [721, 374] width 15 height 8
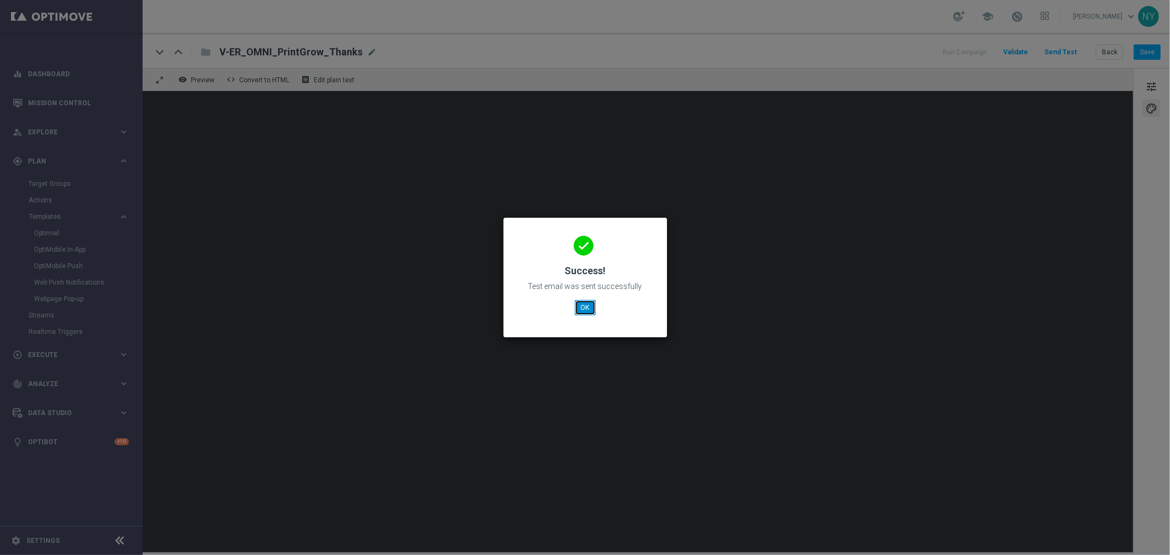
click at [583, 303] on button "OK" at bounding box center [585, 307] width 21 height 15
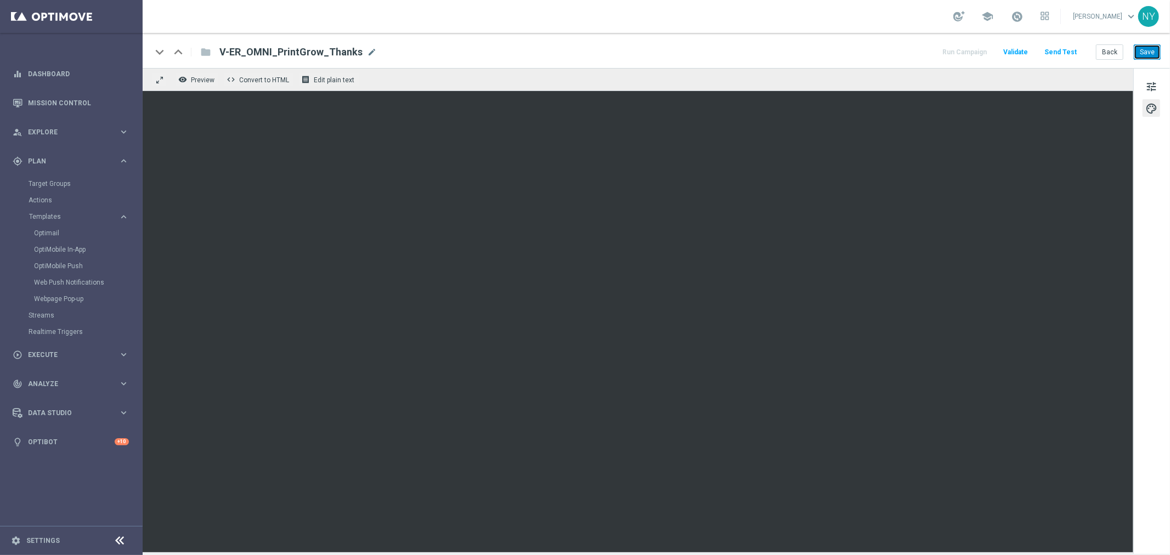
click at [1143, 49] on button "Save" at bounding box center [1147, 51] width 27 height 15
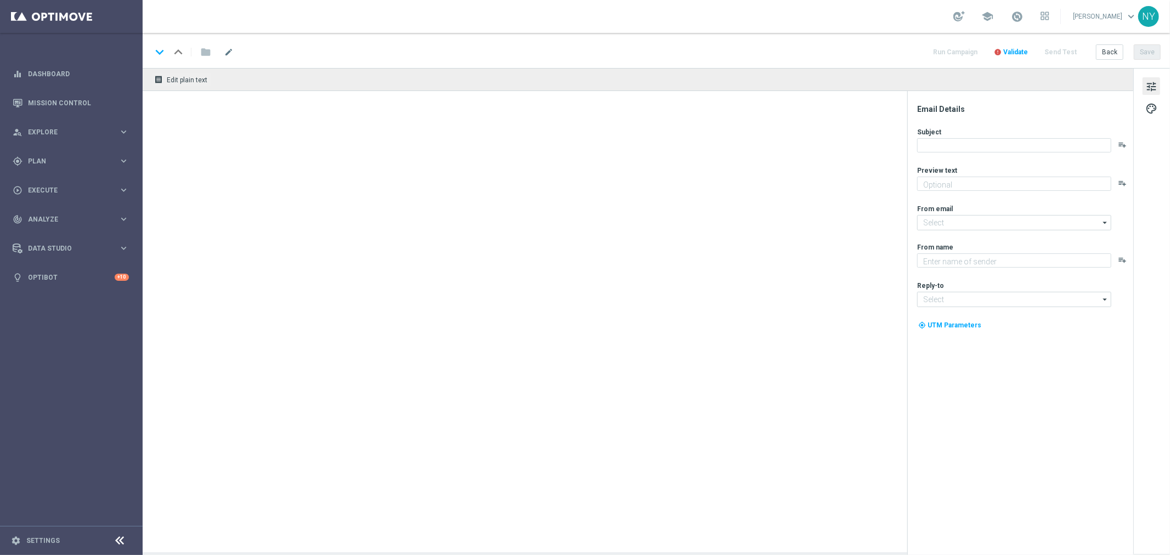
type textarea "Start printing with Staples."
type textarea "Staples"
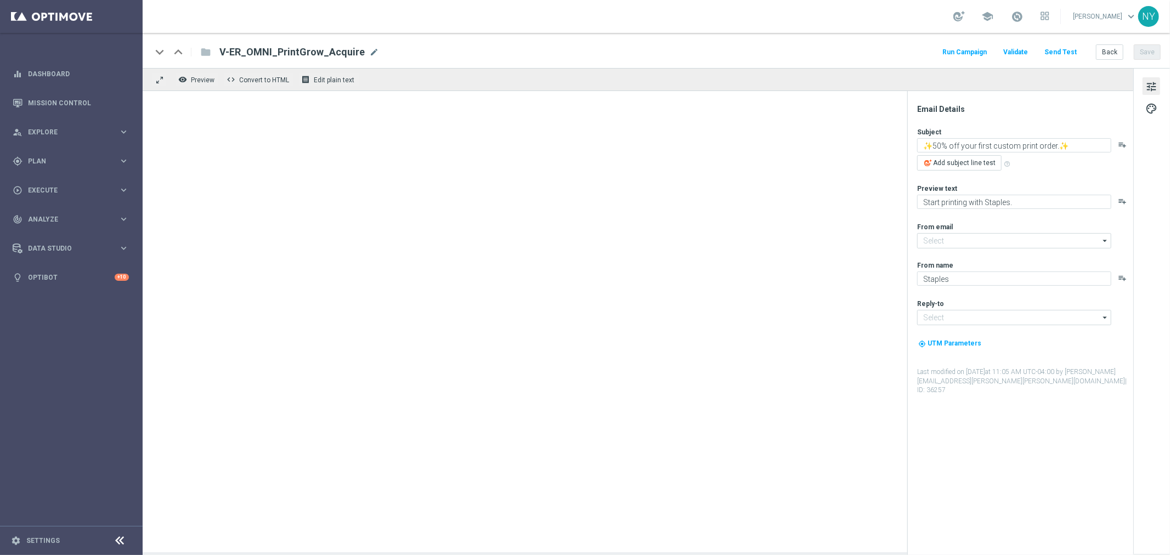
type input "[EMAIL_ADDRESS][DOMAIN_NAME]"
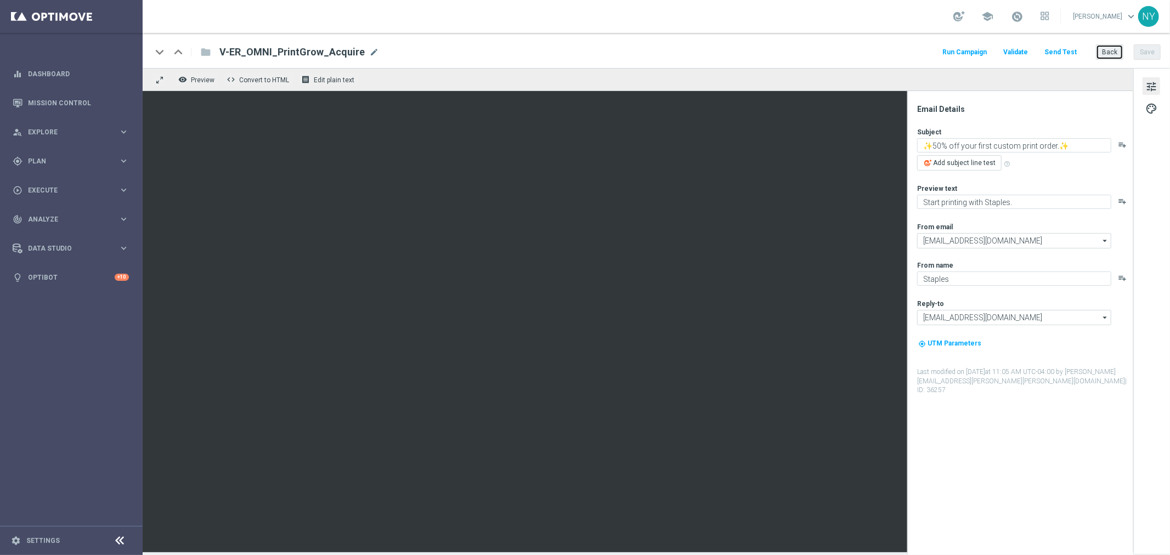
click at [1108, 53] on button "Back" at bounding box center [1109, 51] width 27 height 15
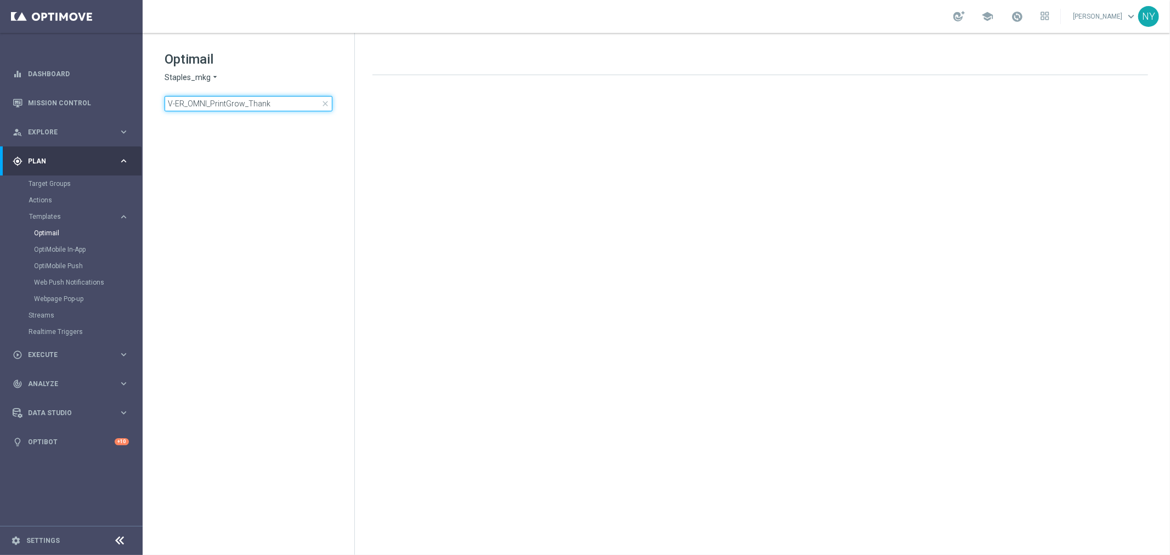
drag, startPoint x: 271, startPoint y: 105, endPoint x: -120, endPoint y: 66, distance: 393.5
click at [0, 66] on html "equalizer Dashboard Mission Control" at bounding box center [585, 277] width 1170 height 555
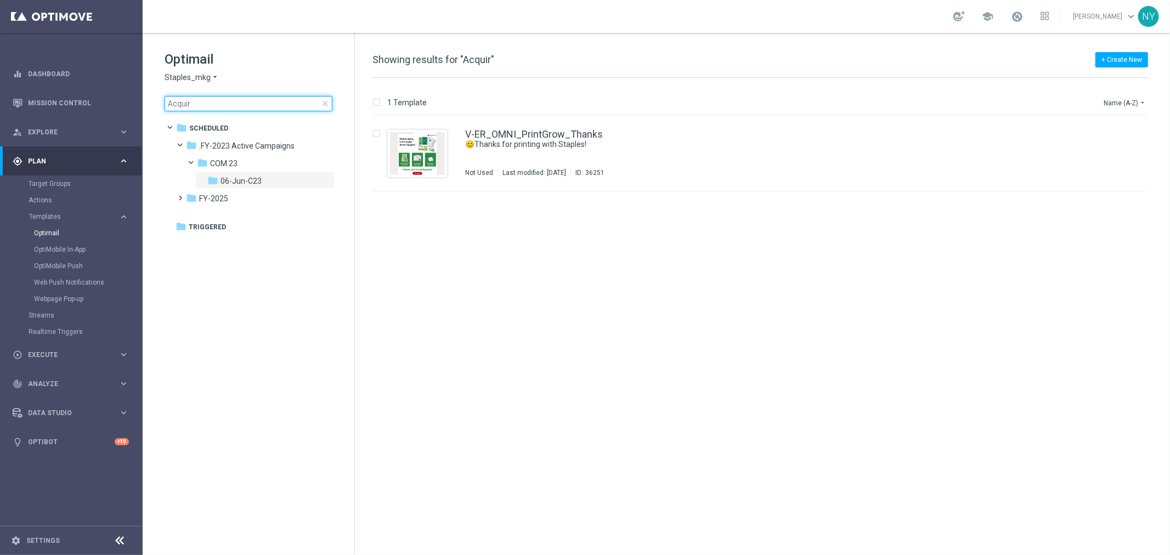
type input "Acquire"
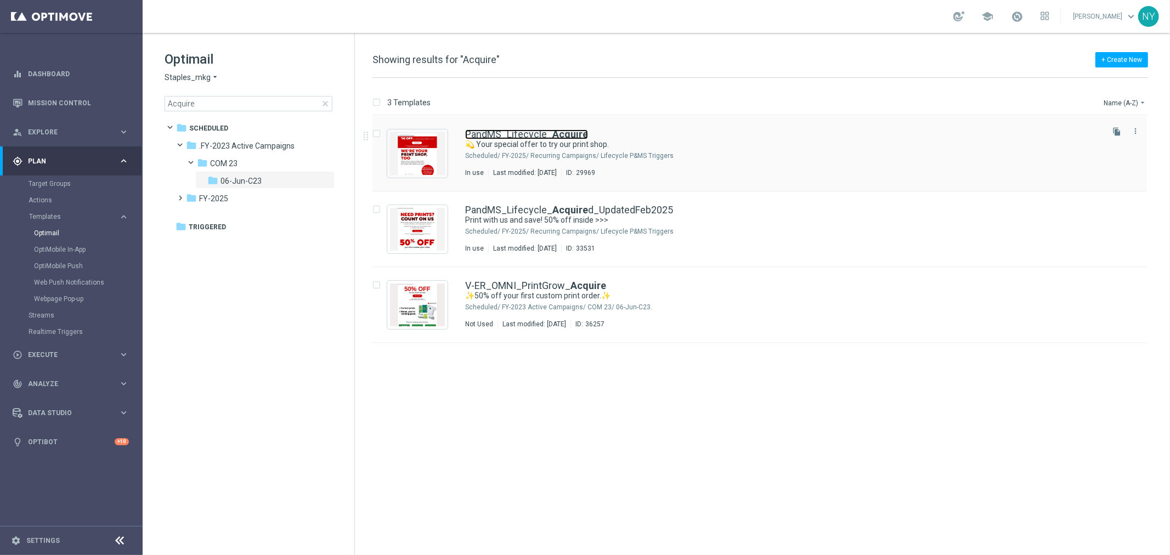
click at [530, 138] on link "PandMS_Lifecycle_ Acquire" at bounding box center [526, 134] width 123 height 10
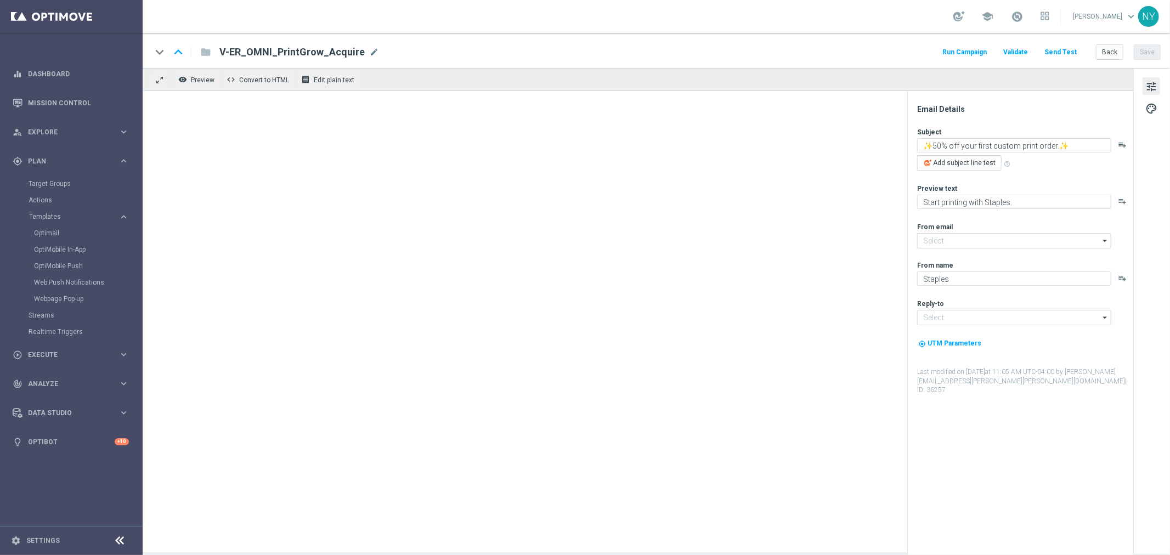
type input "[EMAIL_ADDRESS][DOMAIN_NAME]"
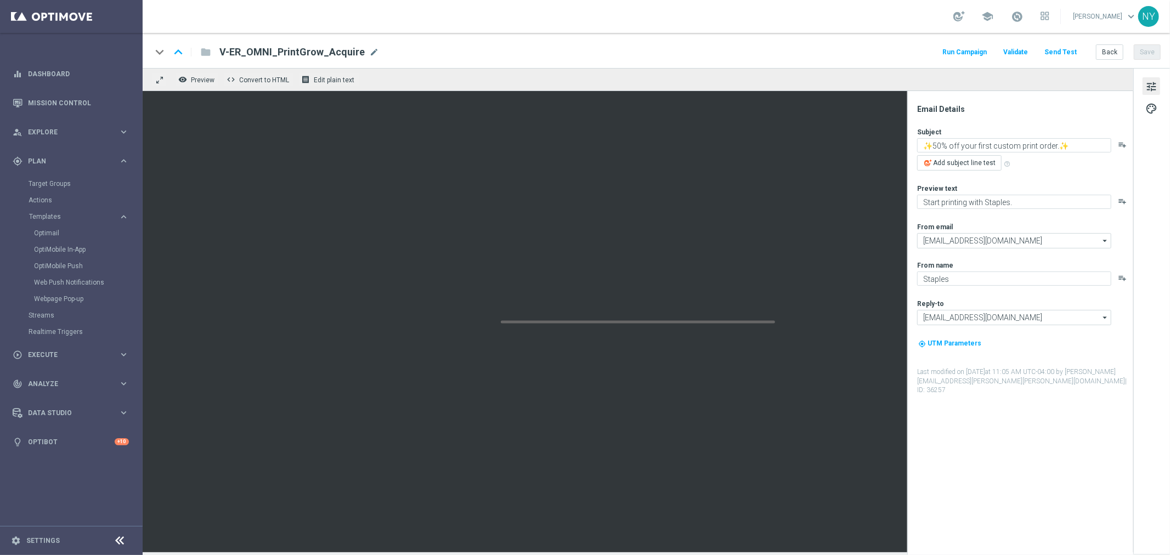
type textarea "💫 Your special offer to try our print shop."
type textarea "Print recommendations - just for you."
click at [1112, 53] on button "Back" at bounding box center [1109, 51] width 27 height 15
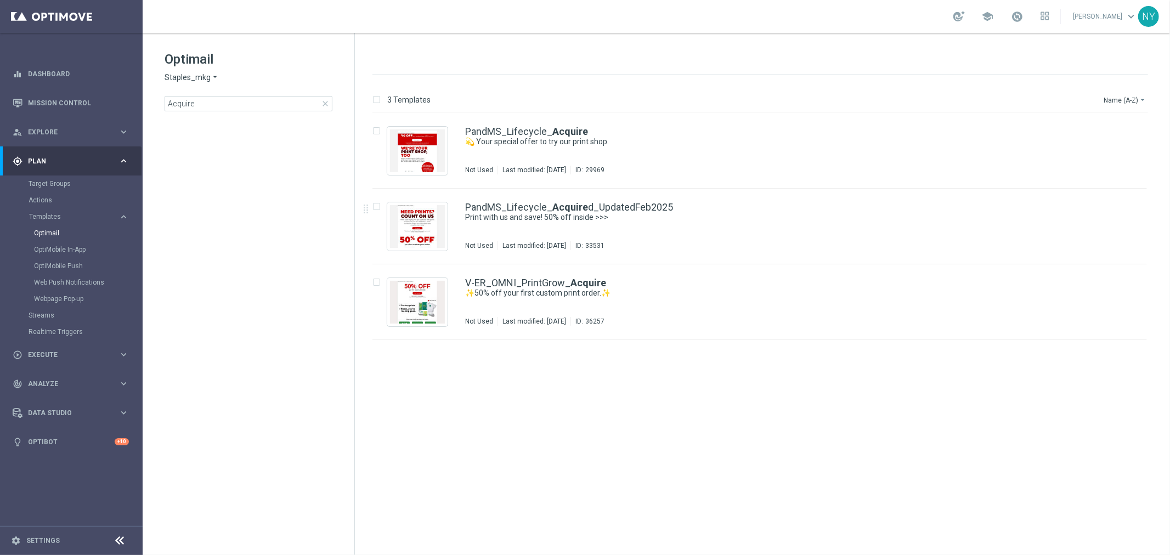
click at [530, 209] on div "3 Templates Name (A-Z) arrow_drop_down Drag here to set row groups Drag here to…" at bounding box center [762, 313] width 815 height 477
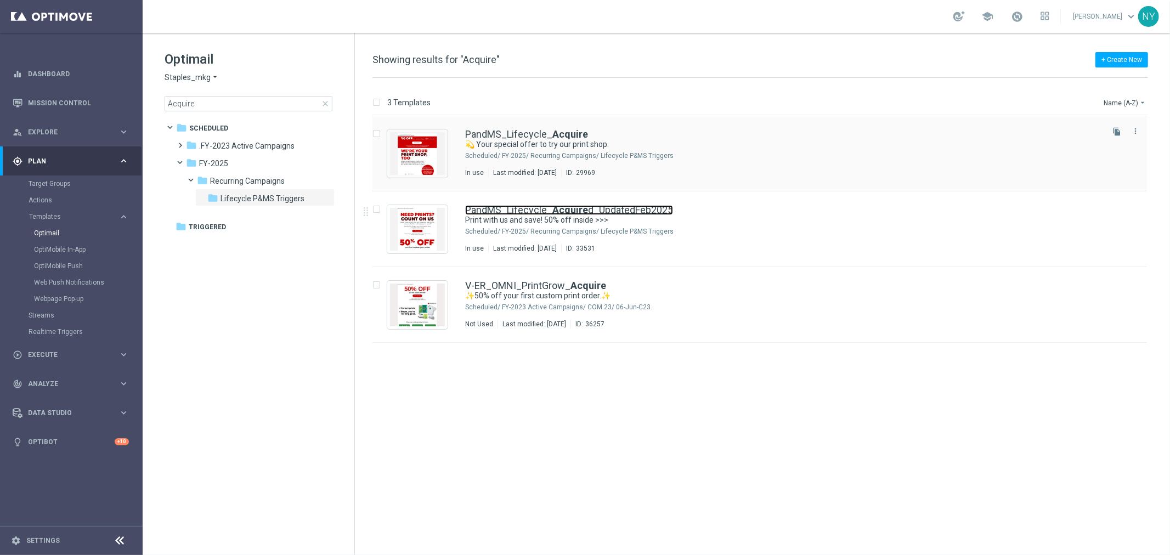
drag, startPoint x: 587, startPoint y: 209, endPoint x: 705, endPoint y: 138, distance: 137.5
click at [587, 209] on link "PandMS_Lifecycle_ Acquire d_UpdatedFeb2025" at bounding box center [569, 210] width 208 height 10
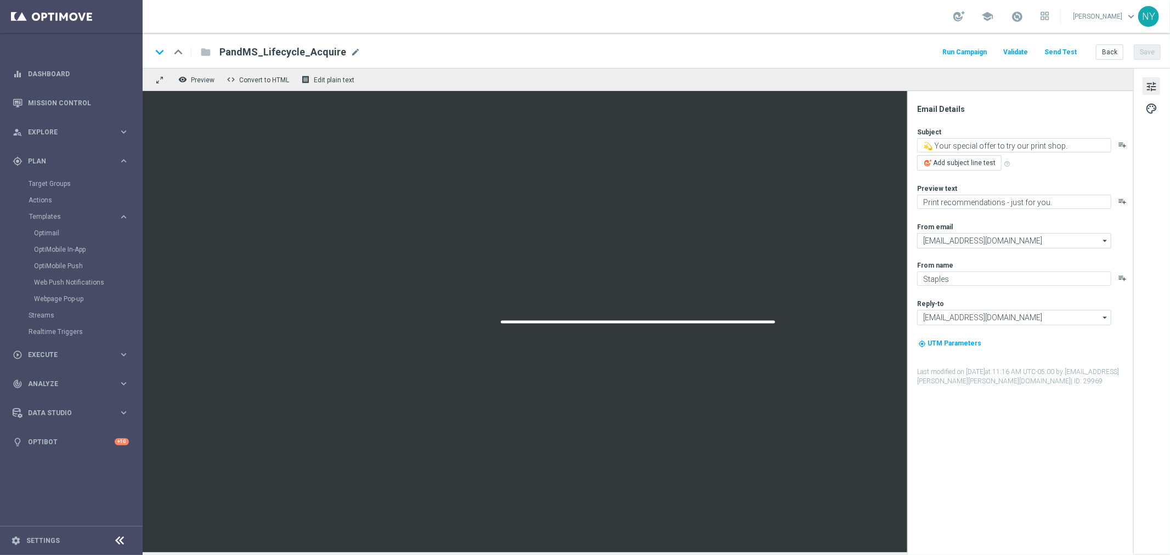
type textarea "Print with us and save! 50% off inside >>>"
type textarea "We can't wait to work with you."
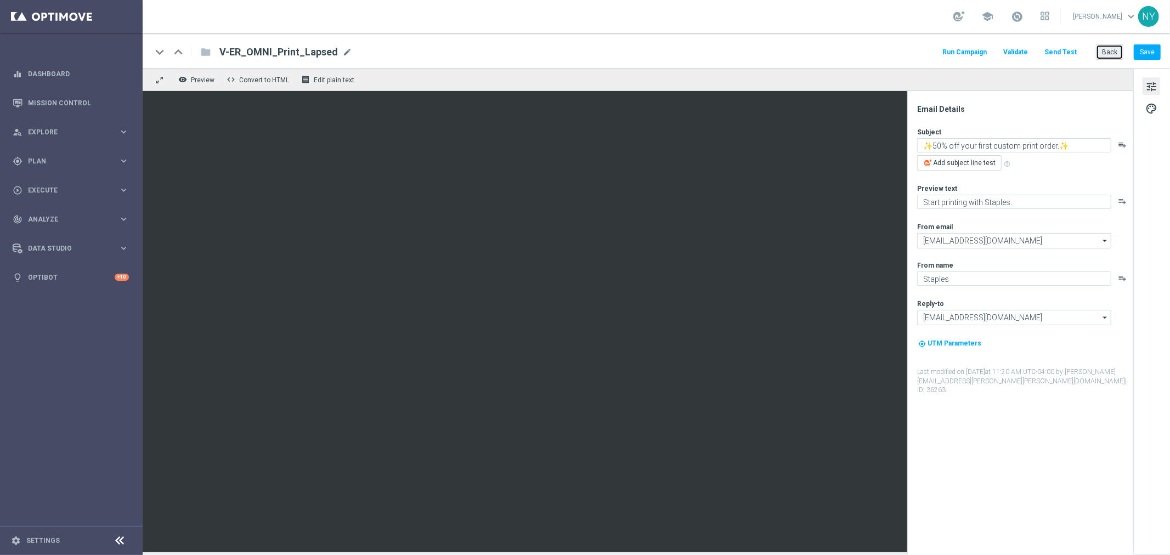
click at [1108, 52] on button "Back" at bounding box center [1109, 51] width 27 height 15
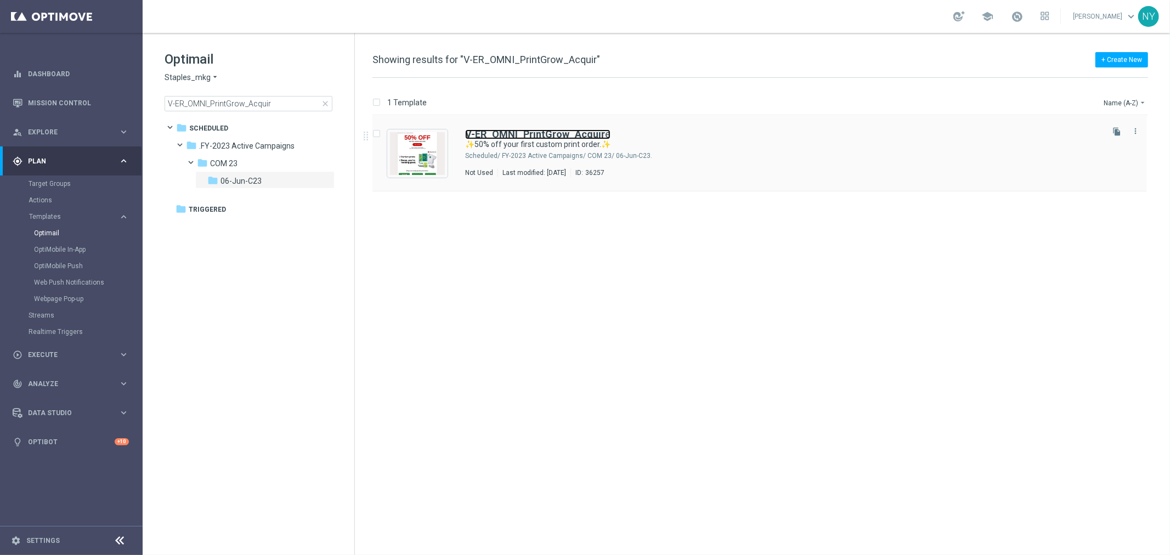
click at [561, 132] on b "V-ER_OMNI_PrintGrow_Acquir" at bounding box center [535, 134] width 140 height 12
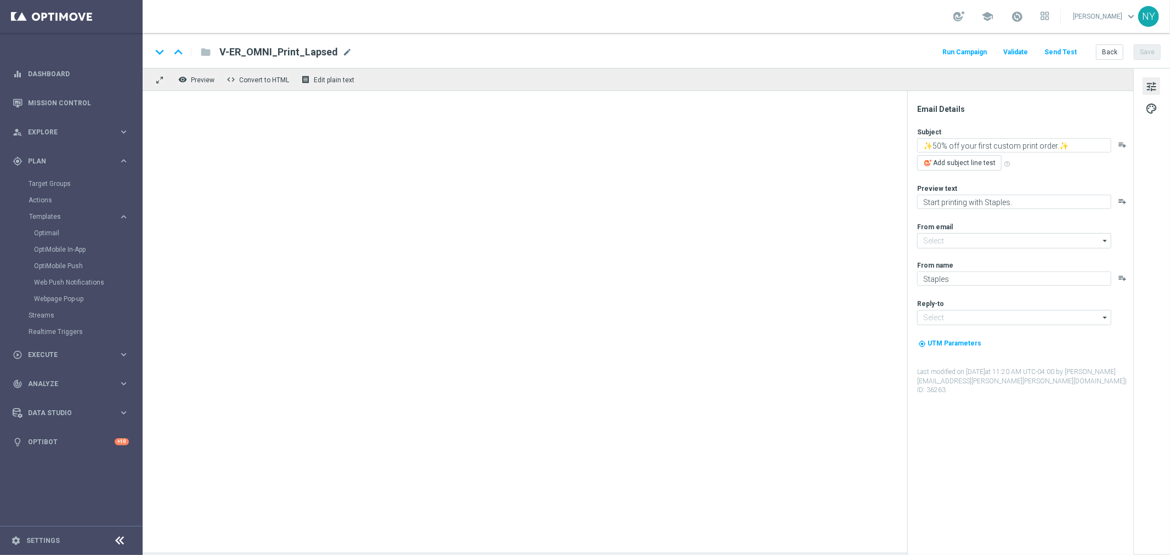
type input "[EMAIL_ADDRESS][DOMAIN_NAME]"
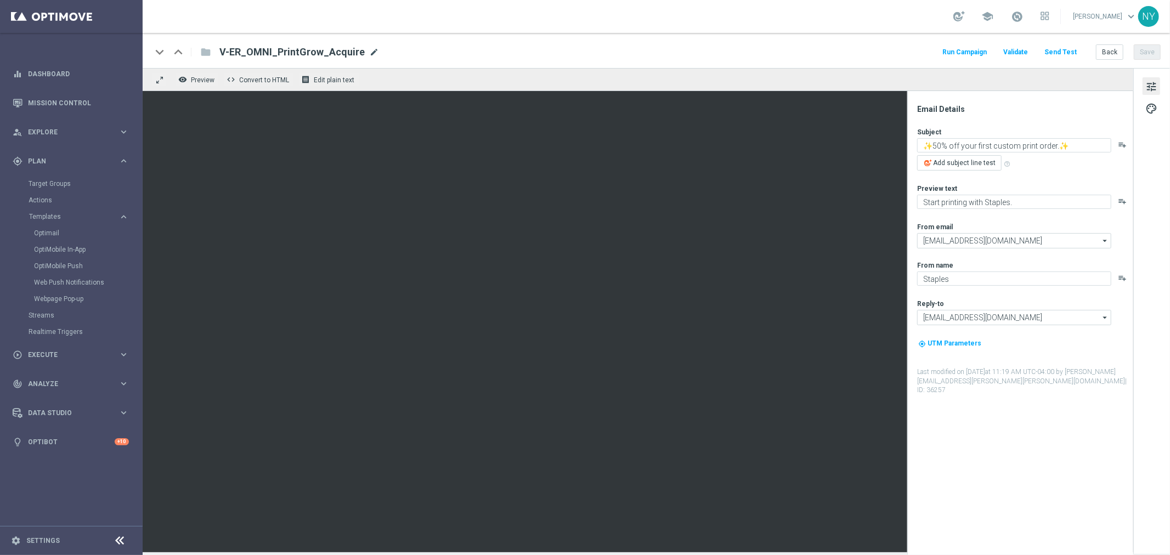
click at [369, 54] on span "mode_edit" at bounding box center [374, 52] width 10 height 10
click at [299, 51] on input "V-ER_OMNI_PrintGrow_Acquire" at bounding box center [355, 52] width 272 height 14
type input "V-ER_OMNI_Print_Acquire"
click at [1151, 50] on button "Save" at bounding box center [1147, 51] width 27 height 15
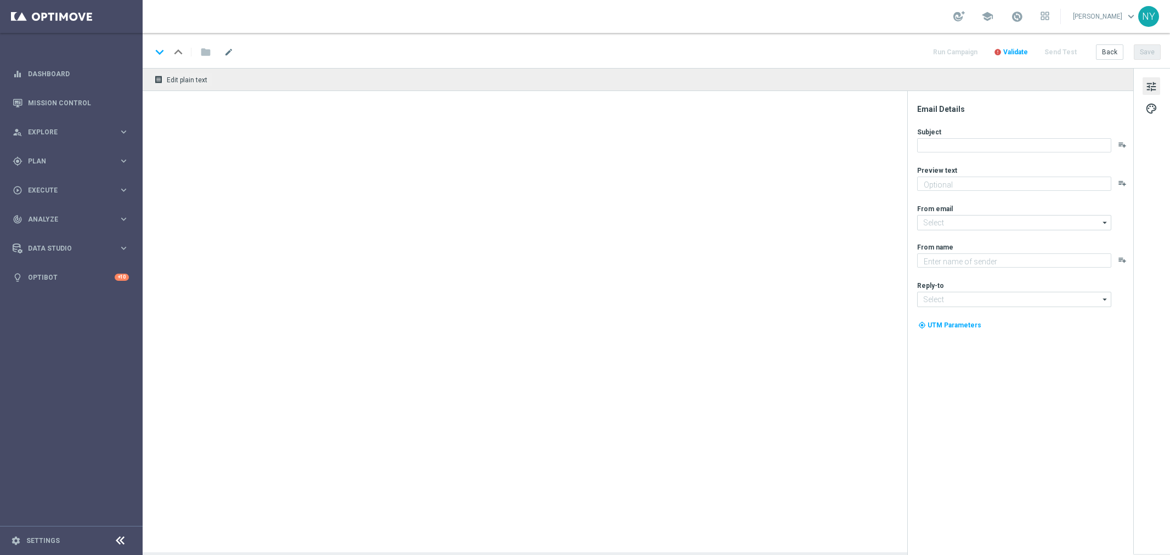
type textarea "Keep printing with Staples."
type input "[EMAIL_ADDRESS][DOMAIN_NAME]"
type textarea "Staples"
type input "[EMAIL_ADDRESS][DOMAIN_NAME]"
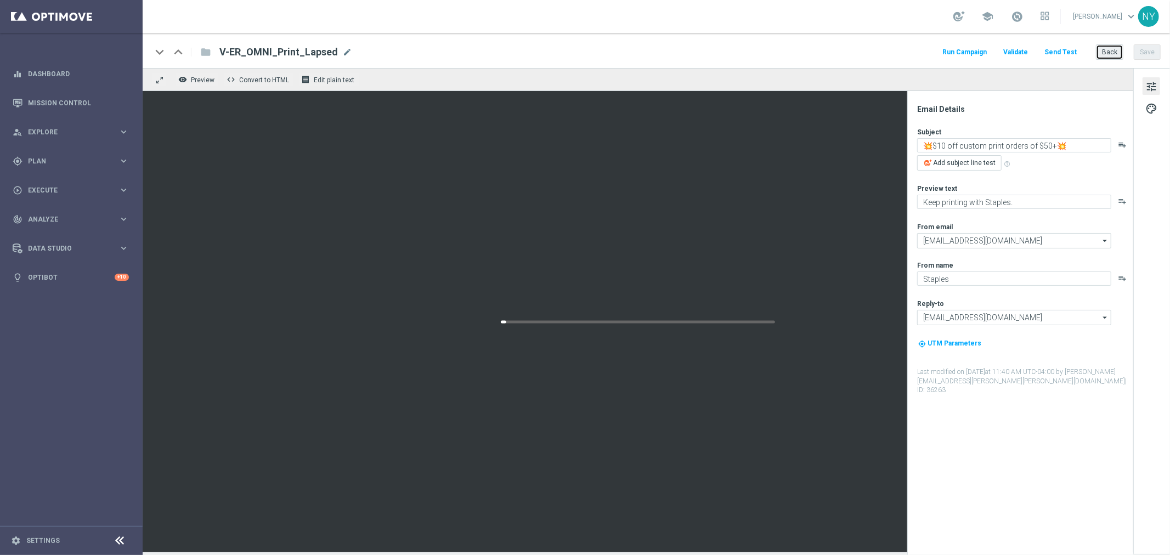
click at [1108, 50] on button "Back" at bounding box center [1109, 51] width 27 height 15
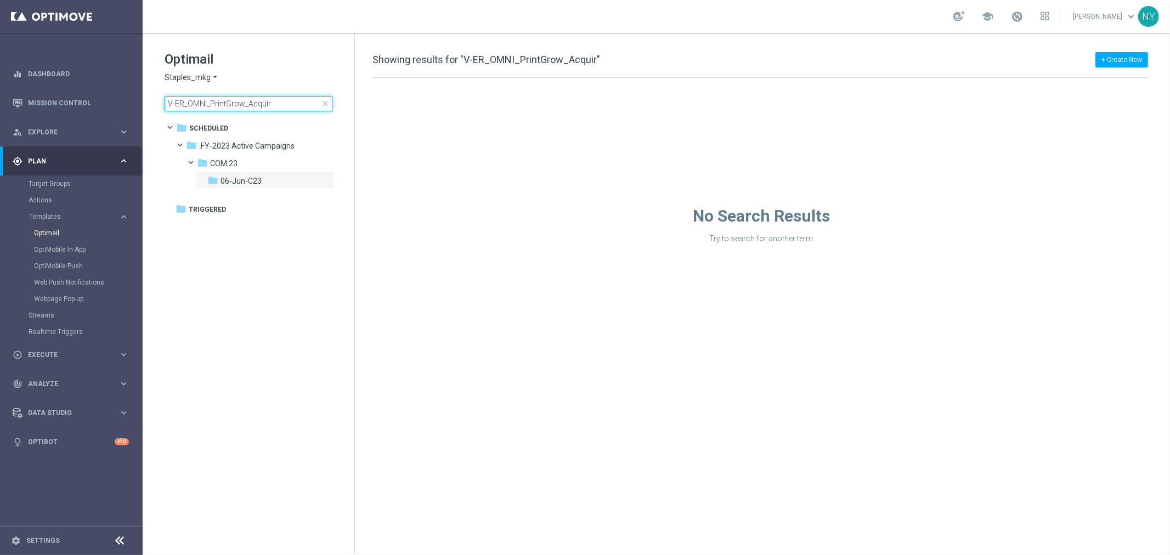
click at [271, 102] on input "V-ER_OMNI_PrintGrow_Acquir" at bounding box center [249, 103] width 168 height 15
click at [244, 104] on input "V-ER_OMNI_PrintGrow_Acqu" at bounding box center [249, 103] width 168 height 15
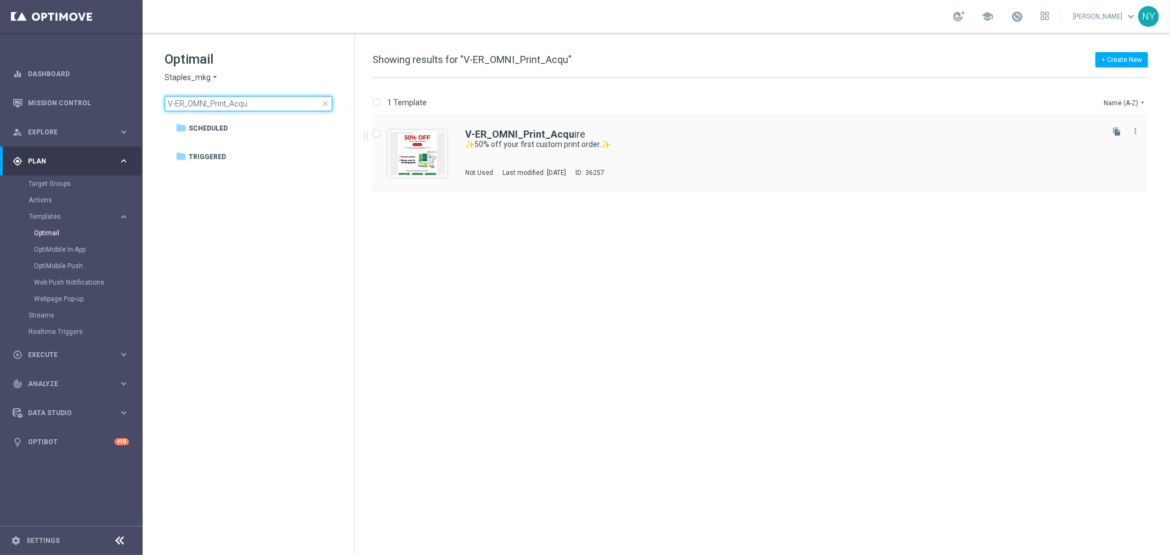
type input "V-ER_OMNI_Print_Acqu"
click at [548, 136] on b "V-ER_OMNI_Print_Acqu" at bounding box center [519, 134] width 109 height 12
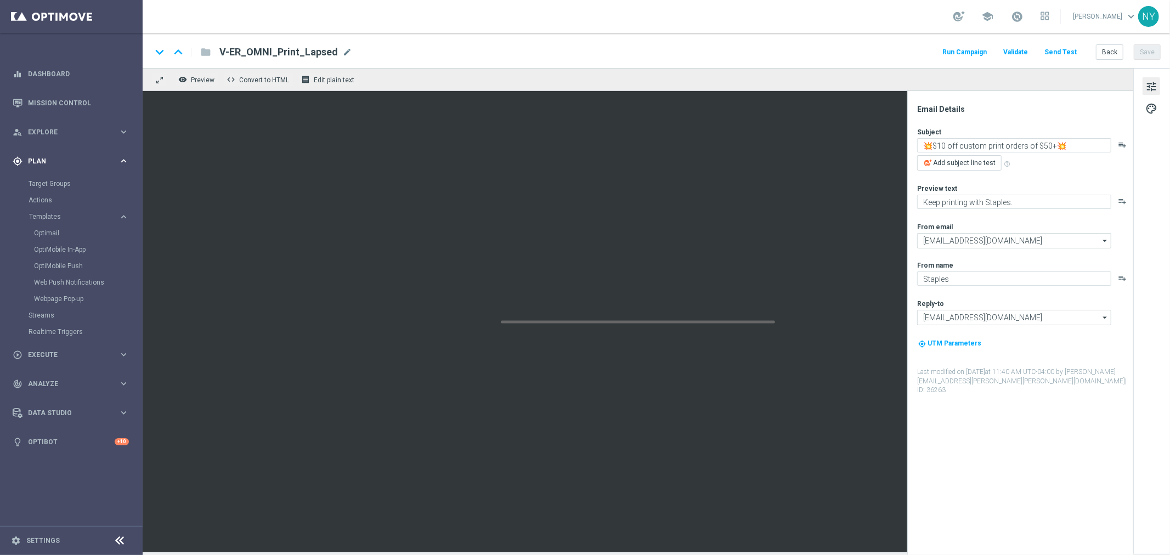
type textarea "✨50% off your first custom print order.✨"
type textarea "Start printing with Staples."
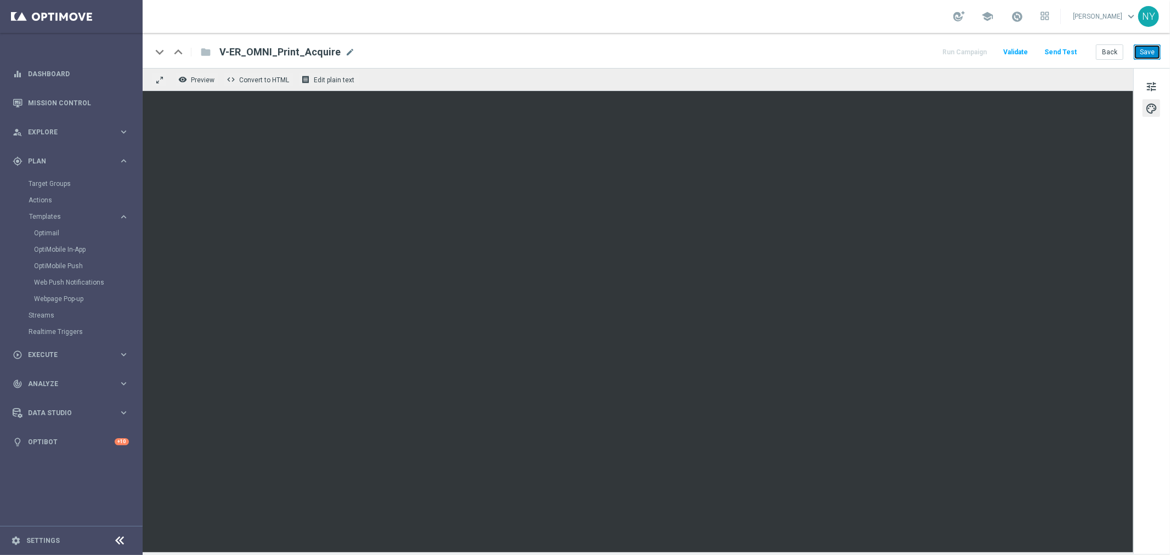
click at [1149, 50] on button "Save" at bounding box center [1147, 51] width 27 height 15
click at [1062, 52] on button "Send Test" at bounding box center [1061, 52] width 36 height 15
click at [1068, 50] on button "Send Test" at bounding box center [1061, 52] width 36 height 15
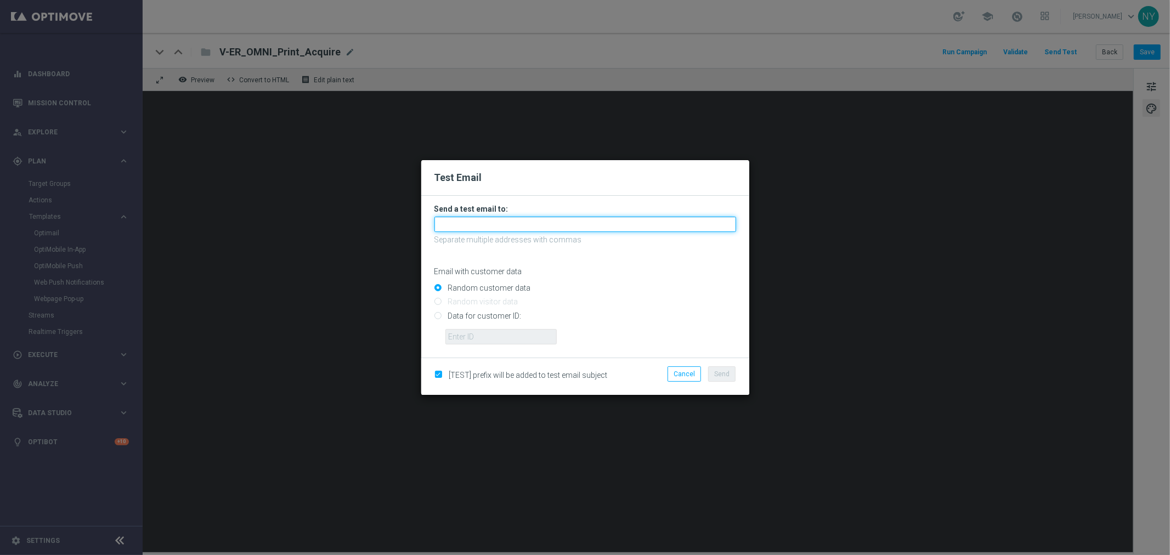
click at [463, 217] on input "text" at bounding box center [585, 224] width 302 height 15
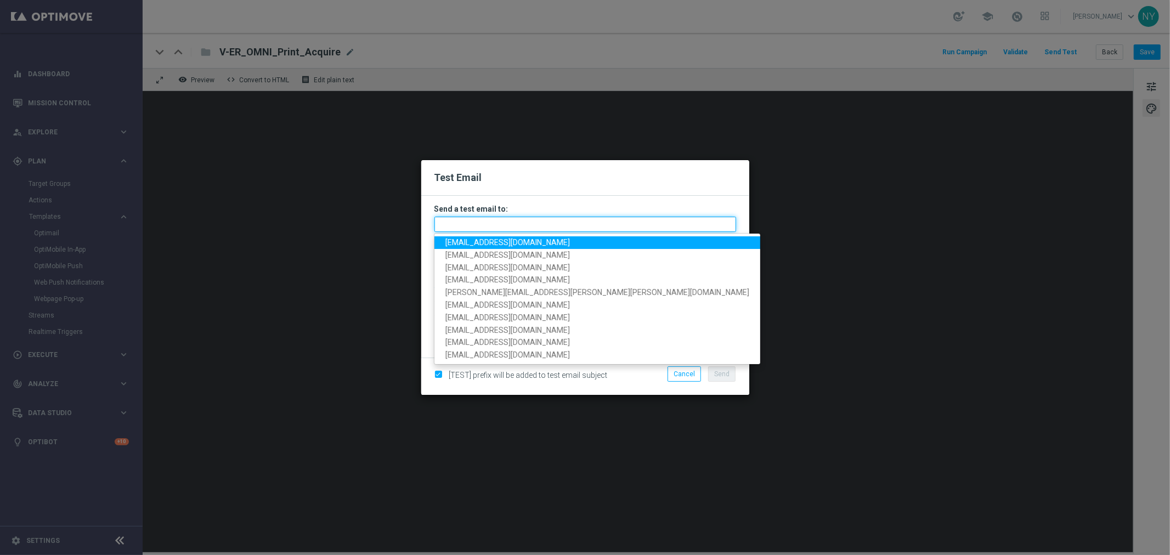
paste input "neilyetts3-bh3cb@litmusemail.com"
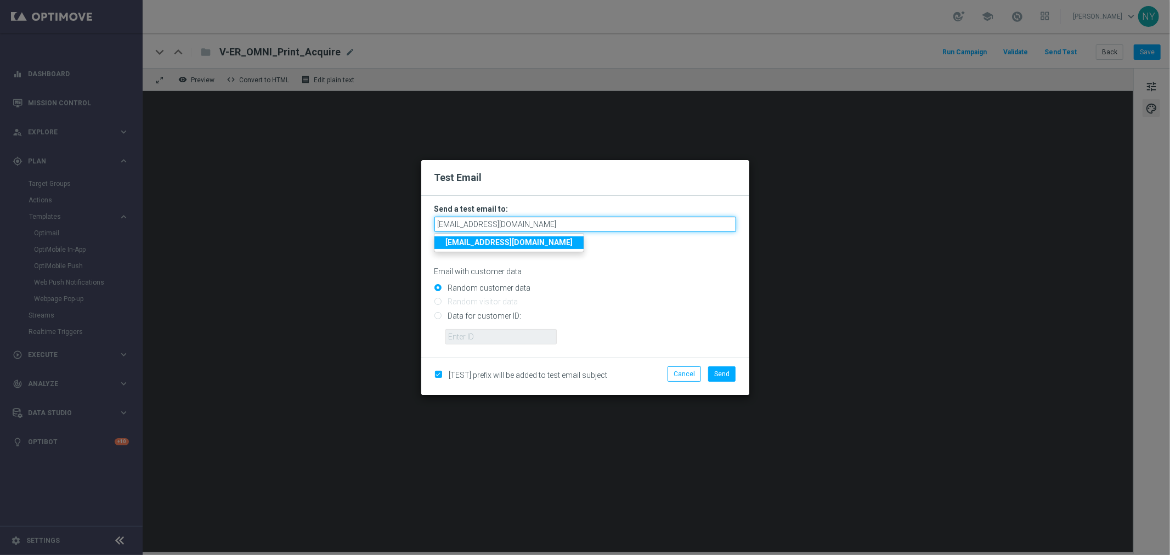
type input "neilyetts3-bh3cb@litmusemail.com"
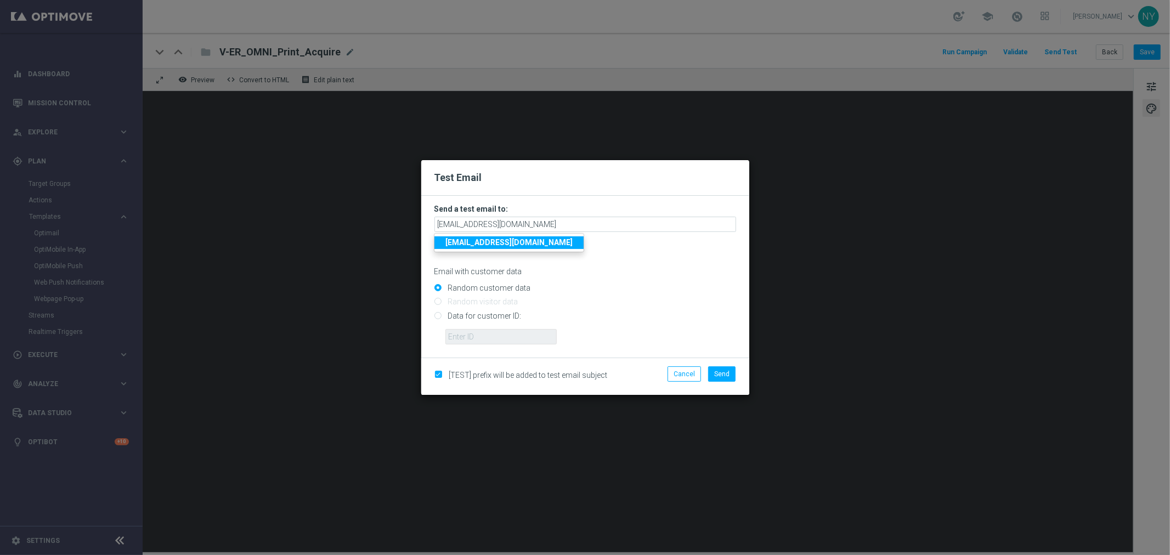
click at [439, 316] on input "Data for customer ID:" at bounding box center [585, 320] width 302 height 15
radio input "true"
click at [457, 335] on input "text" at bounding box center [500, 336] width 111 height 15
click at [465, 331] on input "text" at bounding box center [500, 336] width 111 height 15
paste input "10000006208"
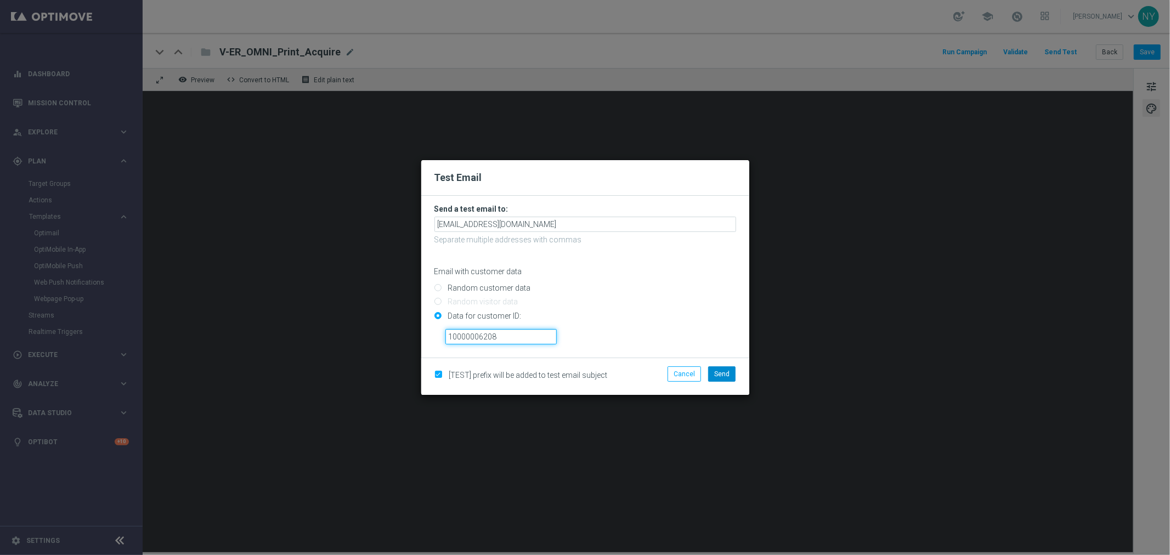
type input "10000006208"
click at [729, 375] on span "Send" at bounding box center [721, 374] width 15 height 8
